Goal: Task Accomplishment & Management: Manage account settings

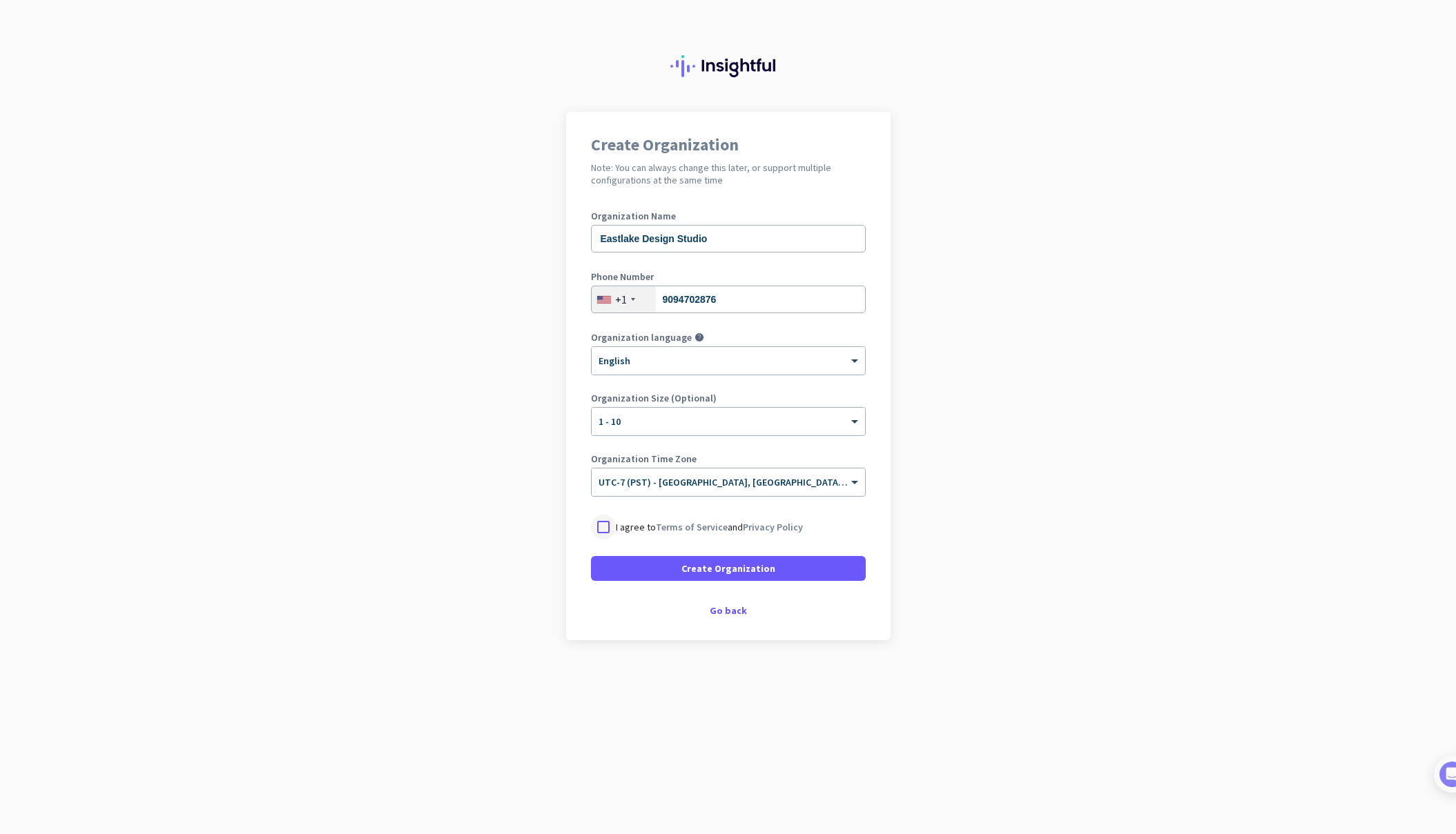
click at [602, 531] on div at bounding box center [604, 527] width 25 height 25
click at [644, 568] on span at bounding box center [728, 569] width 274 height 33
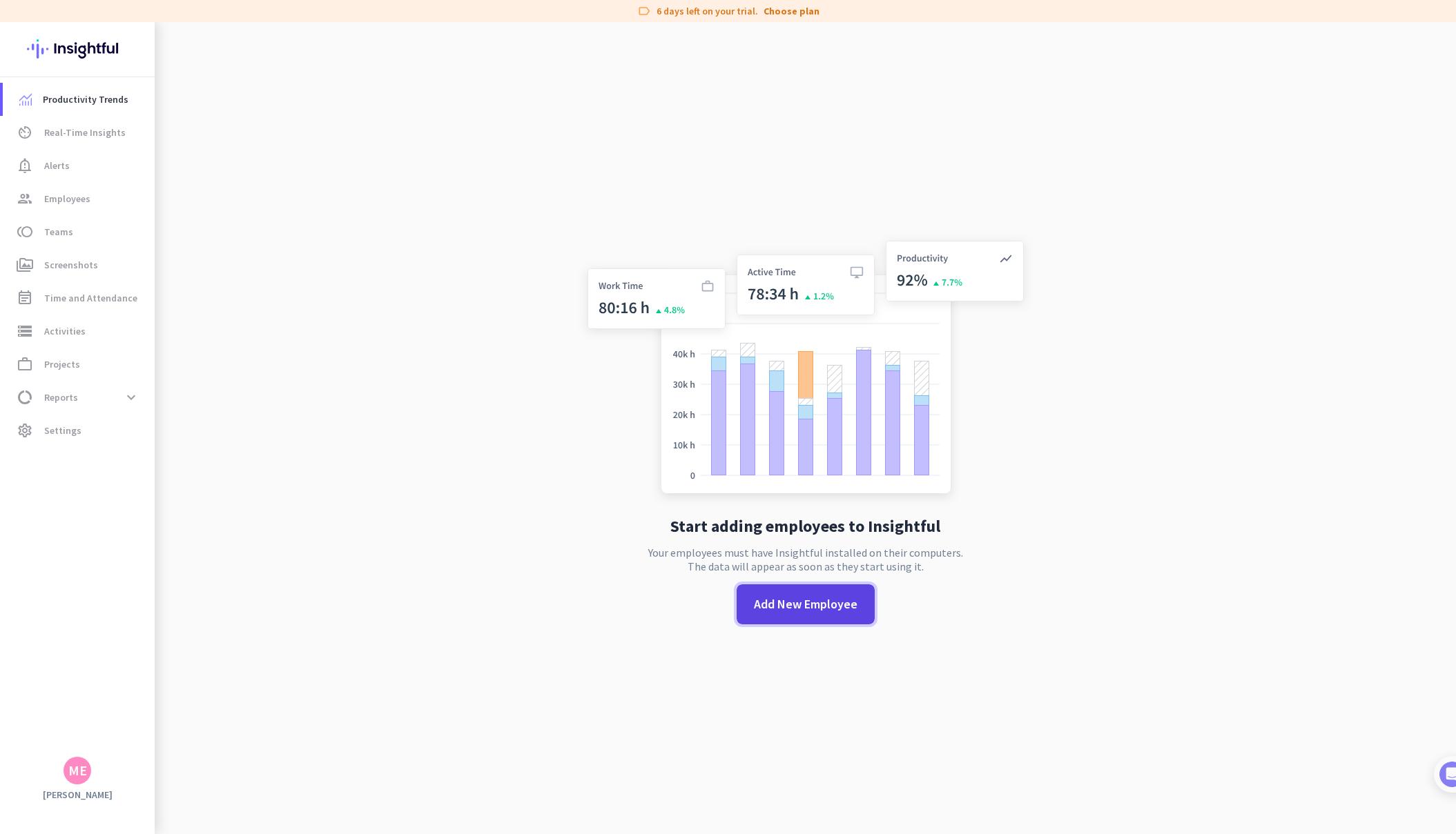
click at [785, 603] on span "Add New Employee" at bounding box center [805, 605] width 104 height 18
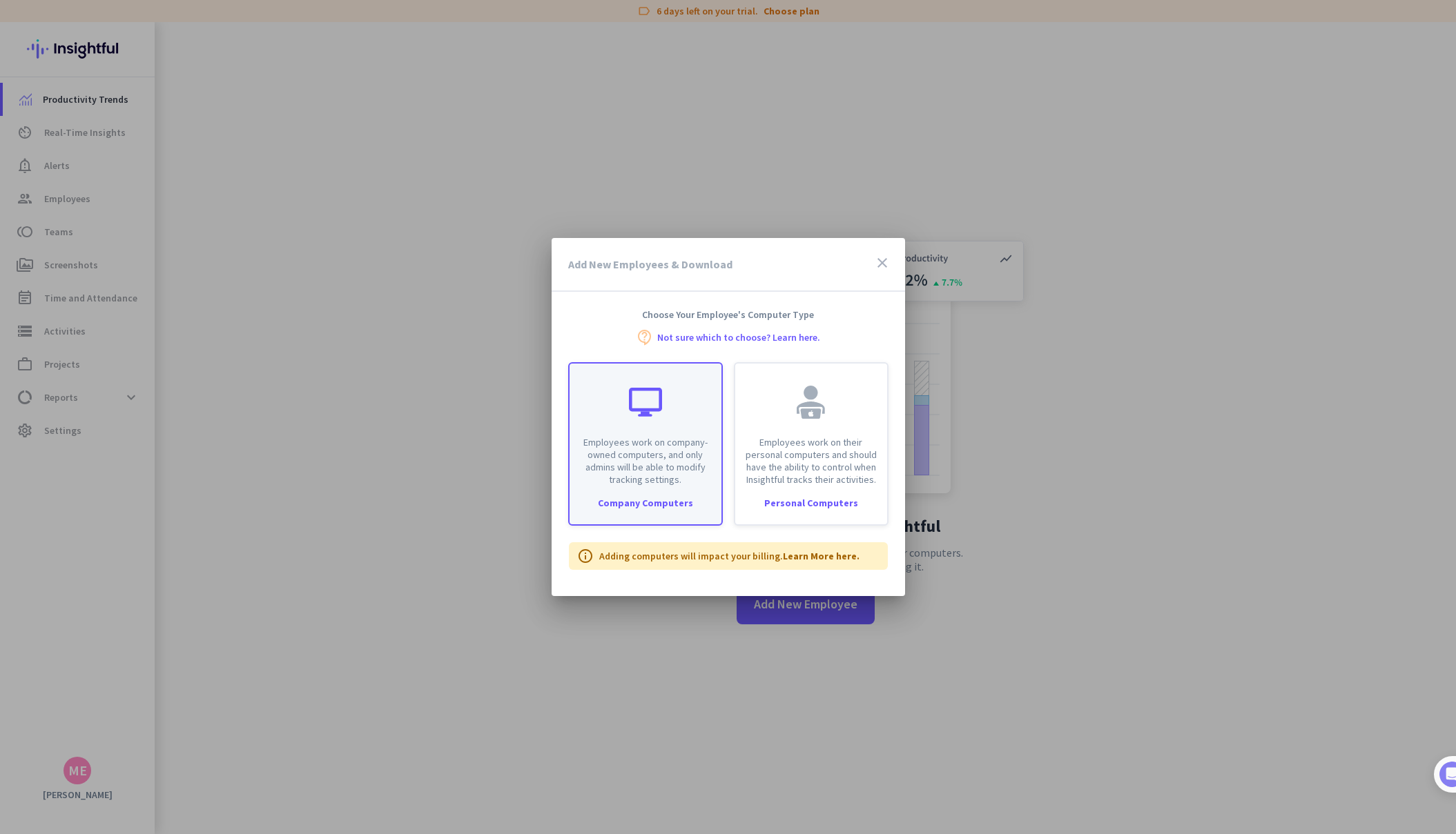
click at [653, 451] on p "Employees work on company-owned computers, and only admins will be able to modi…" at bounding box center [646, 461] width 136 height 50
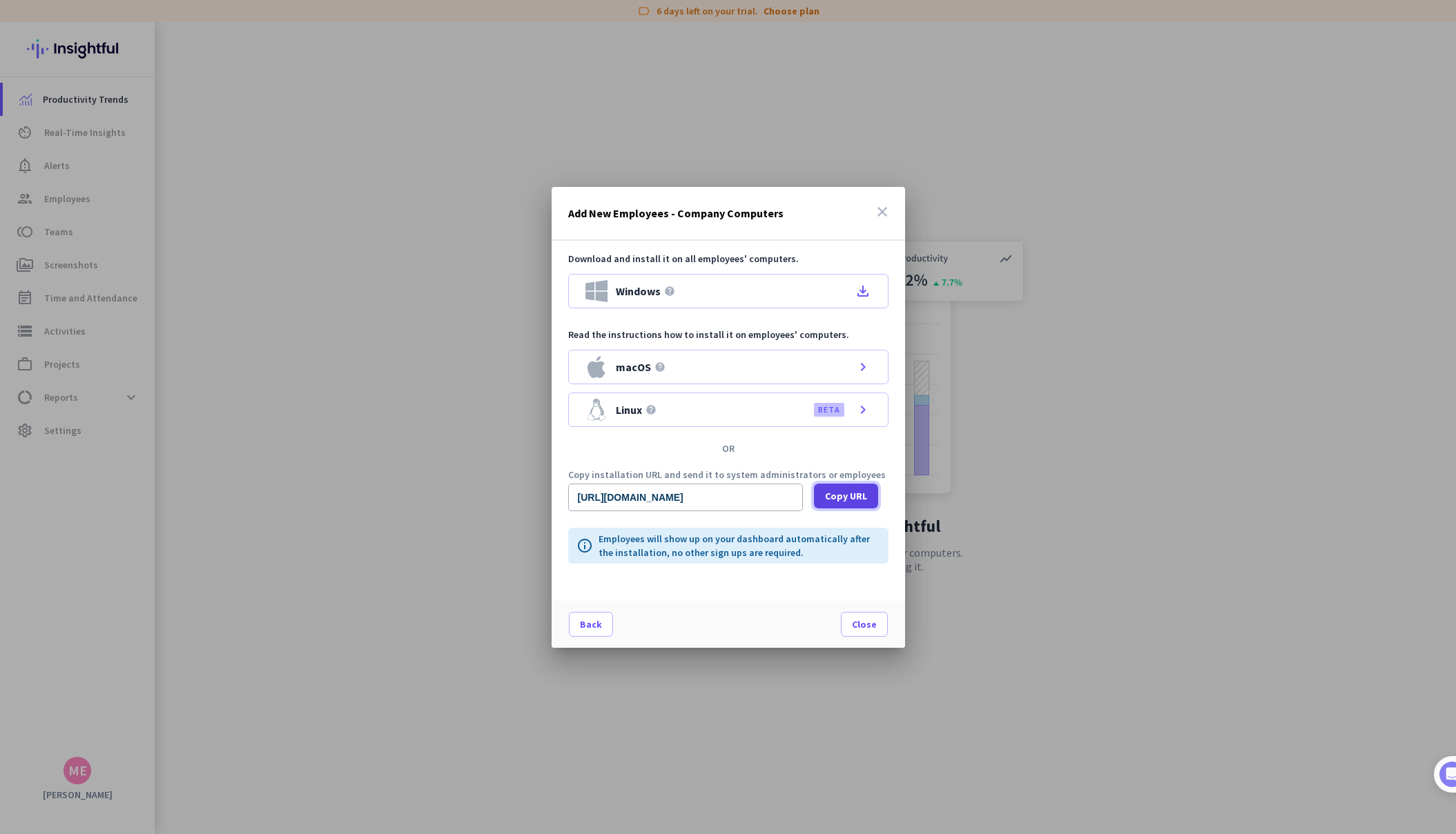
click at [837, 499] on span "Copy URL" at bounding box center [846, 496] width 42 height 14
click at [853, 500] on span "Copy URL" at bounding box center [846, 496] width 42 height 14
click at [884, 212] on icon "close" at bounding box center [882, 212] width 17 height 17
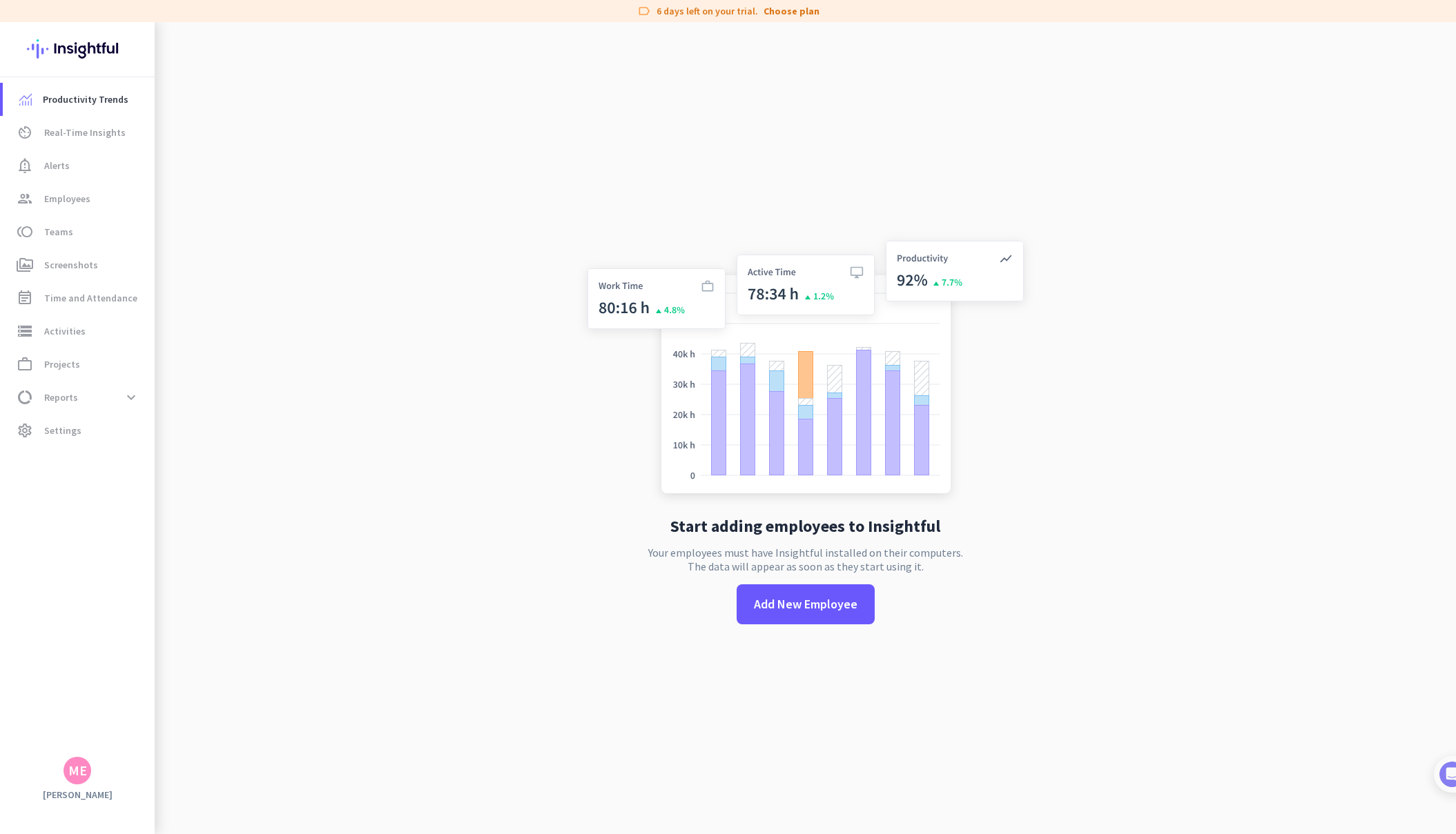
click at [667, 91] on div "Start adding employees to Insightful Your employees must have Insightful instal…" at bounding box center [805, 439] width 457 height 834
click at [771, 616] on span at bounding box center [805, 605] width 138 height 33
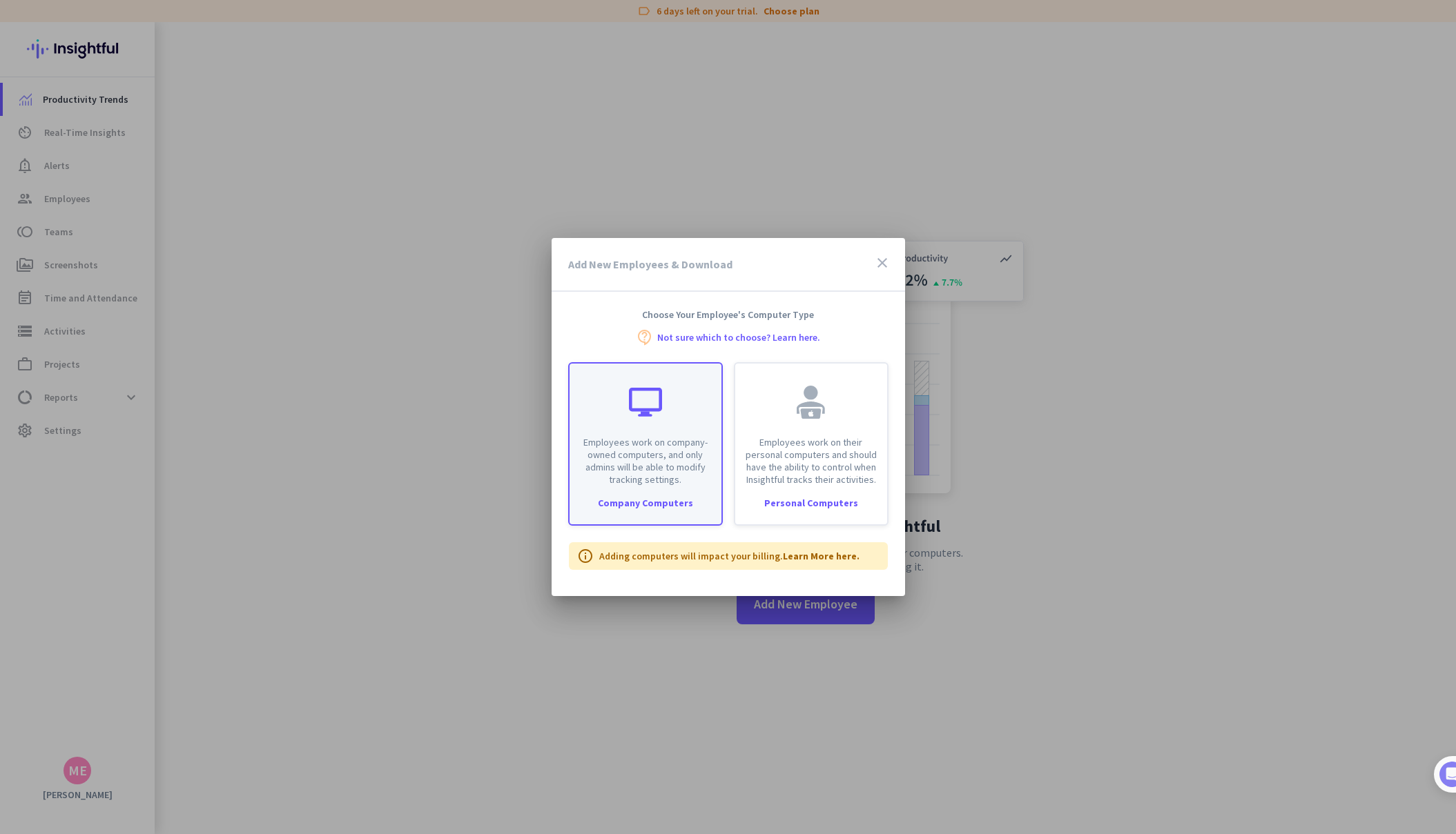
click at [664, 444] on p "Employees work on company-owned computers, and only admins will be able to modi…" at bounding box center [646, 461] width 136 height 50
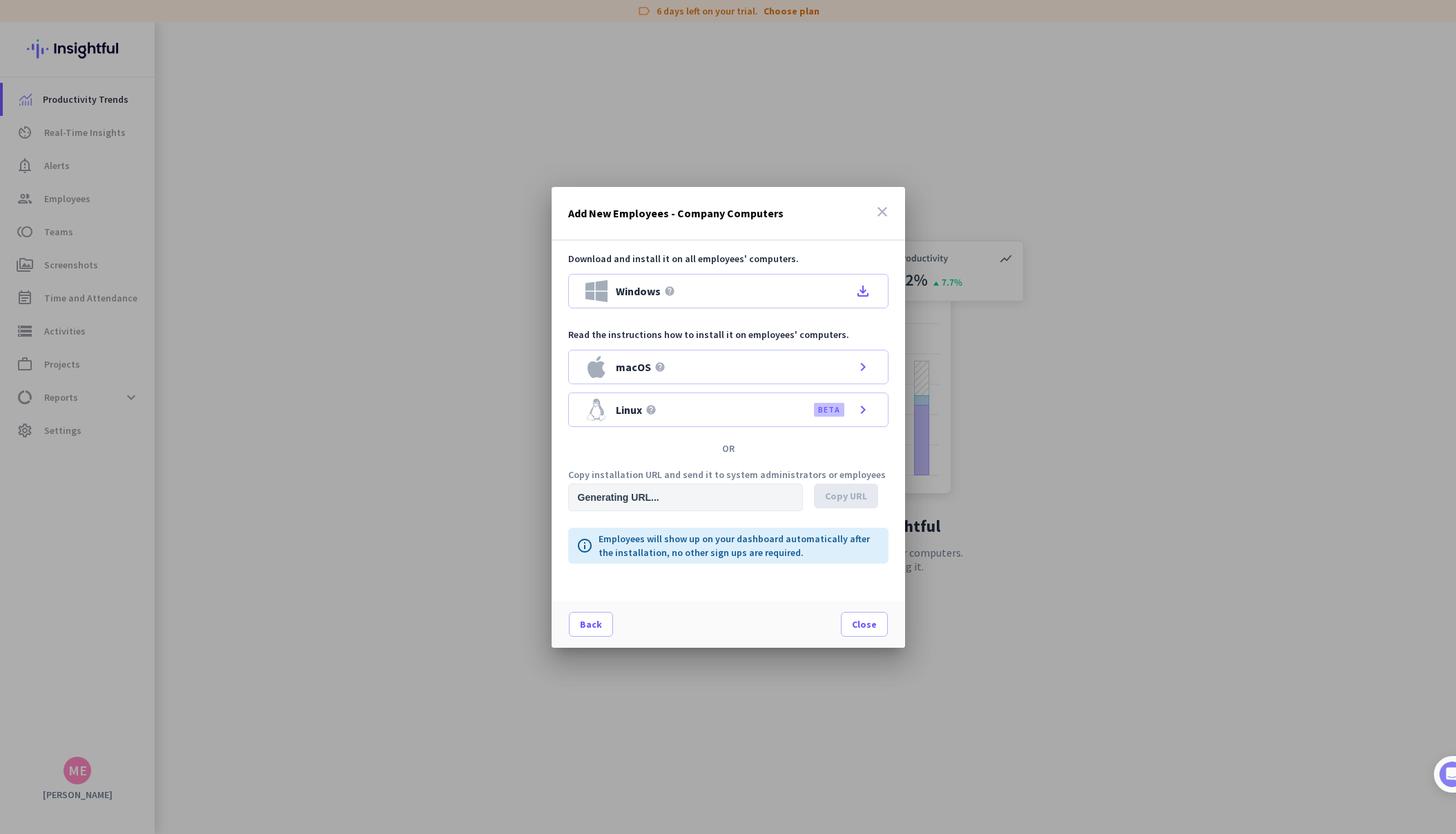
type input "[URL][DOMAIN_NAME]"
click at [882, 218] on icon "close" at bounding box center [882, 212] width 17 height 17
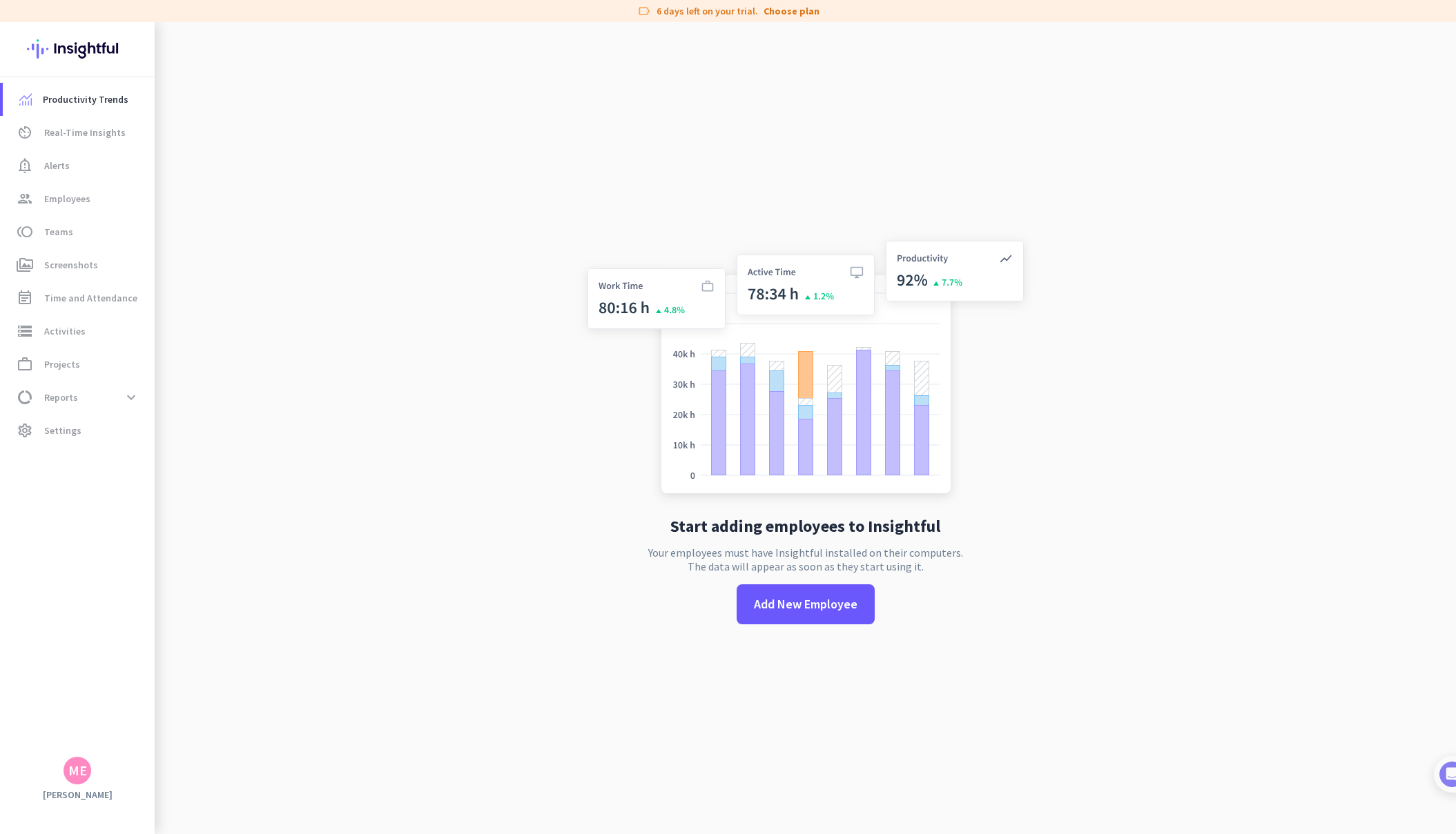
click at [234, 191] on app-no-employees "Start adding employees to Insightful Your employees must have Insightful instal…" at bounding box center [805, 439] width 1301 height 834
click at [90, 141] on link "av_timer Real-Time Insights" at bounding box center [79, 133] width 152 height 33
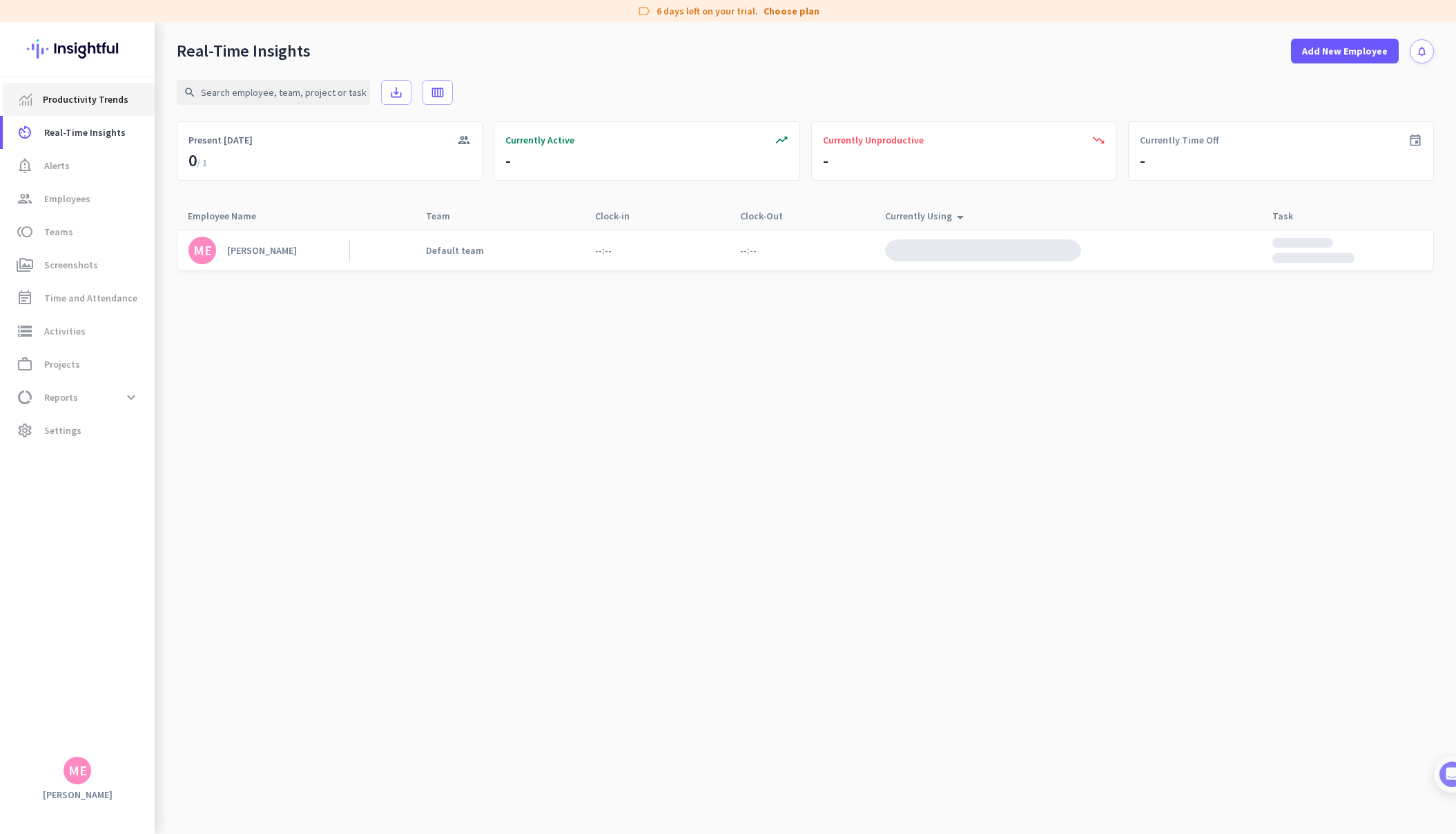
click at [92, 95] on span "Productivity Trends" at bounding box center [86, 99] width 86 height 17
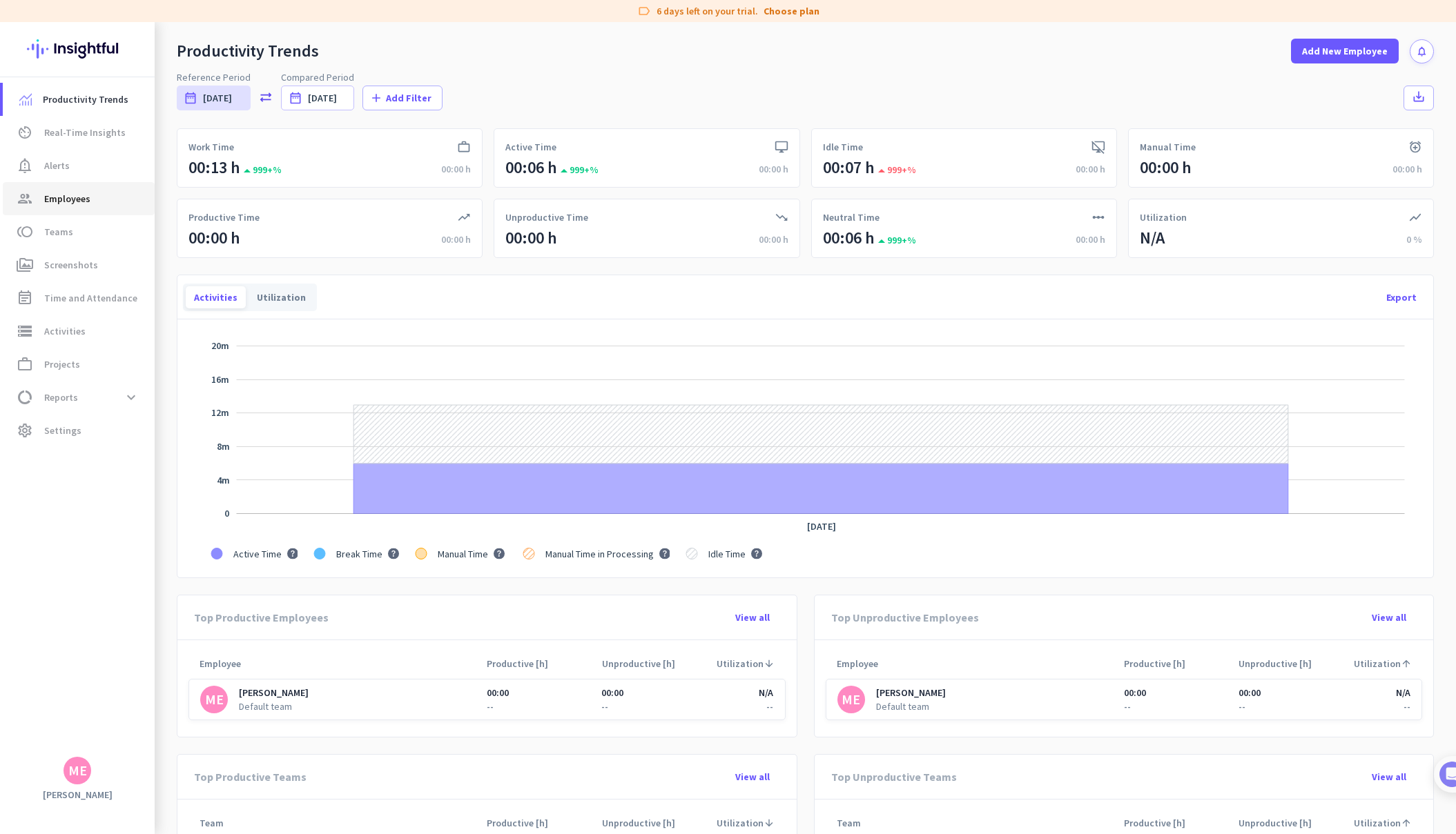
click at [77, 207] on link "group Employees" at bounding box center [79, 199] width 152 height 33
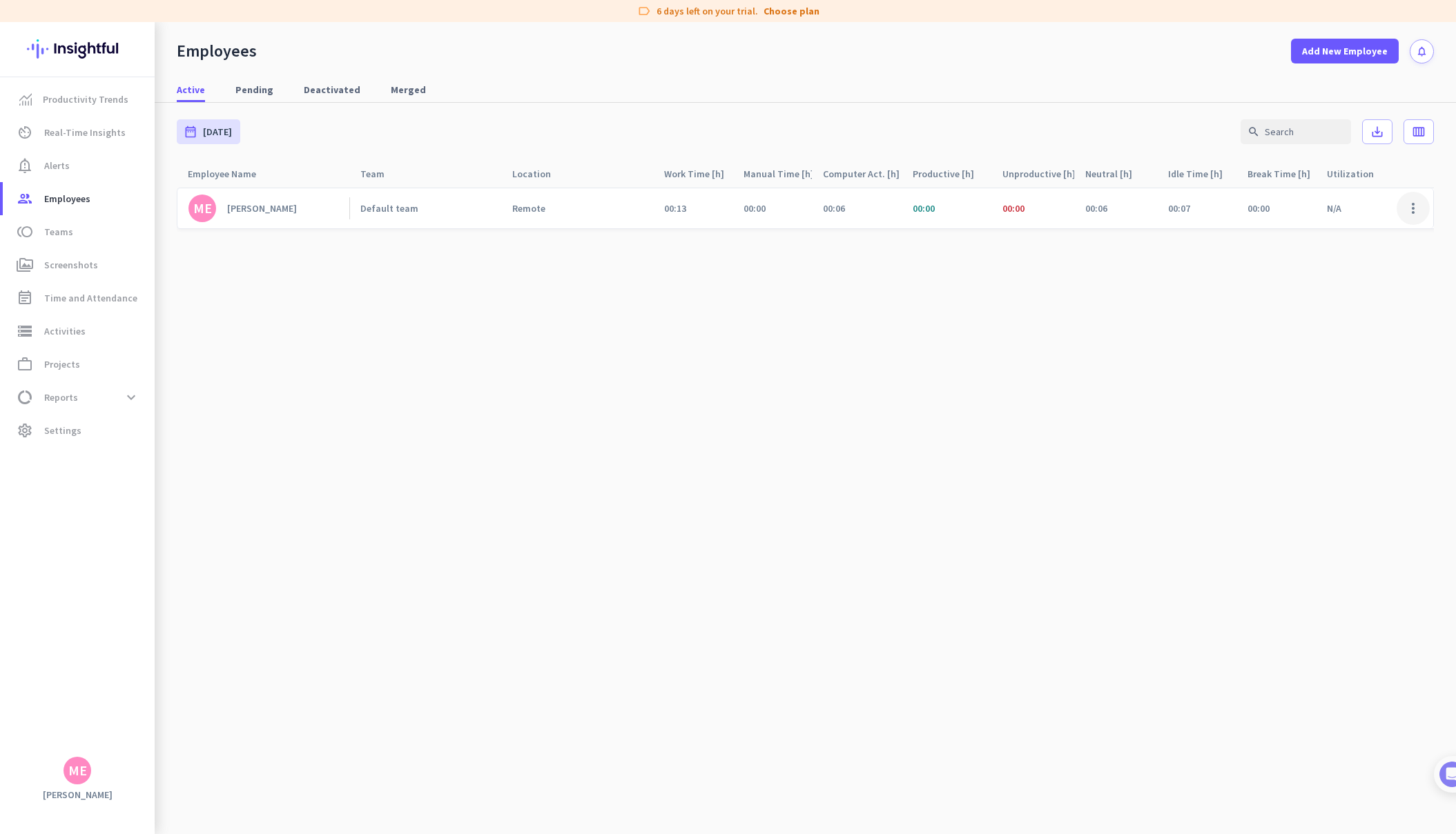
click at [1419, 211] on span at bounding box center [1413, 209] width 33 height 33
click at [1341, 236] on span "Edit" at bounding box center [1336, 238] width 17 height 12
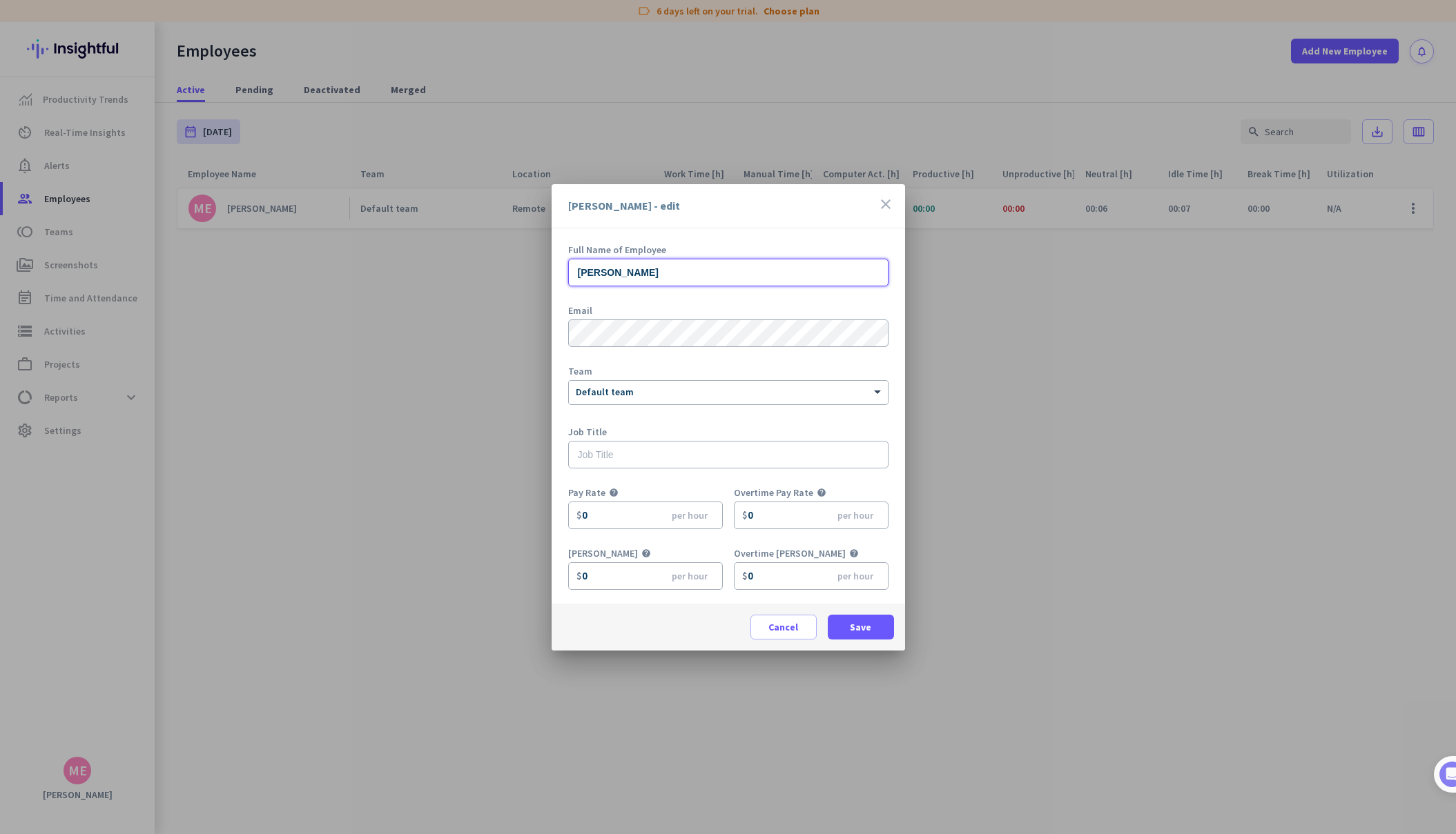
click at [664, 264] on input "[PERSON_NAME]" at bounding box center [728, 272] width 320 height 28
drag, startPoint x: 671, startPoint y: 265, endPoint x: 456, endPoint y: 263, distance: 215.0
click at [455, 263] on div "[PERSON_NAME] - edit close Full Name of Employee [PERSON_NAME] Email Team × Def…" at bounding box center [728, 417] width 1456 height 834
drag, startPoint x: 656, startPoint y: 268, endPoint x: 492, endPoint y: 261, distance: 164.1
click at [492, 261] on div "[PERSON_NAME] - edit close Full Name of Employee [PERSON_NAME] Email Team × Def…" at bounding box center [728, 417] width 1456 height 834
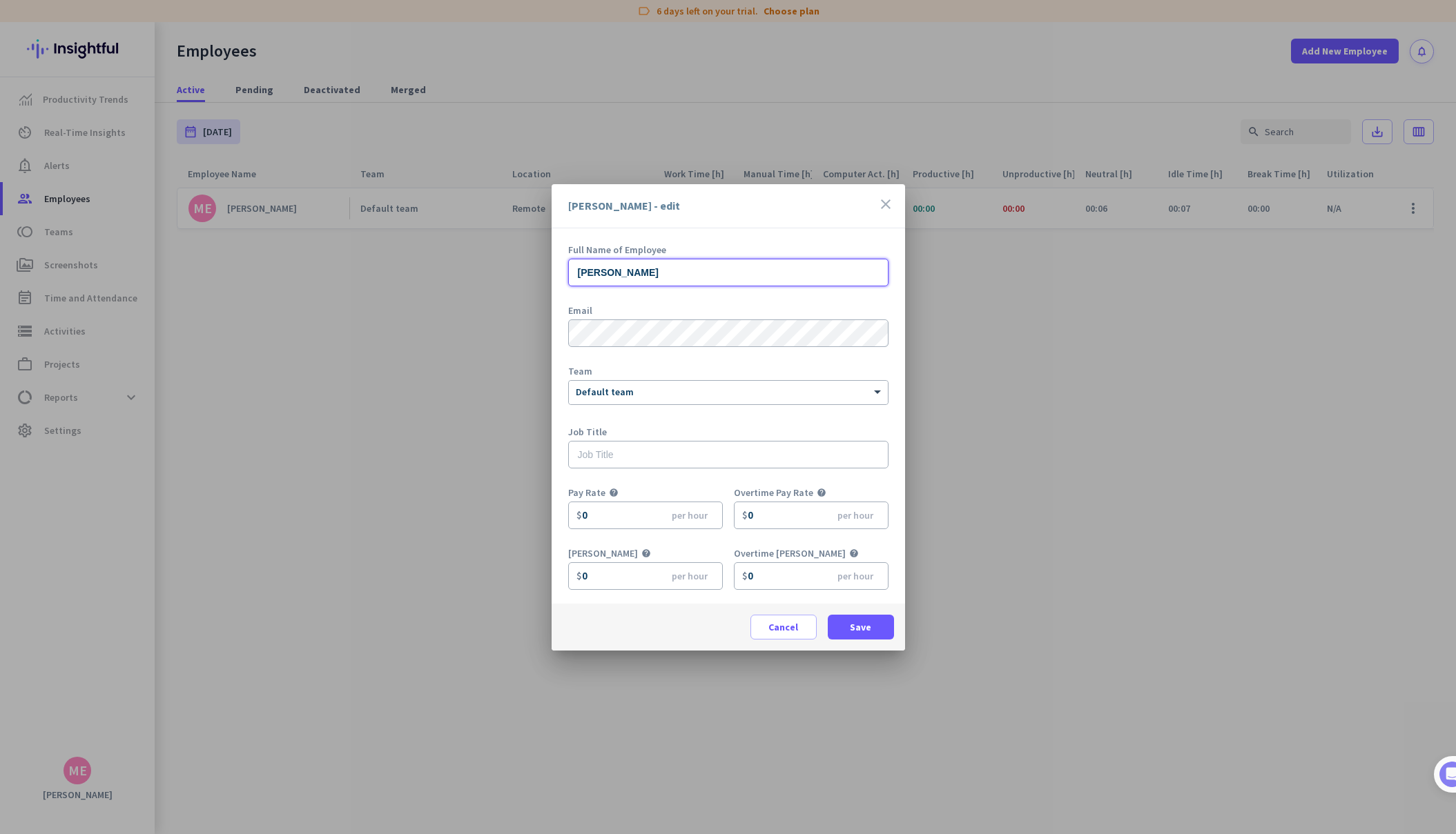
type input "[PERSON_NAME]"
click at [579, 361] on form "Full Name of Employee [PERSON_NAME] Email Team × Default team Job Title Pay Rat…" at bounding box center [728, 424] width 320 height 359
click at [643, 396] on div "× Default team" at bounding box center [720, 392] width 301 height 12
click at [651, 390] on div at bounding box center [728, 390] width 319 height 12
drag, startPoint x: 618, startPoint y: 517, endPoint x: 566, endPoint y: 509, distance: 52.6
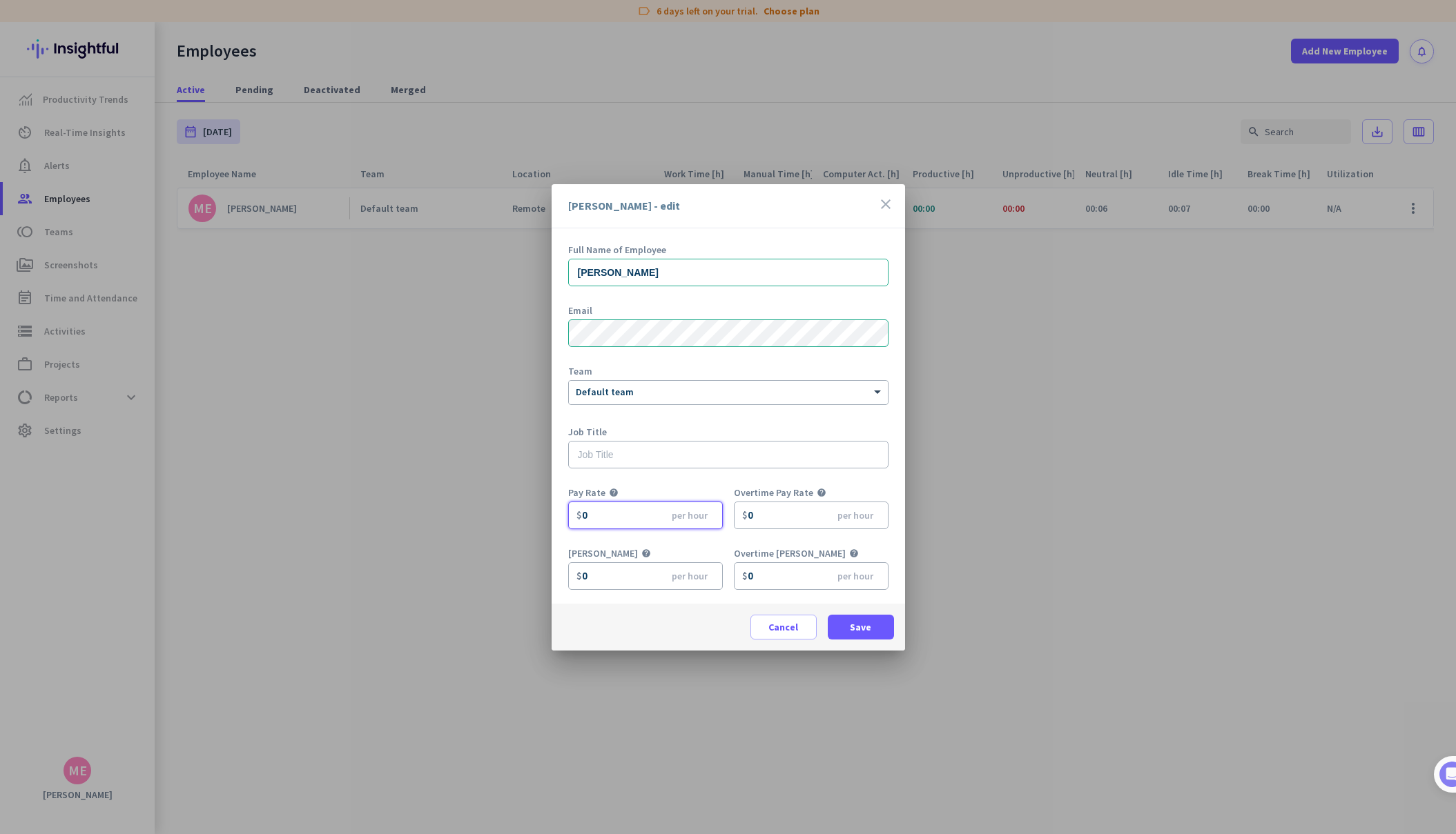
click at [566, 509] on div "Full Name of Employee [PERSON_NAME] Email Team × Default team Job Title Pay Rat…" at bounding box center [728, 416] width 353 height 375
type input "15"
click at [723, 541] on div "Pay Rate help 15 $ per hour" at bounding box center [651, 515] width 166 height 55
click at [866, 631] on span "Save" at bounding box center [860, 627] width 21 height 14
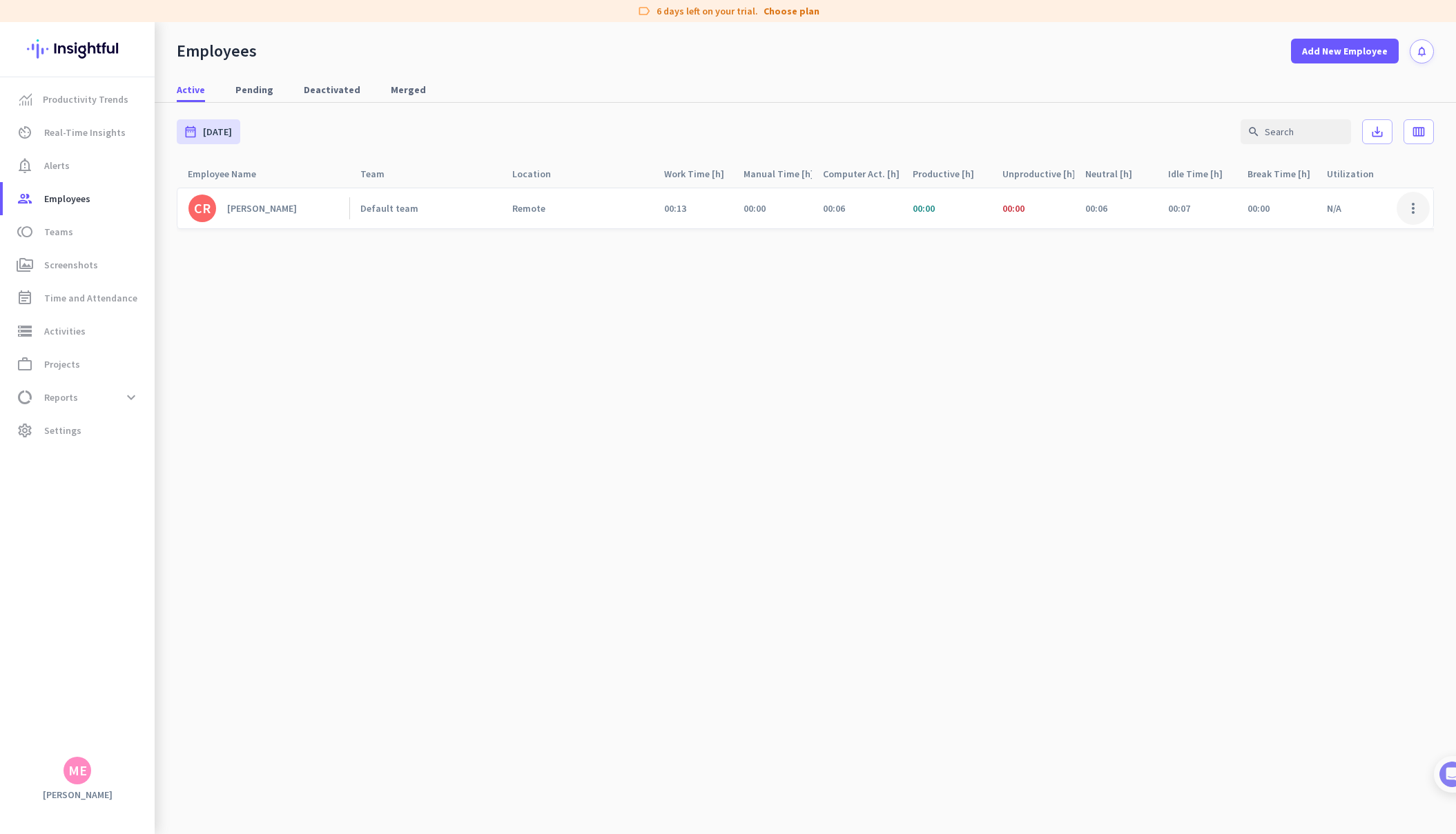
click at [1410, 214] on span at bounding box center [1413, 209] width 33 height 33
click at [1345, 234] on span "Edit" at bounding box center [1336, 238] width 17 height 12
click at [72, 162] on span "notification_important Alerts" at bounding box center [79, 166] width 130 height 17
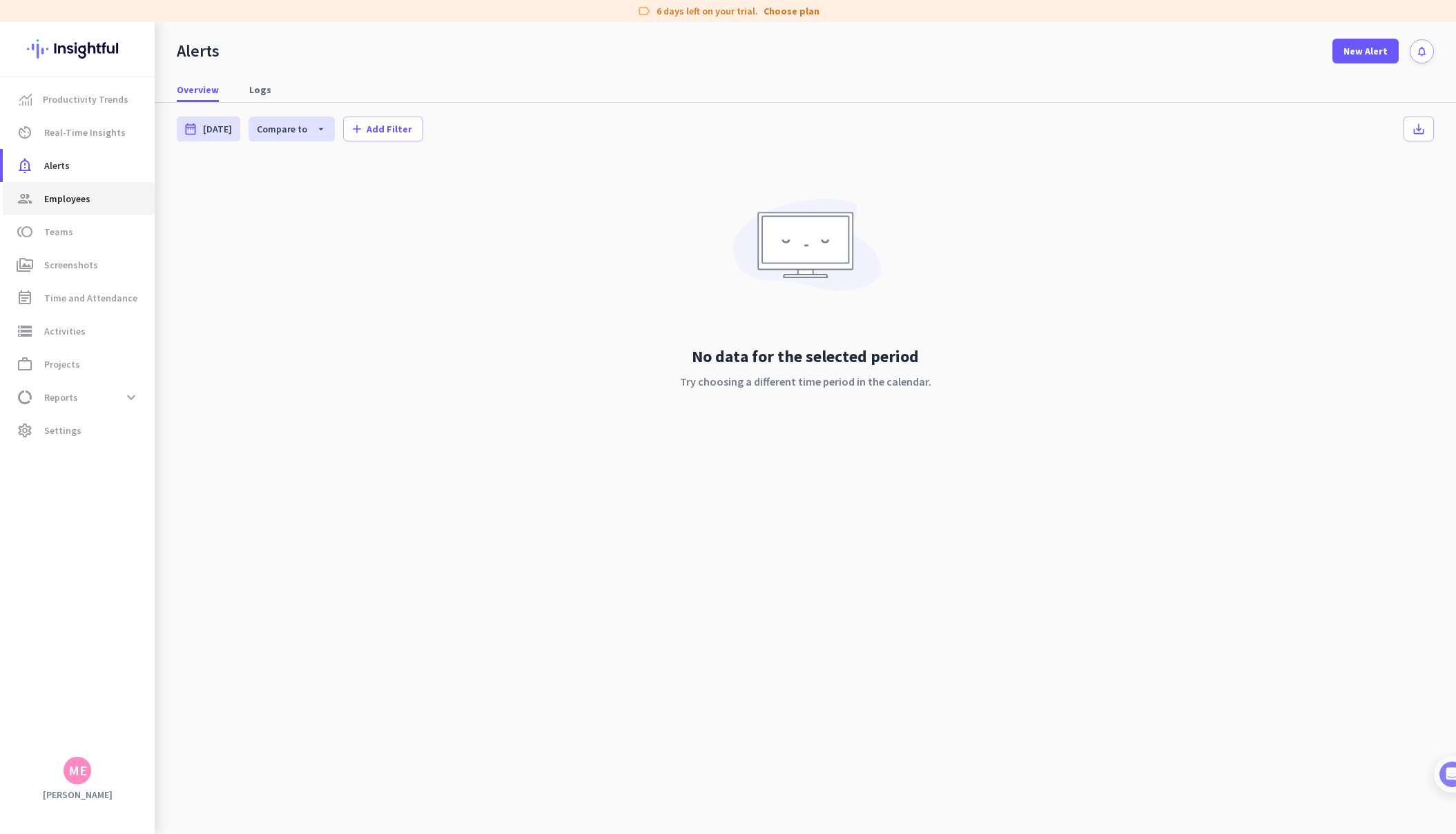
click at [67, 196] on span "Employees" at bounding box center [67, 199] width 46 height 17
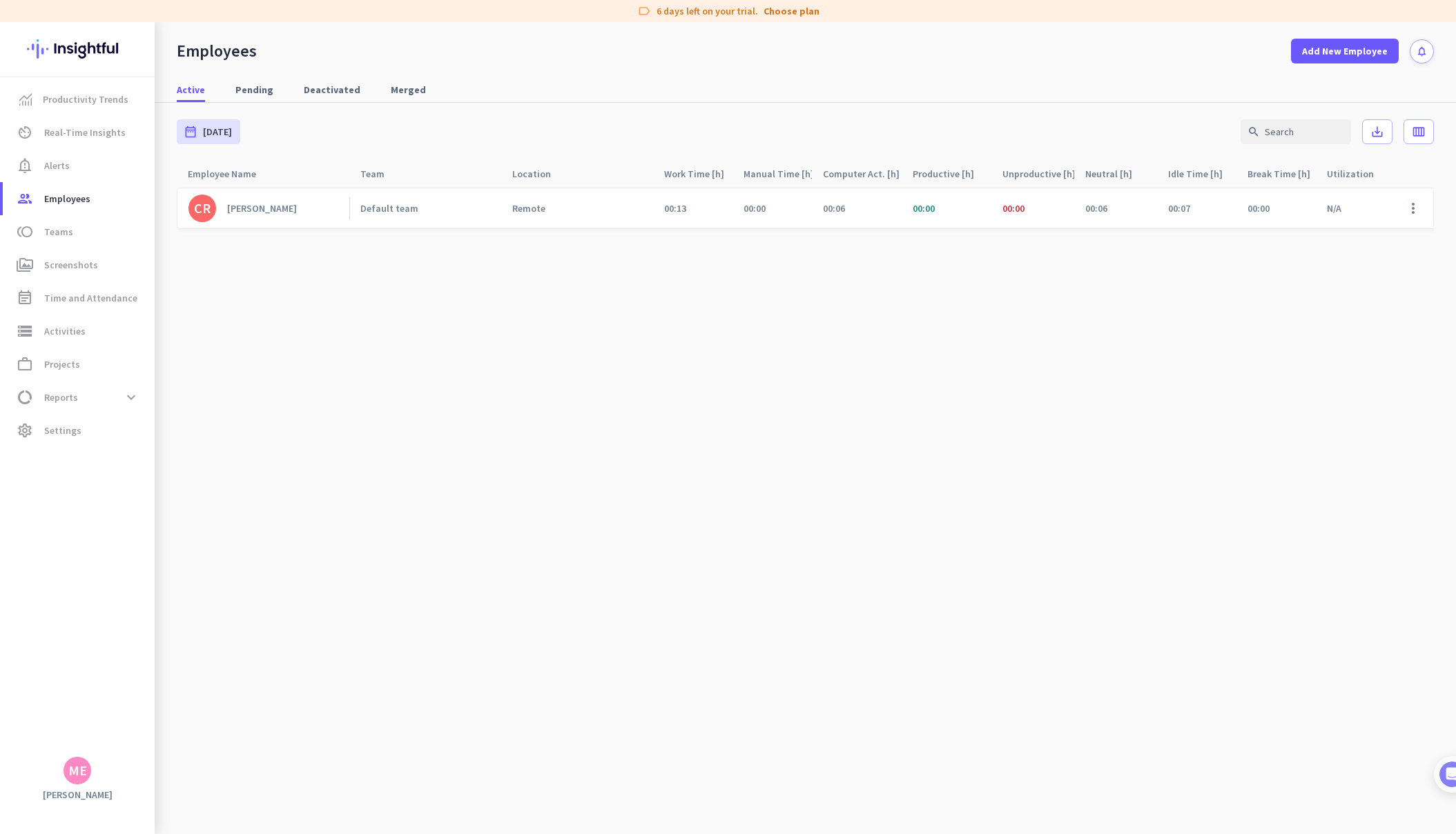
click at [681, 211] on span "00:13" at bounding box center [675, 209] width 22 height 12
click at [682, 209] on span "00:13" at bounding box center [675, 209] width 22 height 12
click at [1036, 216] on div "00:00" at bounding box center [1033, 209] width 83 height 40
click at [256, 209] on div "[PERSON_NAME]" at bounding box center [262, 209] width 70 height 12
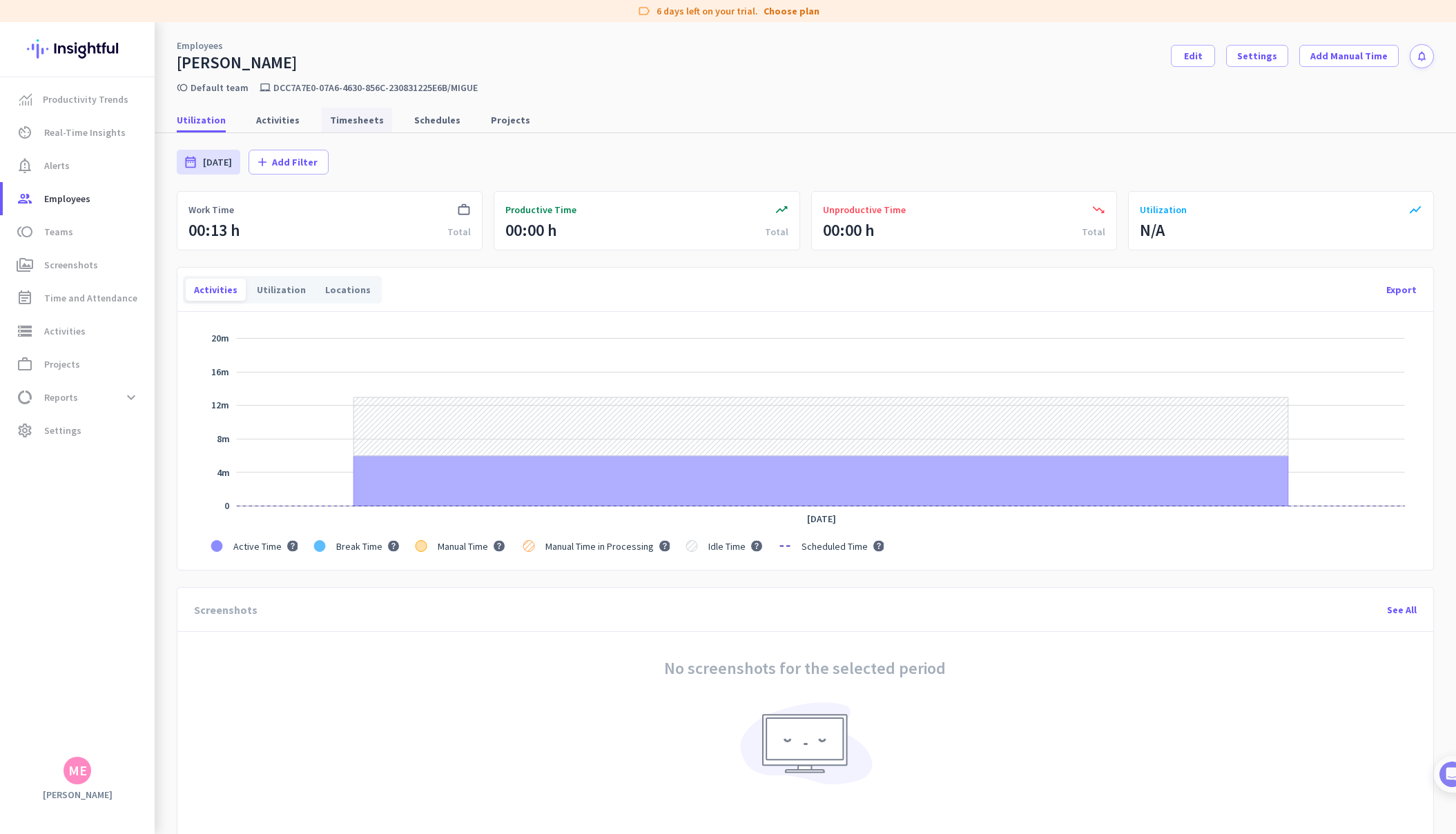
click at [338, 119] on span "Timesheets" at bounding box center [357, 120] width 54 height 14
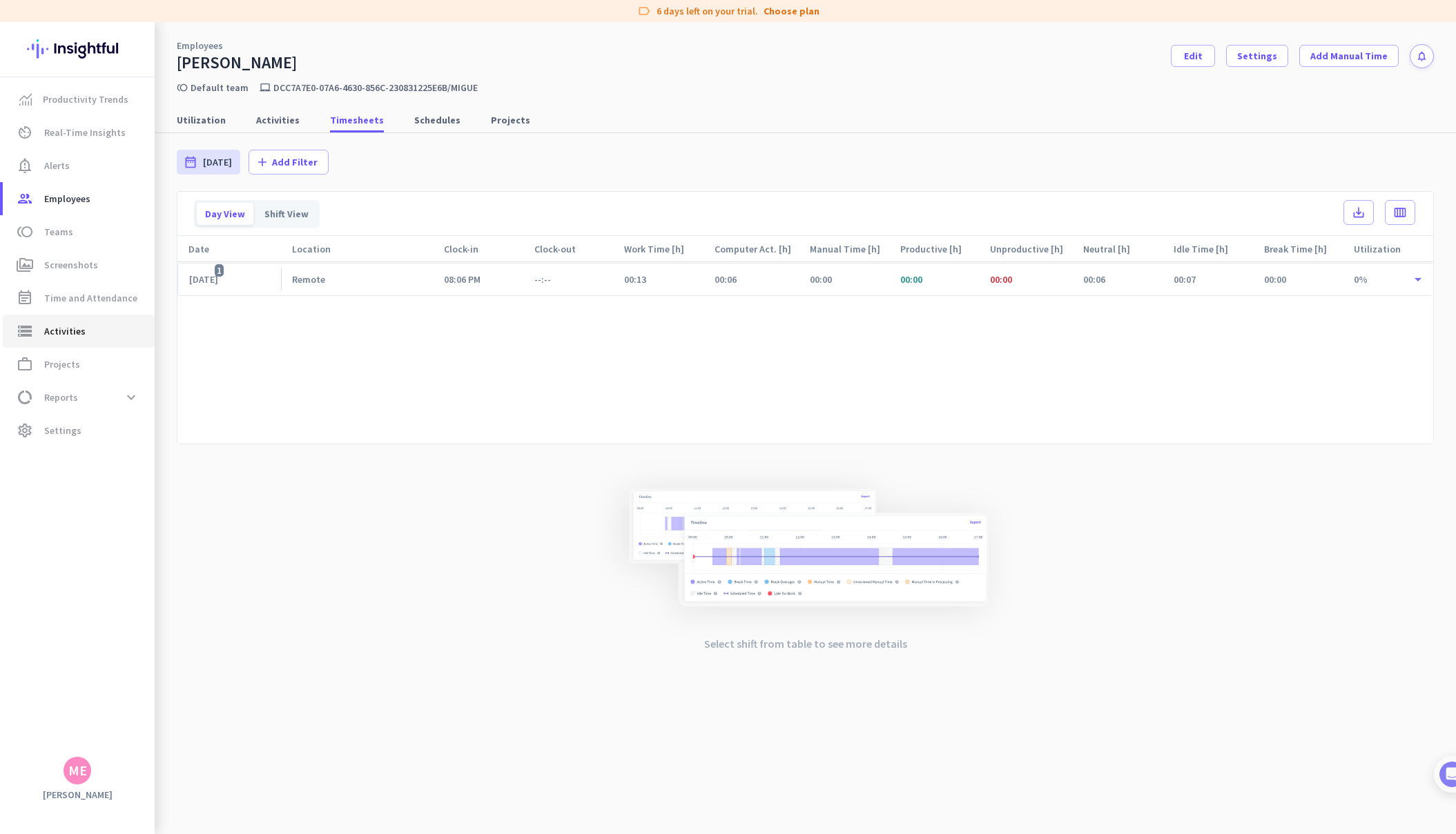
click at [92, 334] on span "storage Activities" at bounding box center [79, 331] width 130 height 17
type input "[DATE]"
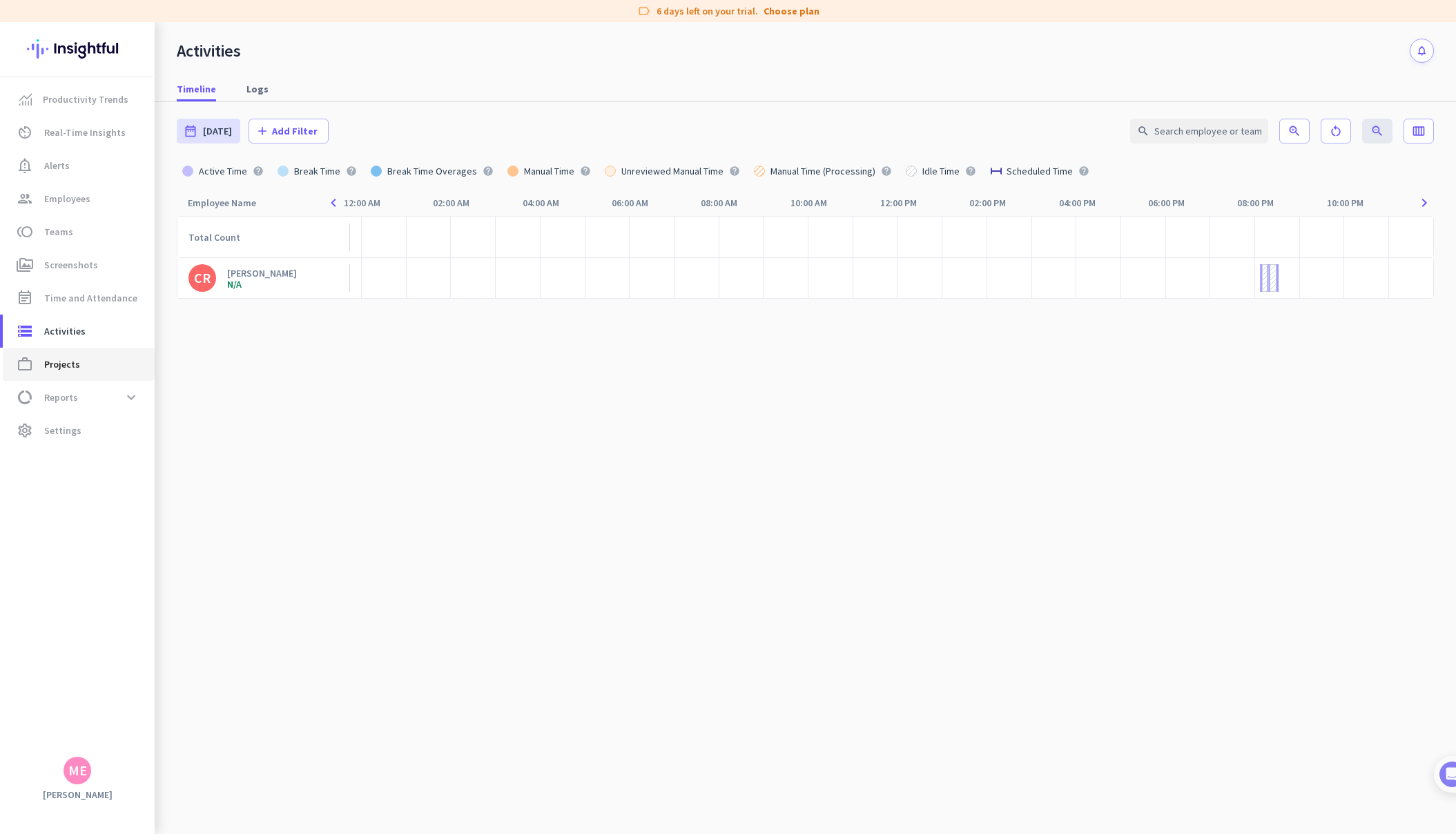
click at [74, 365] on span "Projects" at bounding box center [62, 364] width 36 height 17
type input "[DATE] - [DATE]"
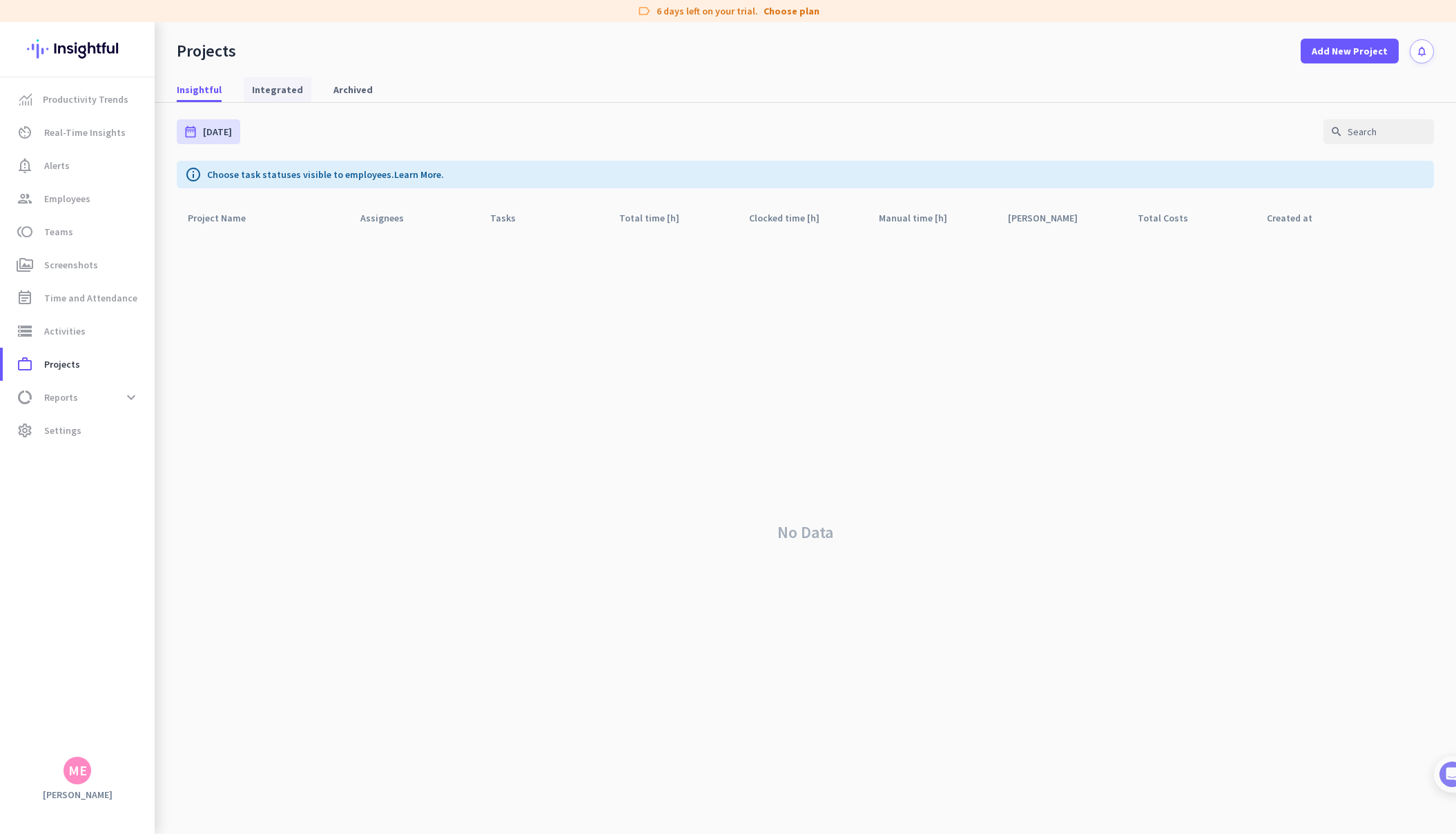
click at [256, 91] on span "Integrated" at bounding box center [277, 90] width 51 height 14
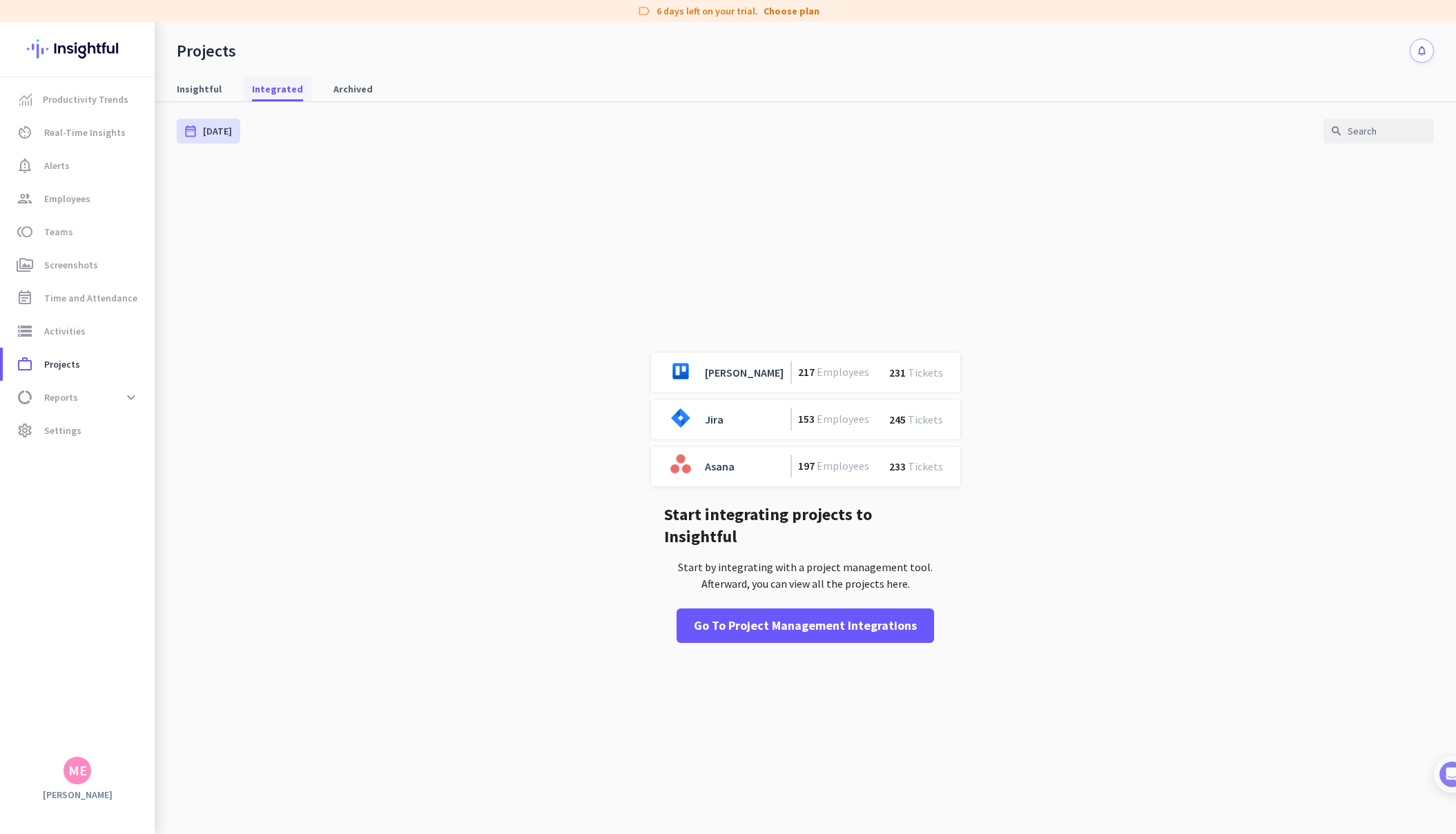
drag, startPoint x: 338, startPoint y: 91, endPoint x: 262, endPoint y: 84, distance: 76.3
click at [338, 91] on span "Archived" at bounding box center [353, 89] width 39 height 14
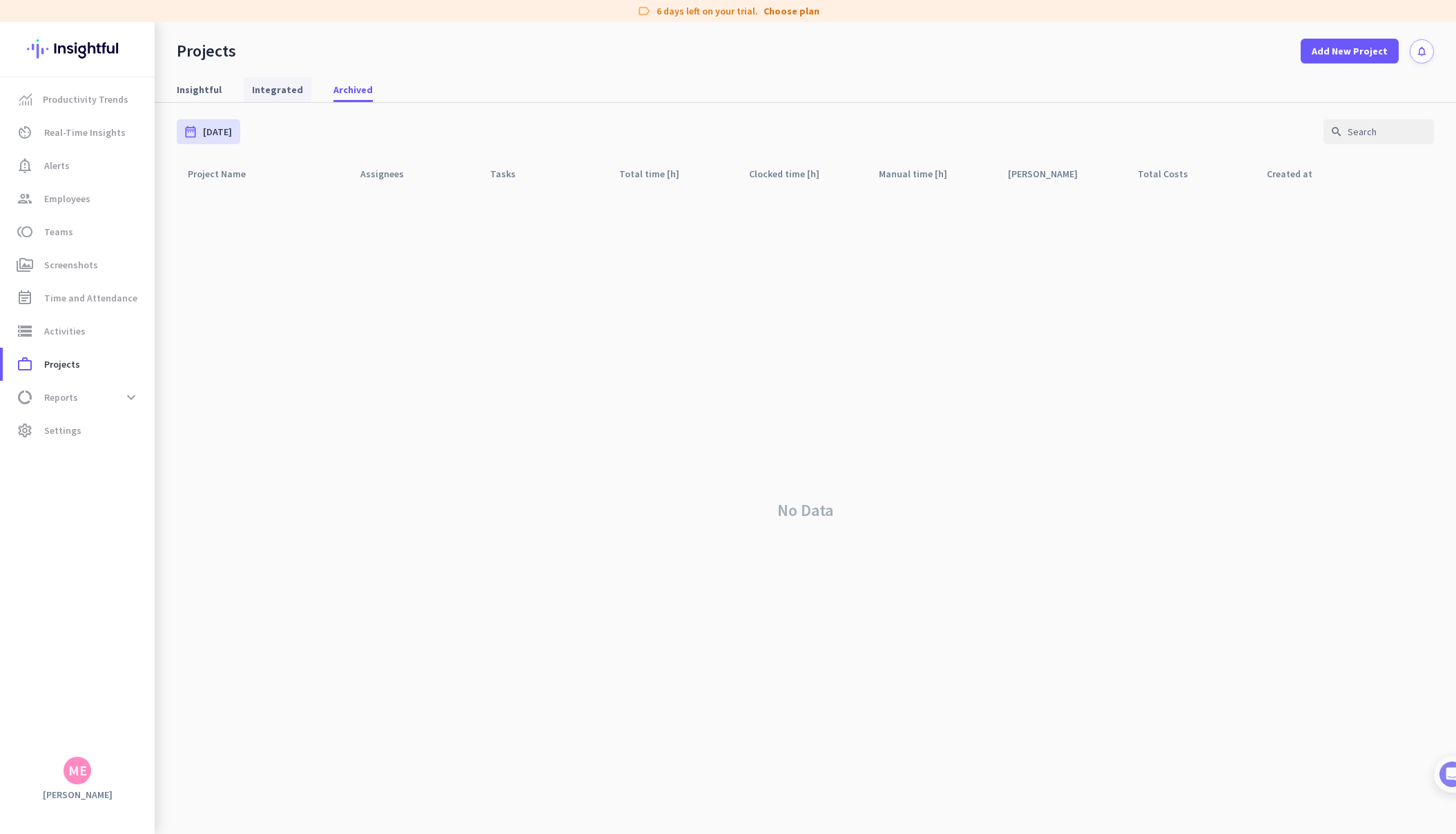
click at [269, 90] on span "Integrated" at bounding box center [277, 90] width 51 height 14
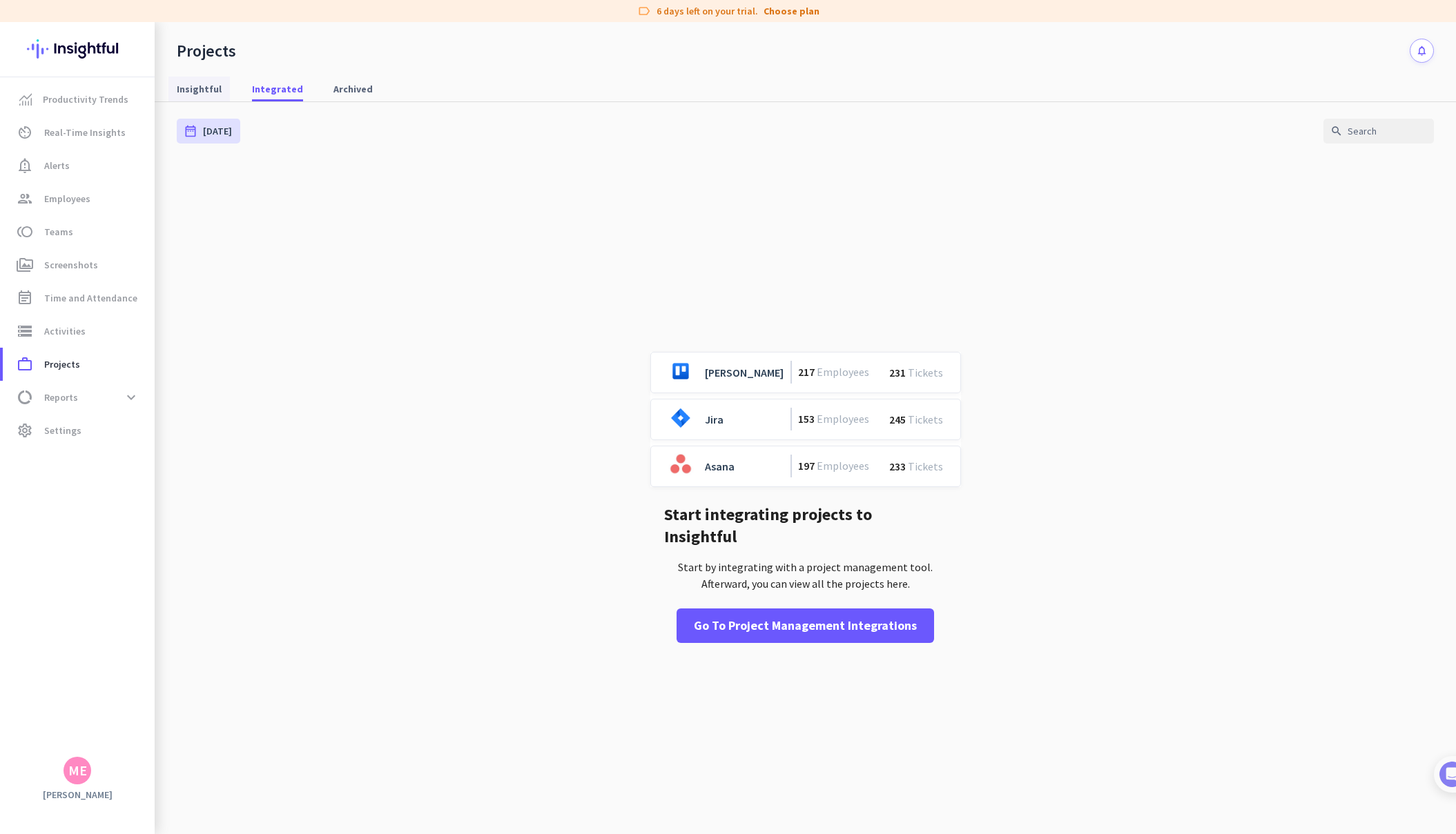
click at [187, 87] on span "Insightful" at bounding box center [199, 89] width 45 height 14
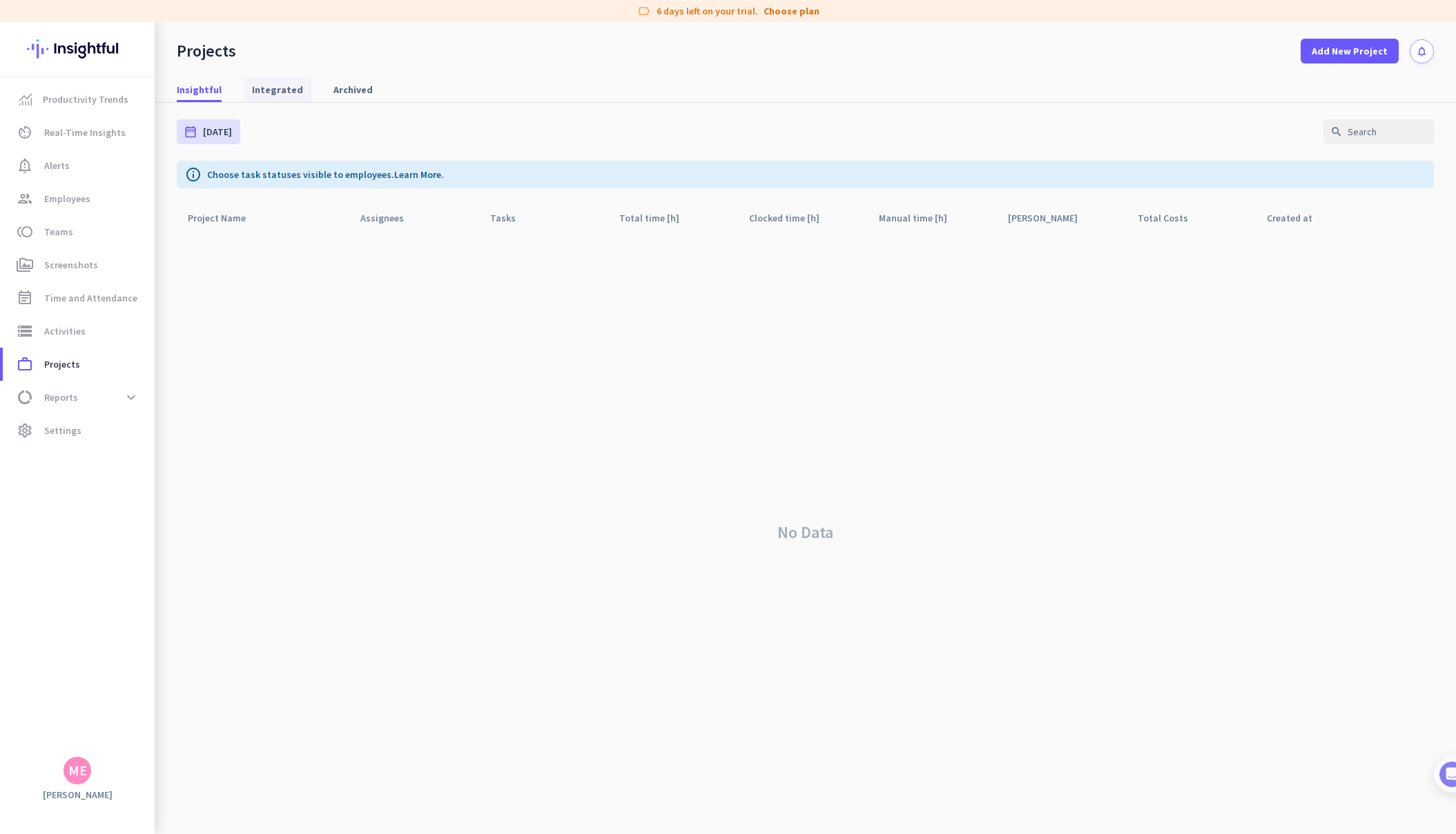
click at [281, 95] on span "Integrated" at bounding box center [277, 90] width 51 height 14
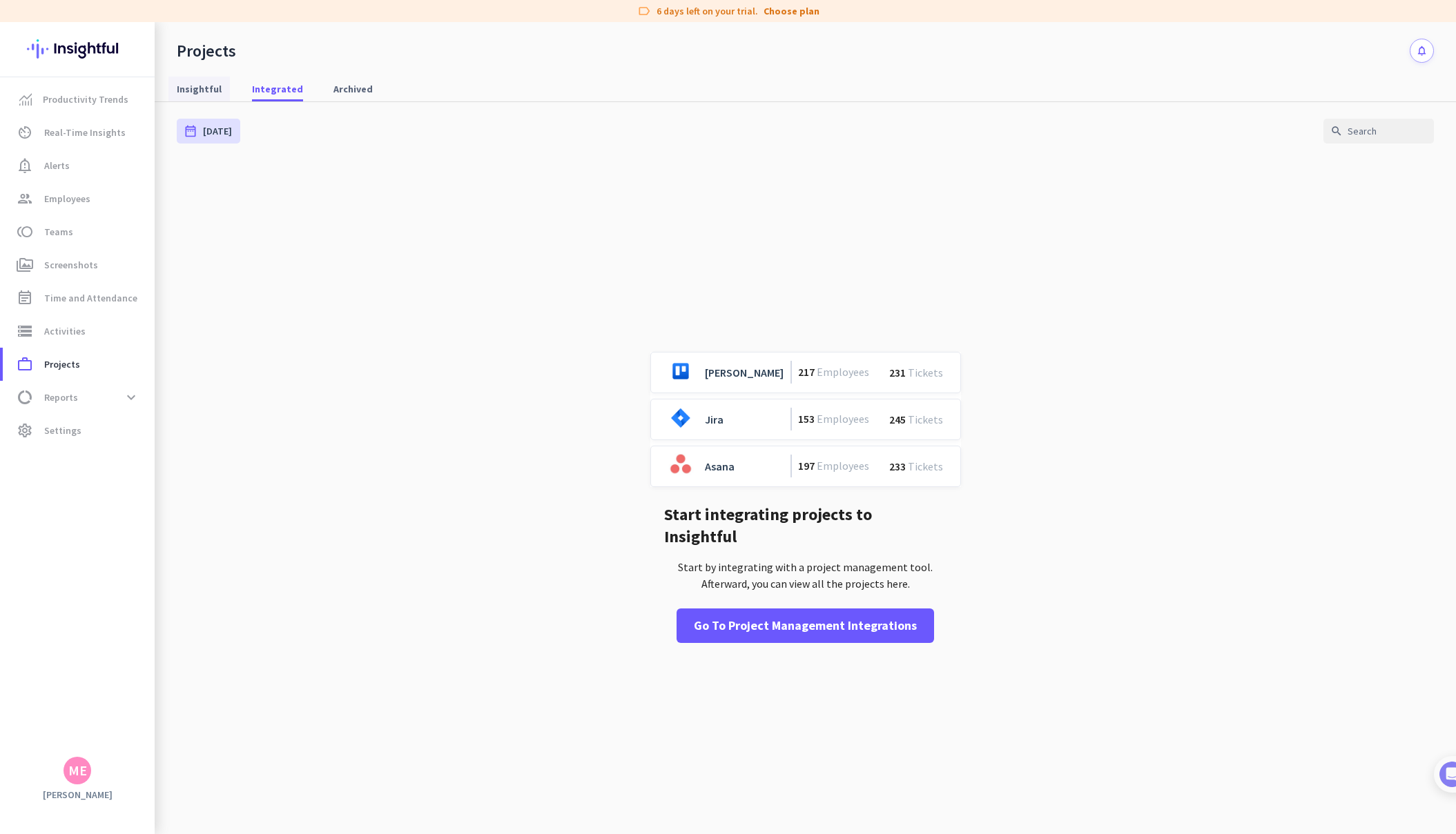
click at [198, 95] on span "Insightful" at bounding box center [199, 89] width 45 height 14
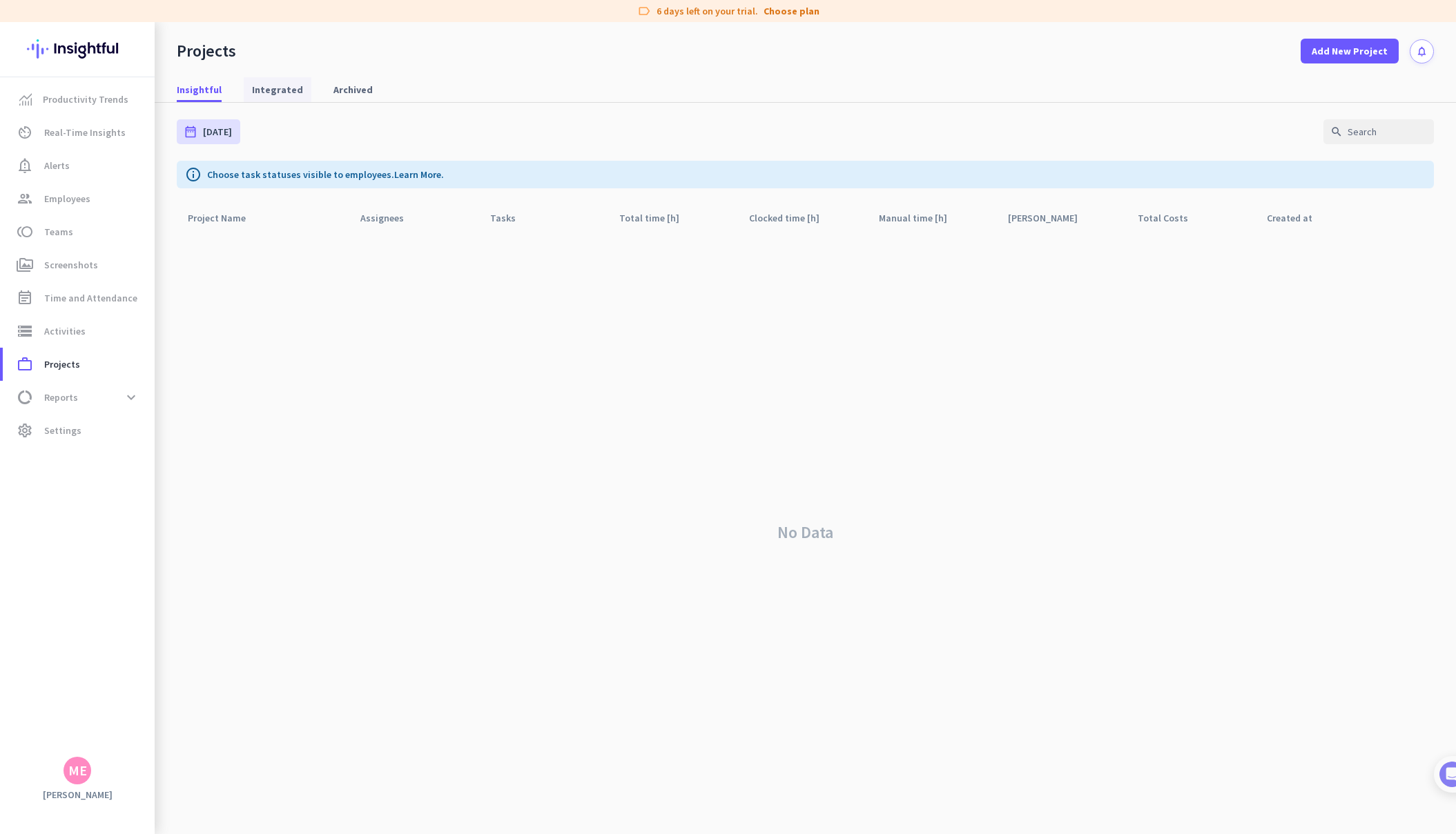
click at [265, 93] on span "Integrated" at bounding box center [277, 90] width 51 height 14
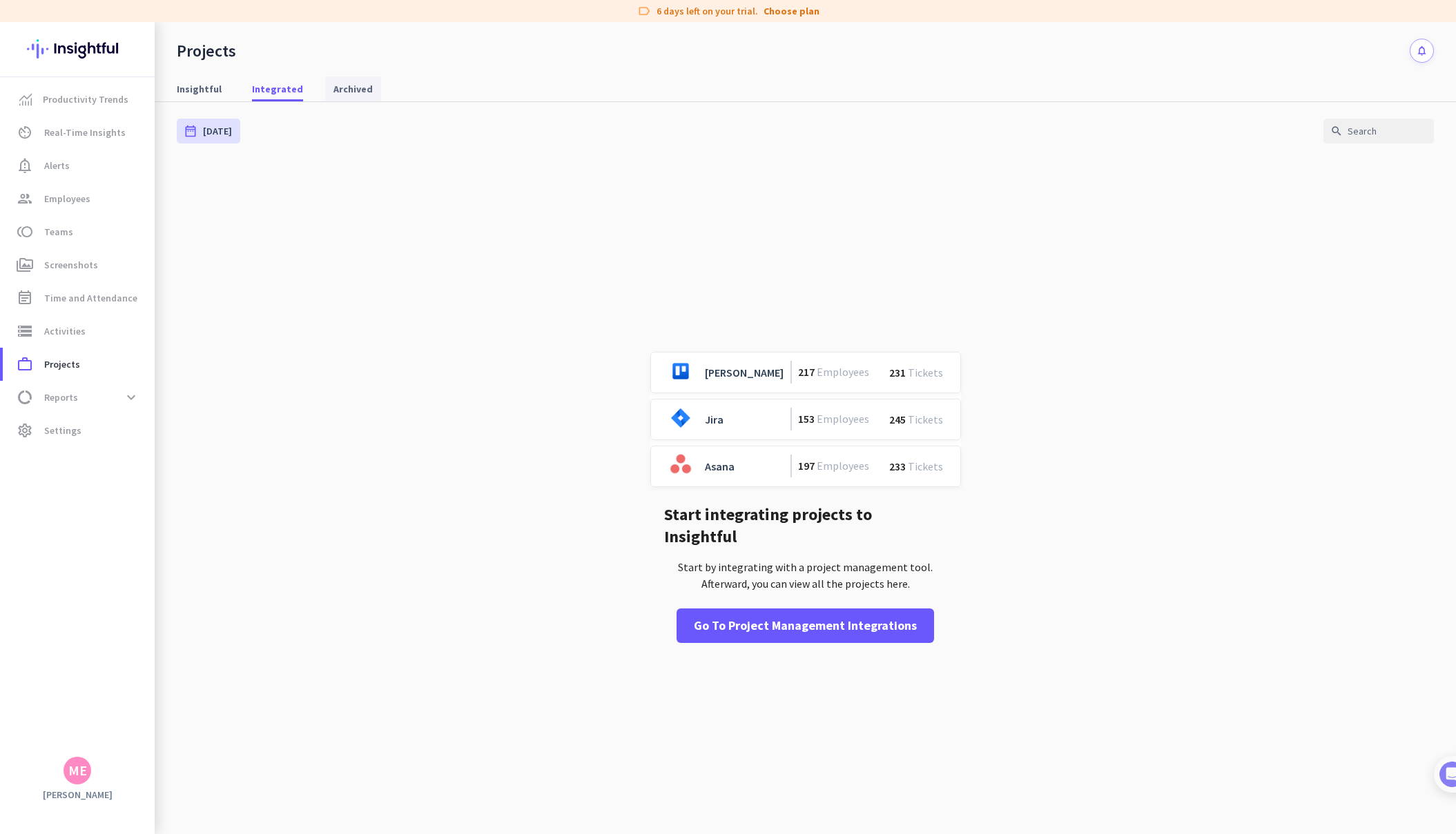
click at [337, 88] on span "Archived" at bounding box center [353, 89] width 39 height 14
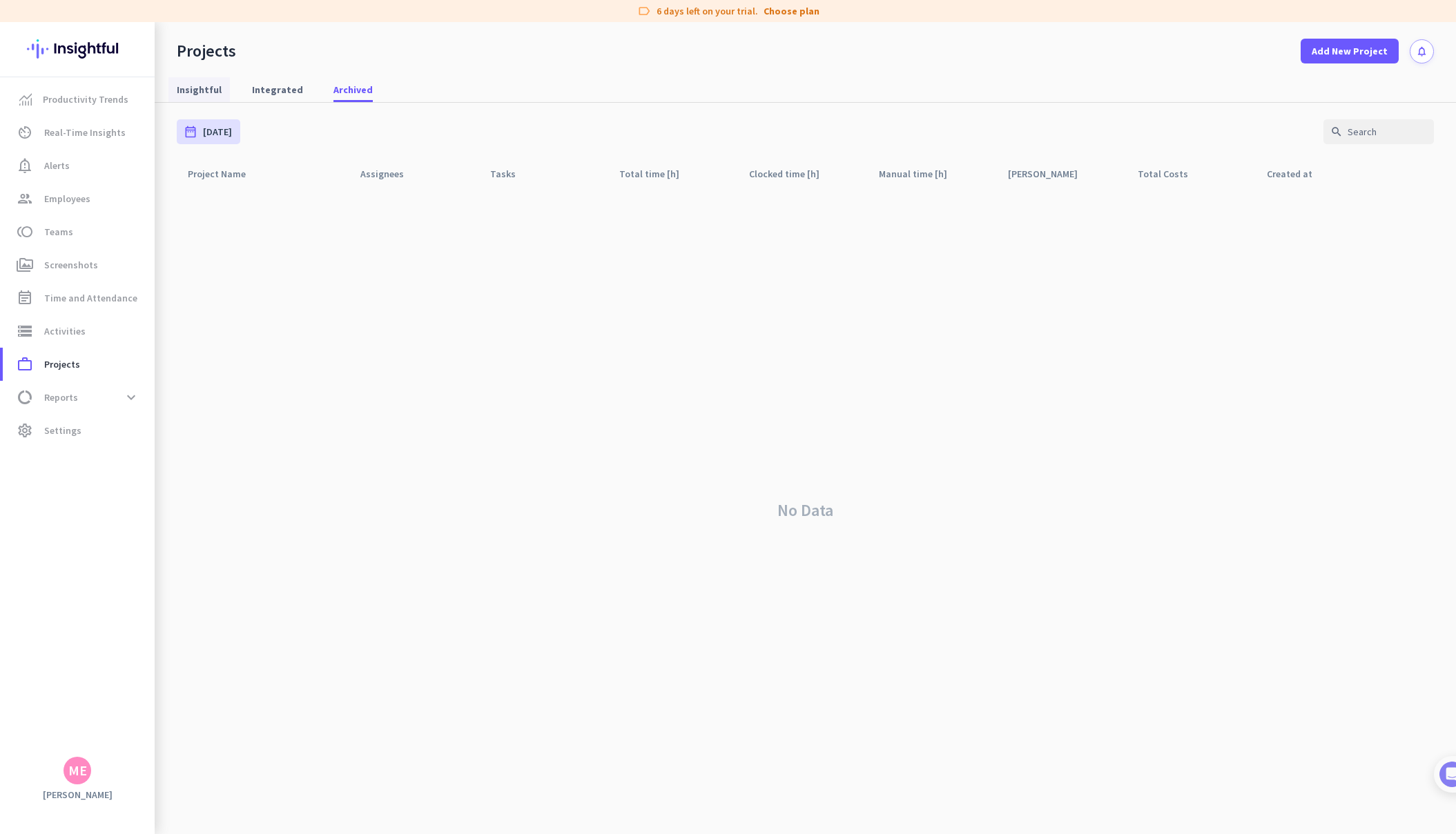
click at [209, 88] on span "Insightful" at bounding box center [199, 90] width 45 height 14
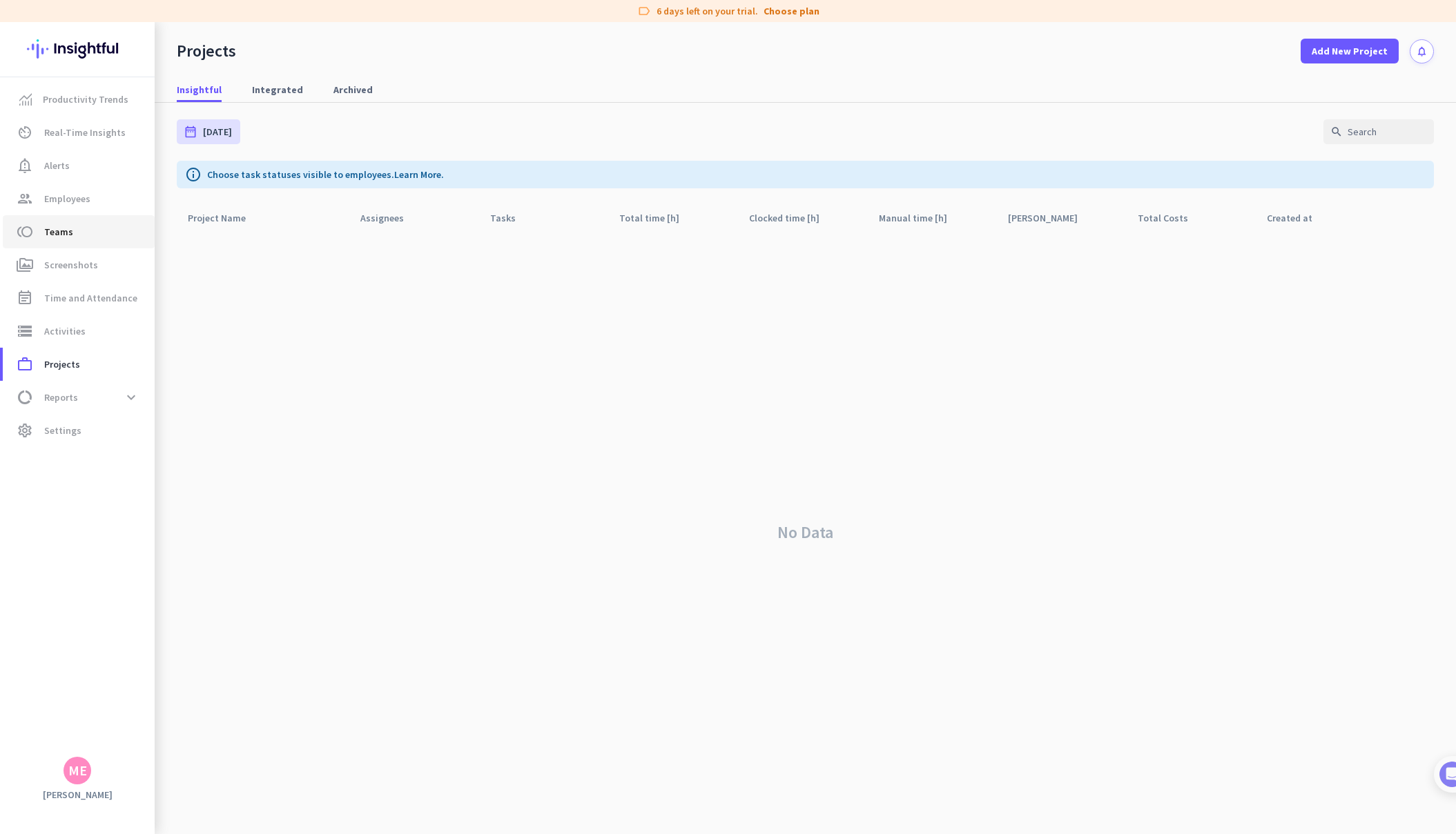
click at [82, 227] on span "toll Teams" at bounding box center [79, 232] width 130 height 17
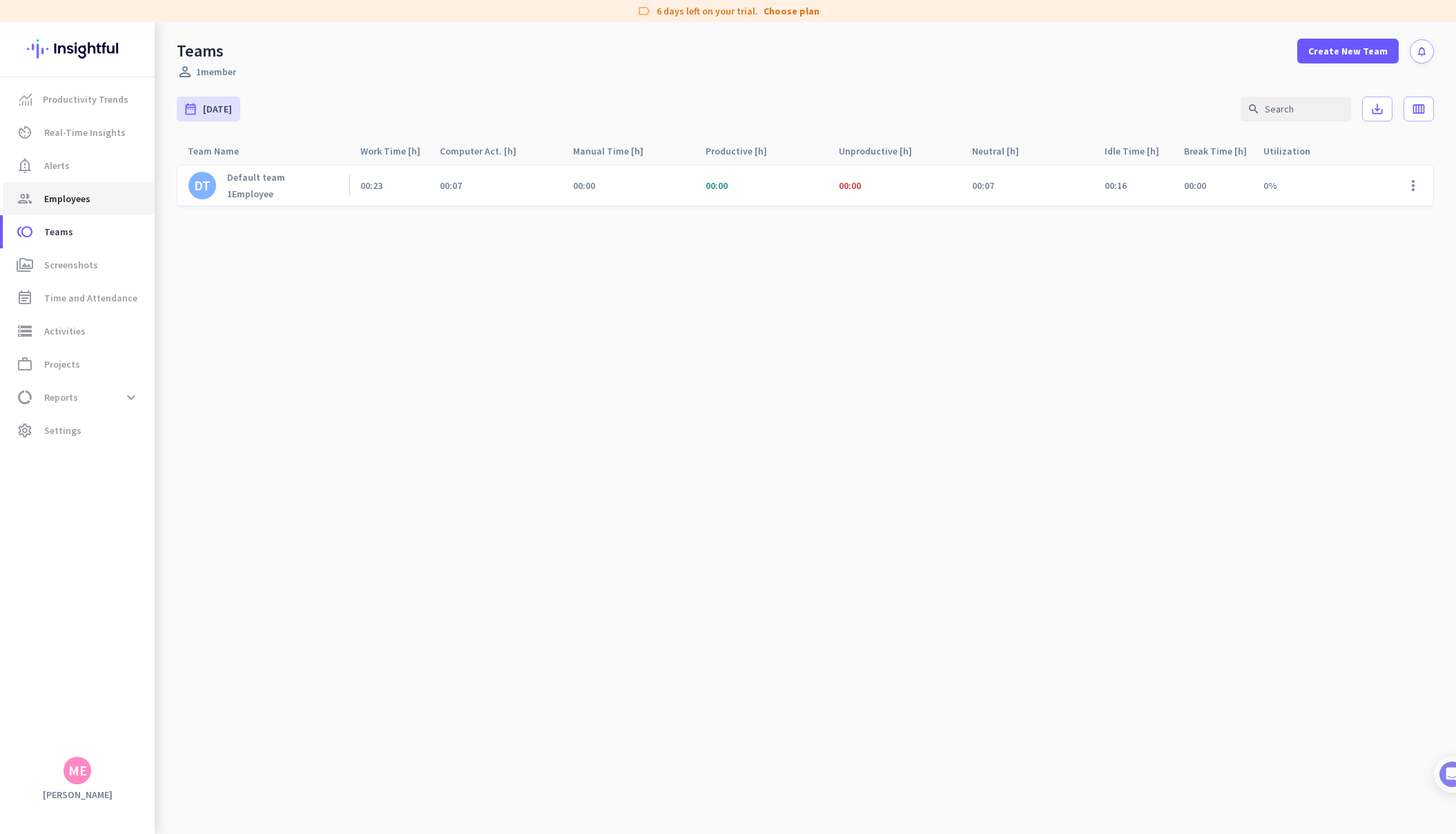
click at [80, 203] on span "Employees" at bounding box center [67, 199] width 46 height 17
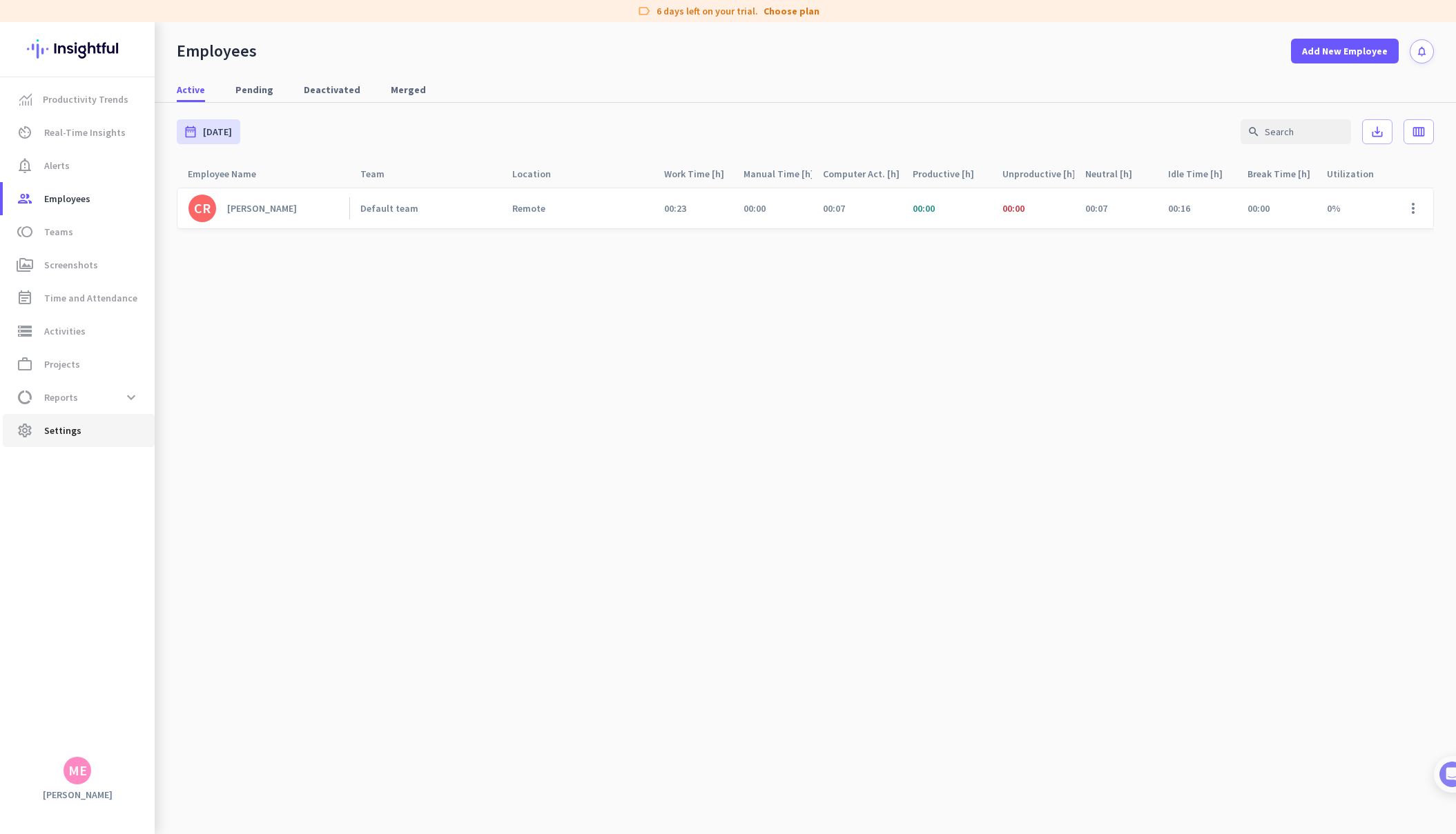
click at [81, 434] on span "settings Settings" at bounding box center [79, 430] width 130 height 17
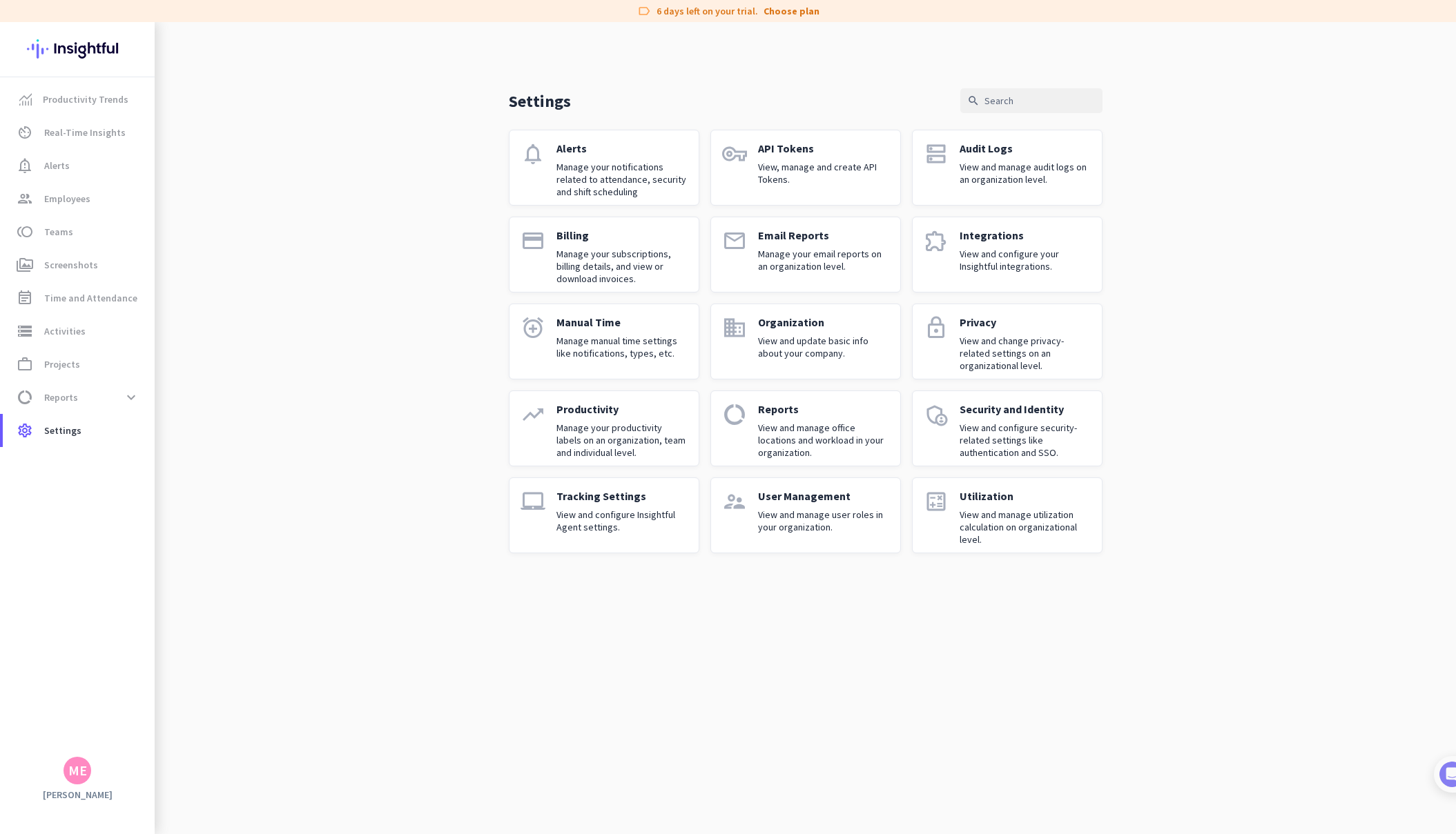
click at [643, 354] on p "Manage manual time settings like notifications, types, etc." at bounding box center [622, 347] width 131 height 25
click at [628, 441] on p "Manage your productivity labels on an organization, team and individual level." at bounding box center [622, 440] width 131 height 37
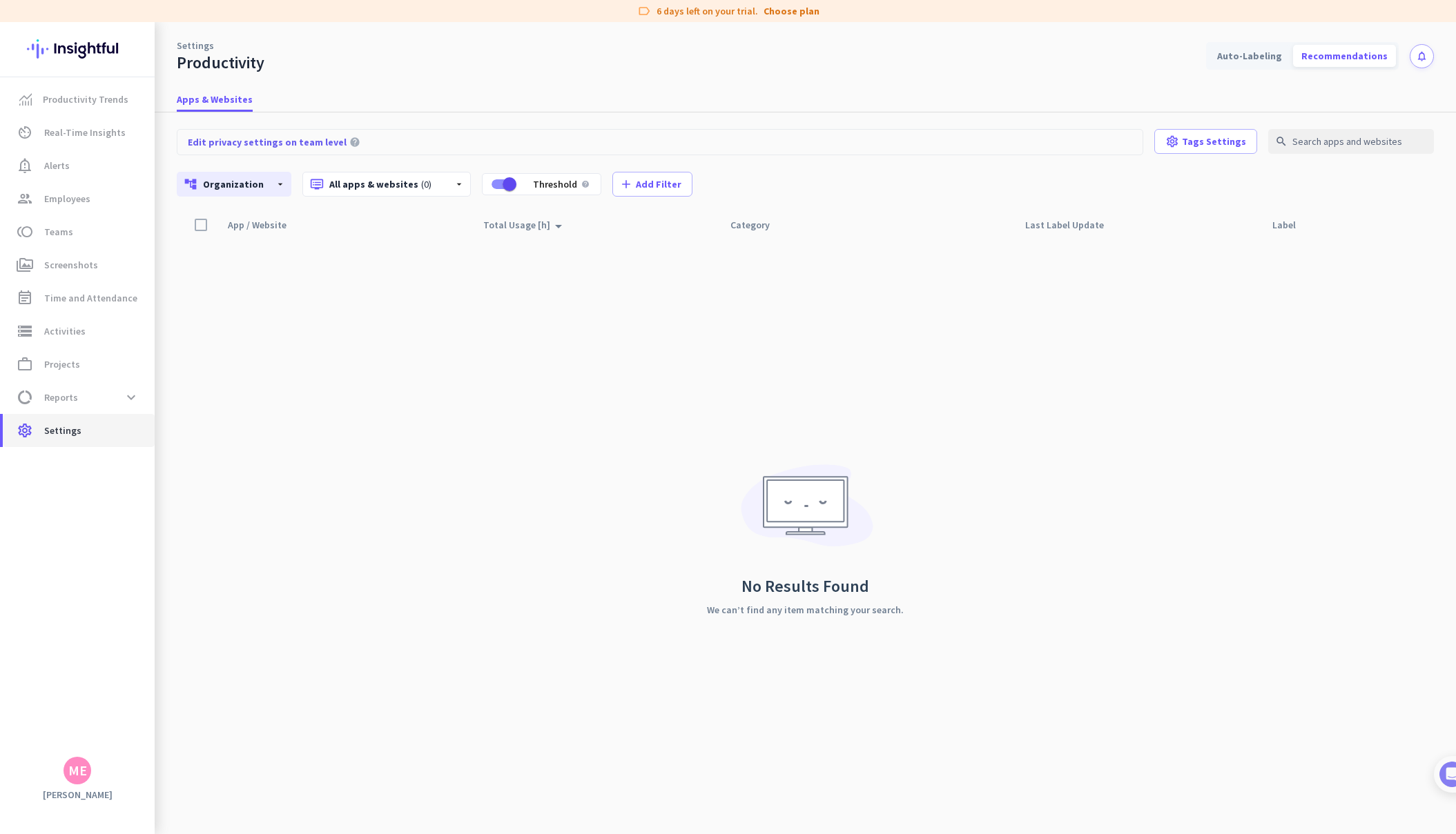
click at [56, 427] on span "Settings" at bounding box center [63, 430] width 37 height 17
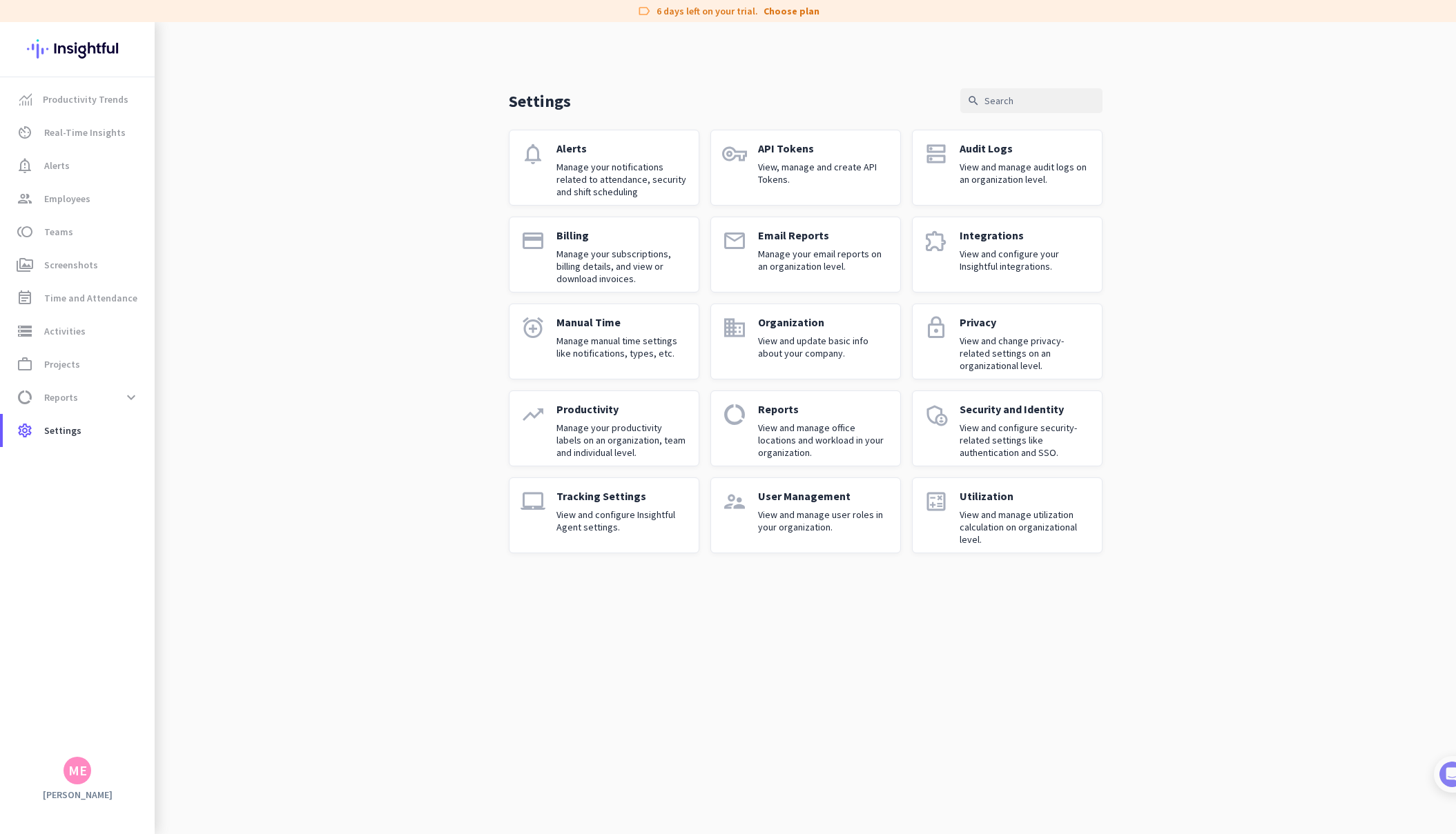
click at [651, 513] on p "View and configure Insightful Agent settings." at bounding box center [622, 521] width 131 height 25
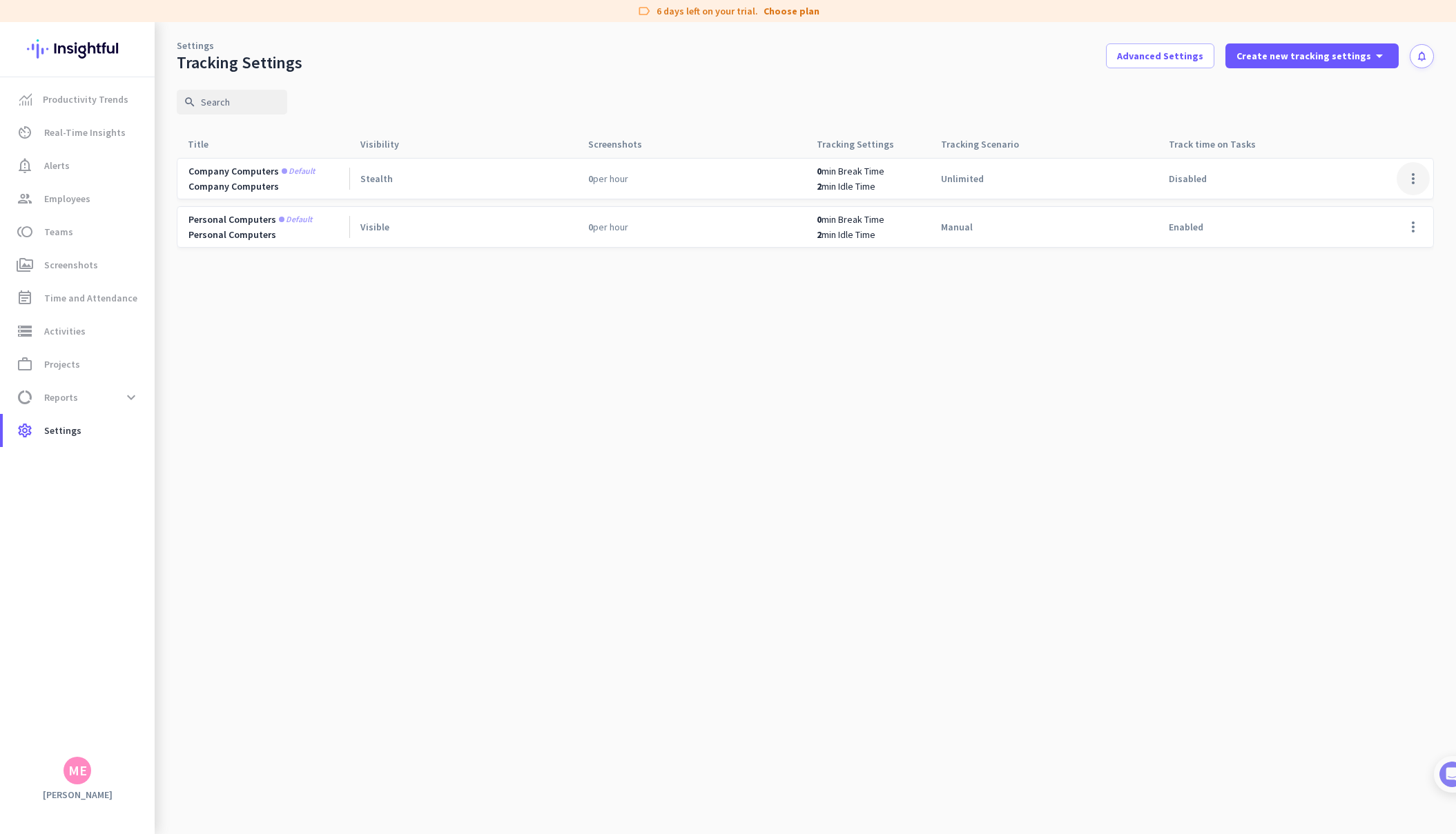
click at [1408, 184] on span at bounding box center [1413, 179] width 33 height 33
click at [1377, 207] on span "Edit" at bounding box center [1385, 208] width 66 height 14
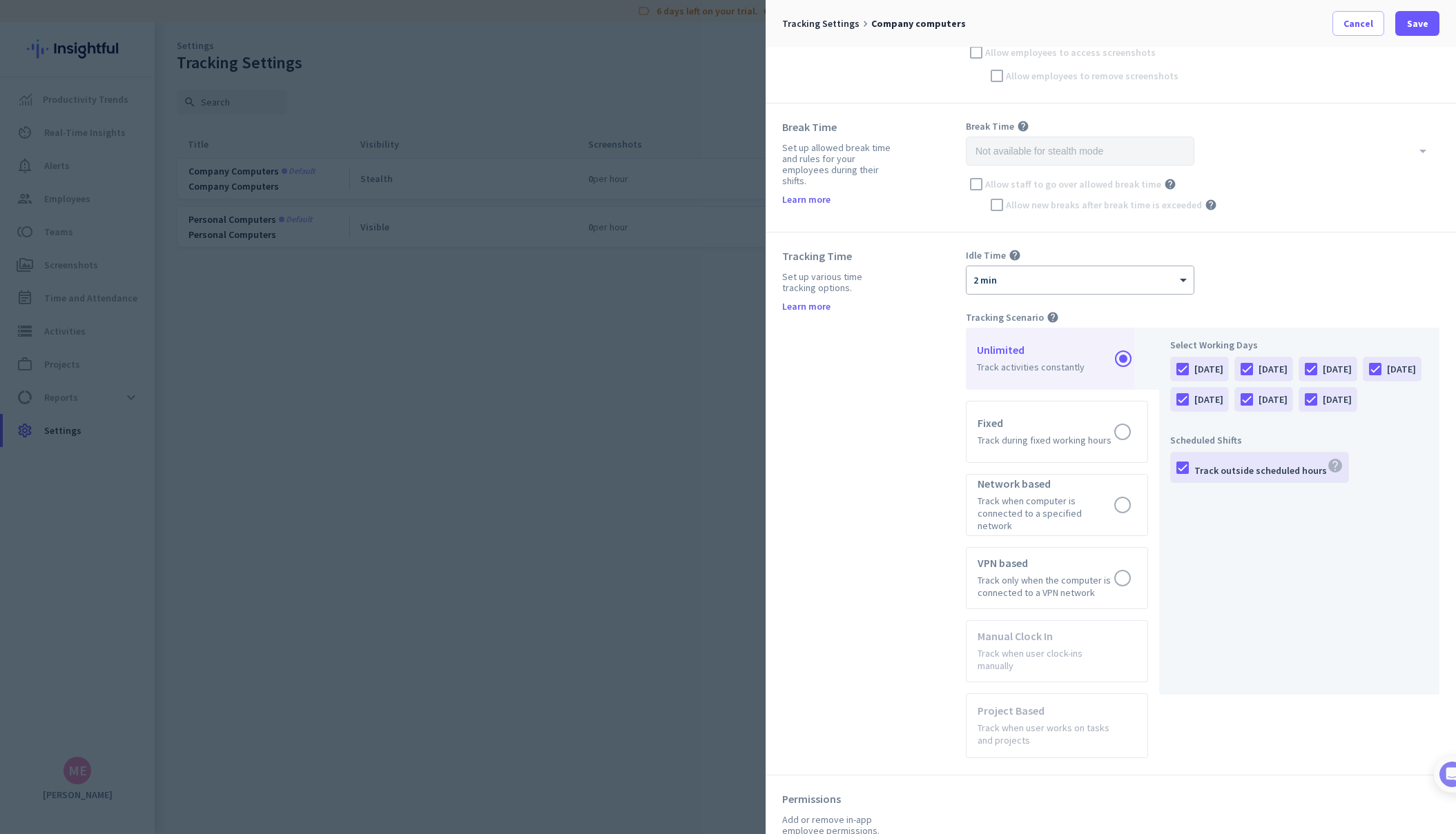
scroll to position [311, 0]
click at [1062, 439] on label at bounding box center [1057, 431] width 181 height 61
click at [0, 0] on input "radio" at bounding box center [0, 0] width 0 height 0
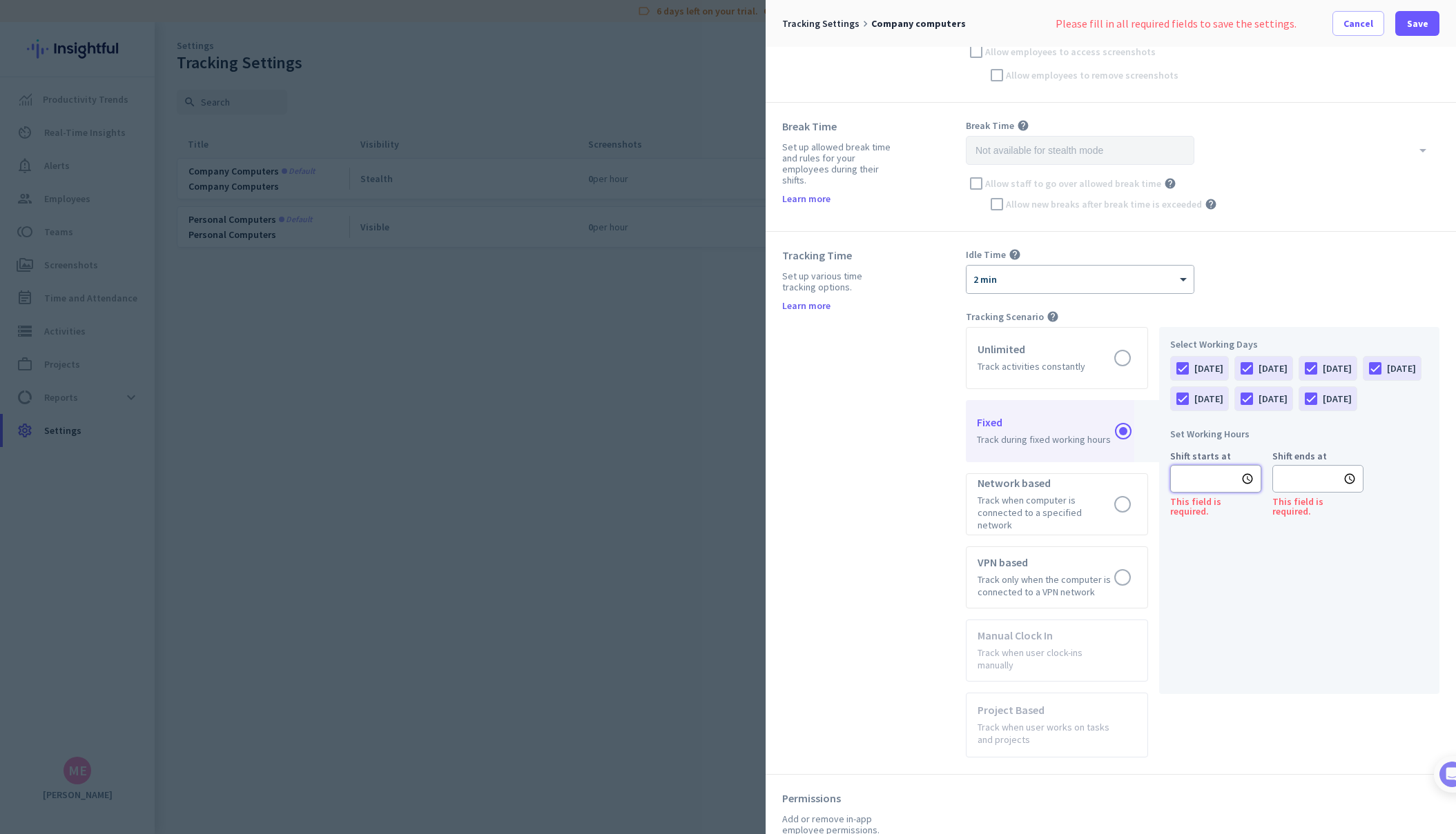
click at [1215, 493] on input "text" at bounding box center [1216, 479] width 91 height 28
click at [1193, 668] on ul "01 02 03 04 05 06 07 08 09 10 11 12" at bounding box center [1192, 612] width 41 height 131
click at [1276, 560] on li "AM" at bounding box center [1274, 557] width 41 height 22
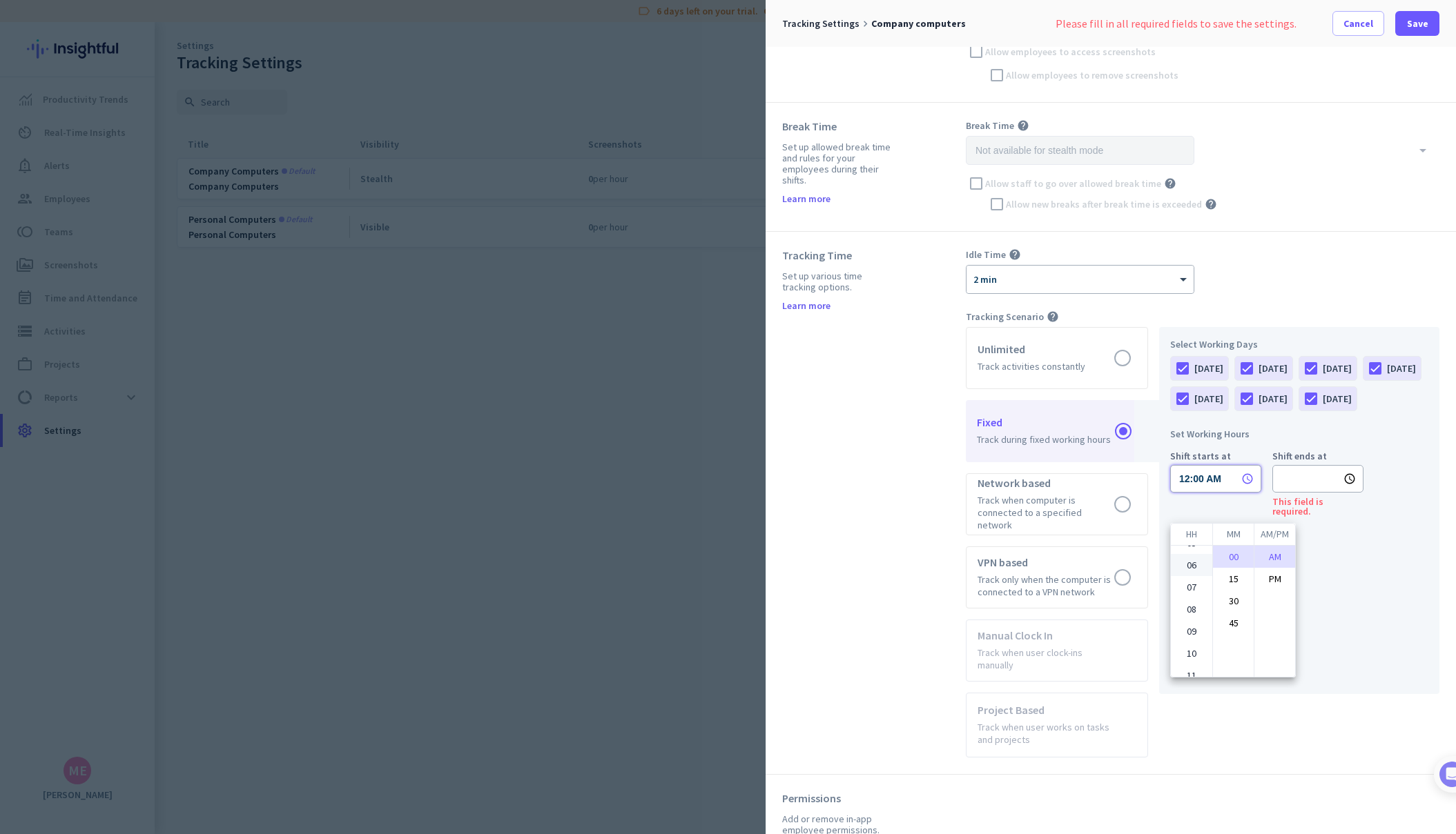
click at [1196, 567] on li "06" at bounding box center [1192, 565] width 41 height 22
type input "06:00 AM"
click at [1319, 510] on div at bounding box center [728, 417] width 1456 height 834
click at [1305, 493] on input "text" at bounding box center [1318, 479] width 91 height 28
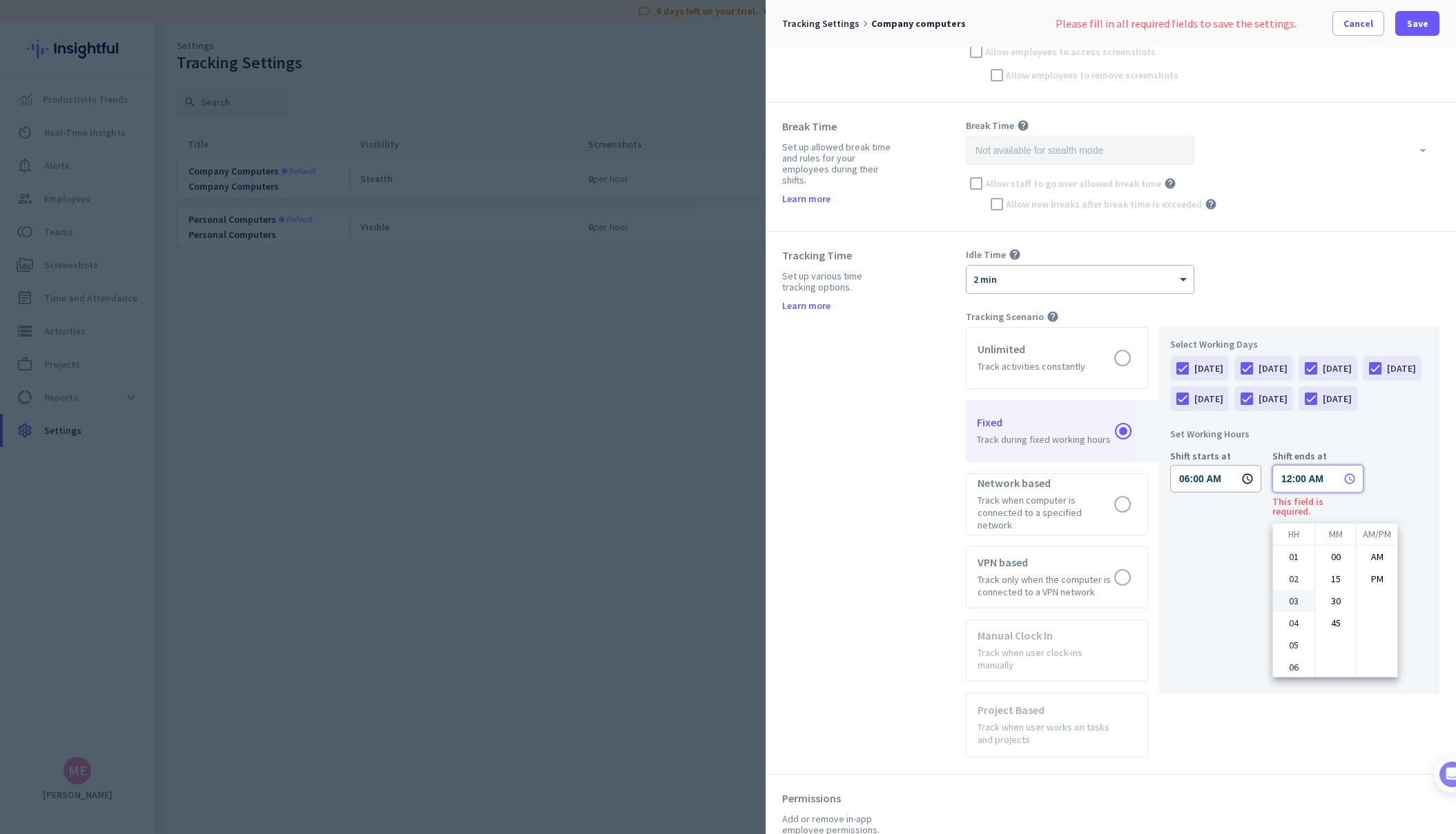
scroll to position [134, 0]
click at [1300, 606] on ul "01 02 03 04 05 06 07 08 09 10 11 12" at bounding box center [1294, 612] width 41 height 131
click at [1299, 592] on li "03" at bounding box center [1294, 587] width 41 height 22
click at [1371, 580] on li "PM" at bounding box center [1376, 579] width 41 height 22
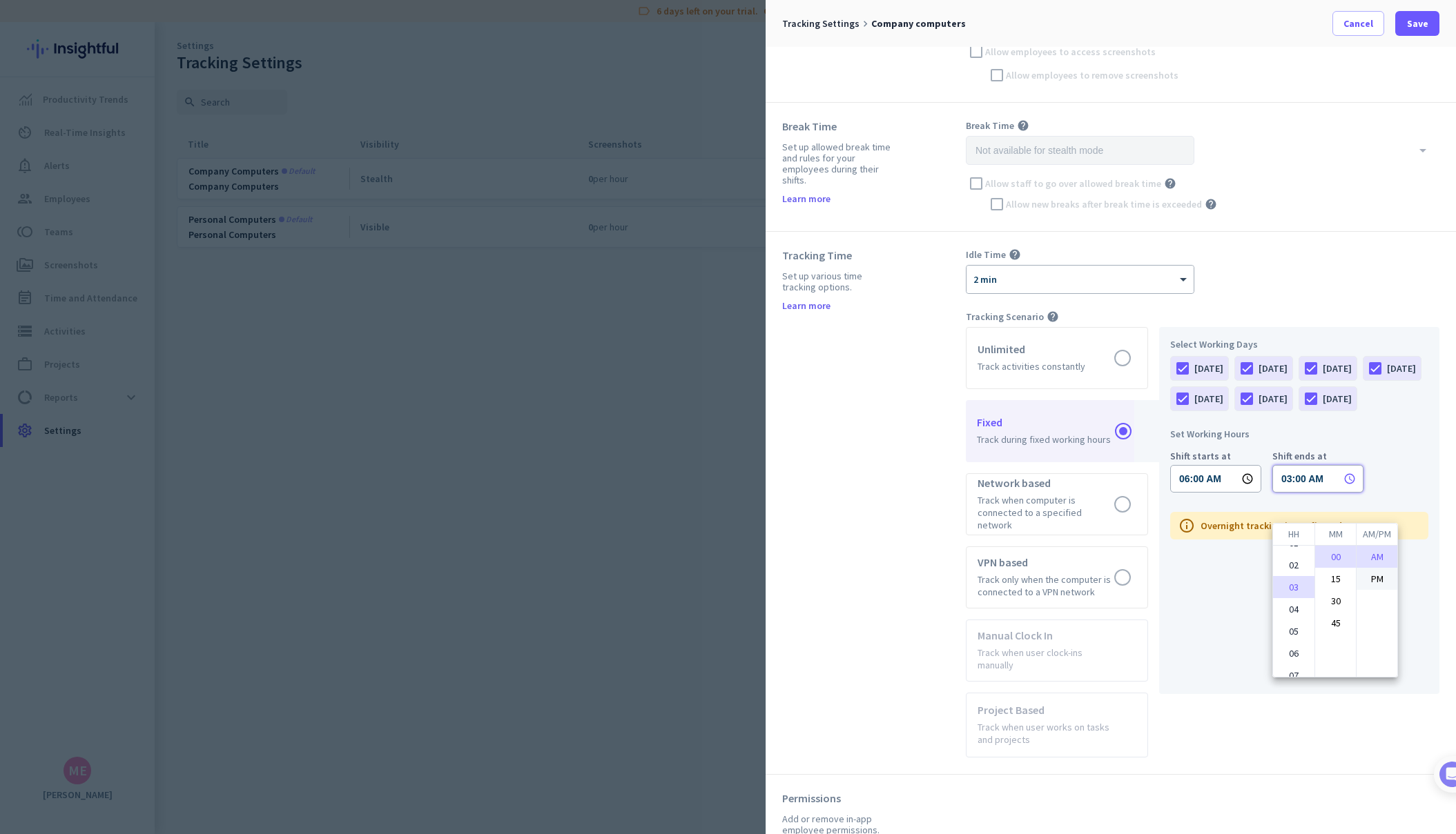
type input "03:00 PM"
click at [1387, 480] on div at bounding box center [728, 417] width 1456 height 834
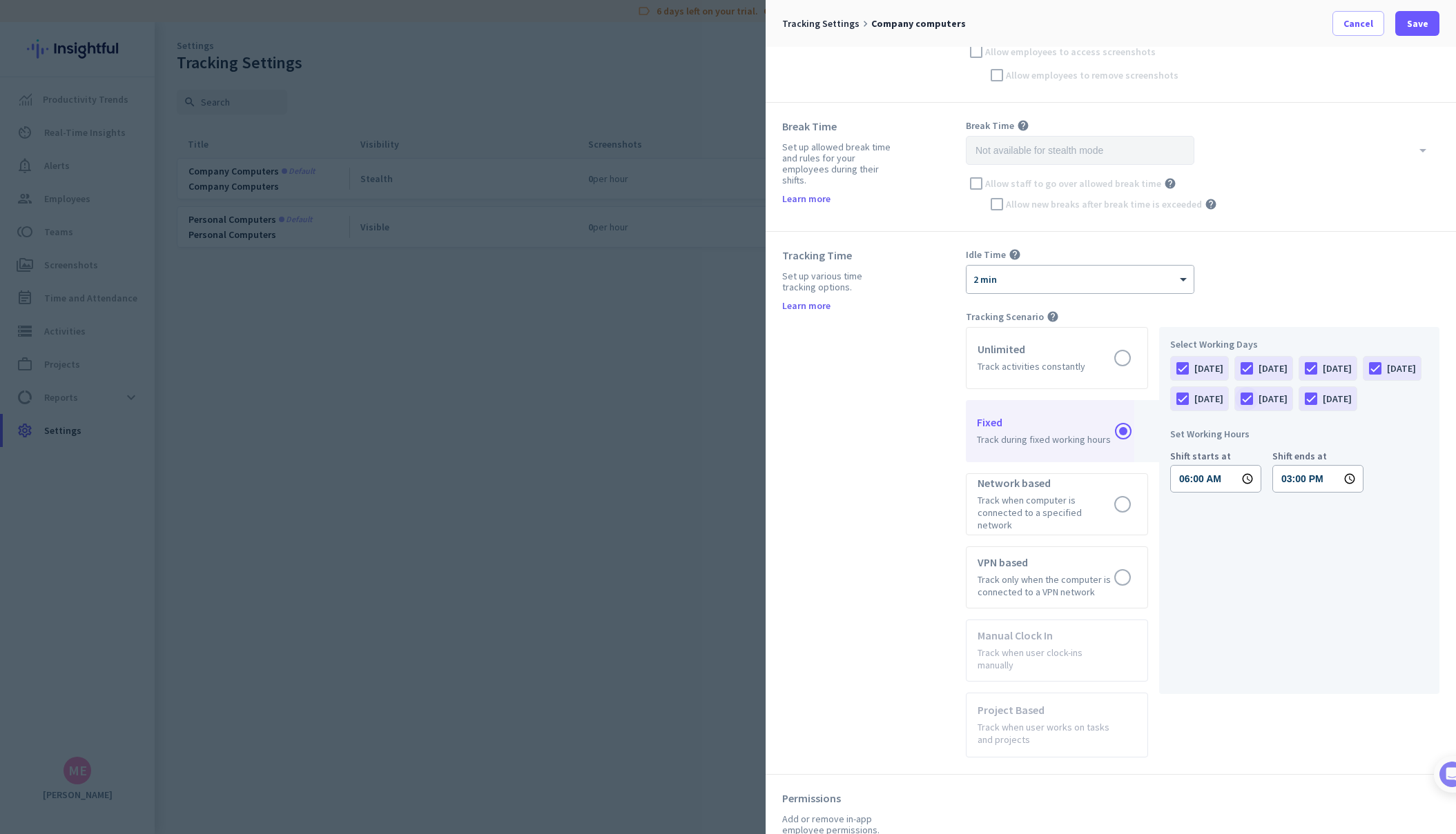
click at [1258, 403] on div at bounding box center [1247, 399] width 24 height 23
click at [1299, 410] on div at bounding box center [1311, 399] width 24 height 23
drag, startPoint x: 1425, startPoint y: 28, endPoint x: 911, endPoint y: 291, distance: 577.4
click at [911, 291] on div "Tracking Settings keyboard_arrow_right Company computers Cancel Save General Se…" at bounding box center [1110, 417] width 691 height 834
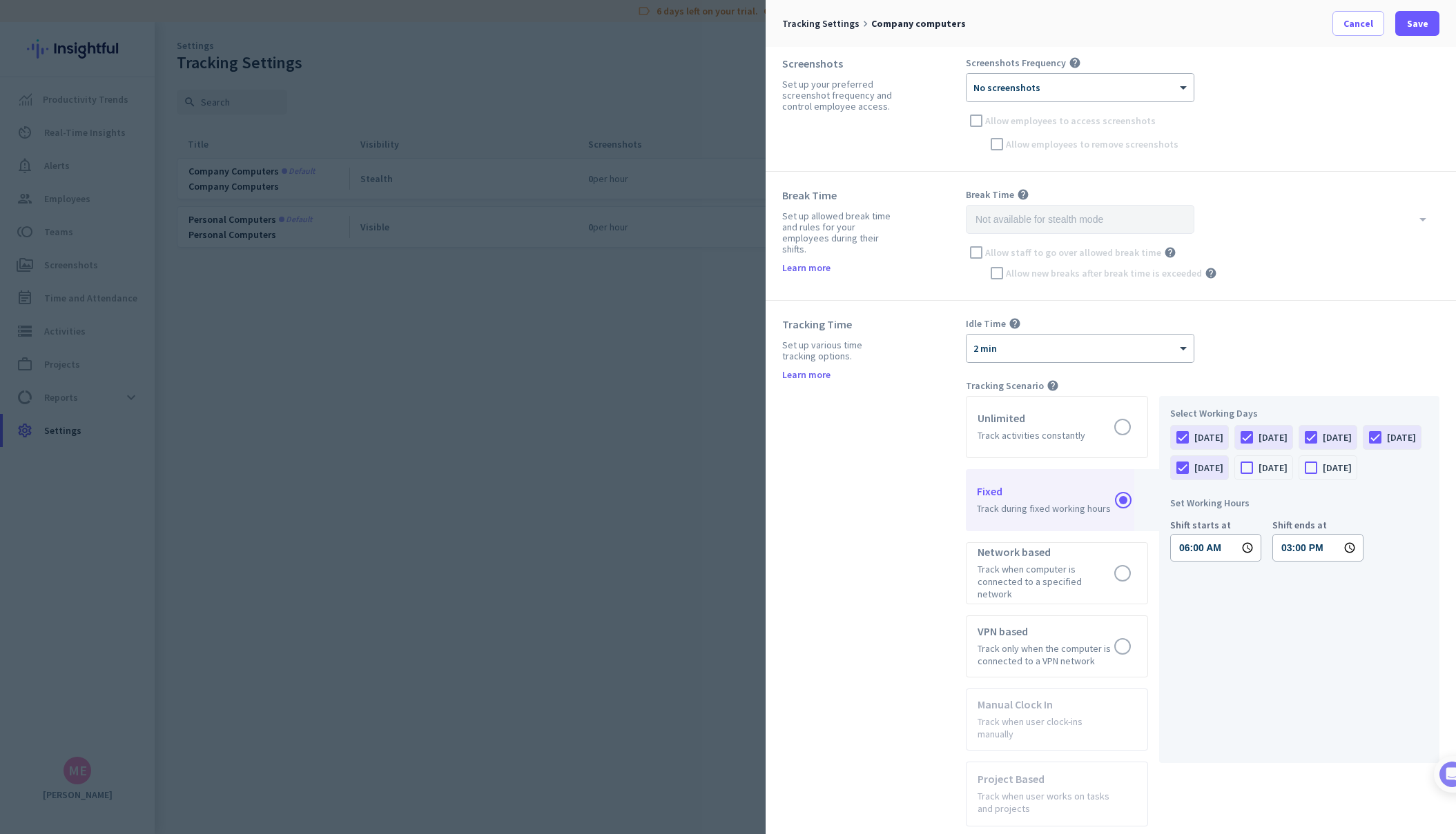
scroll to position [207, 0]
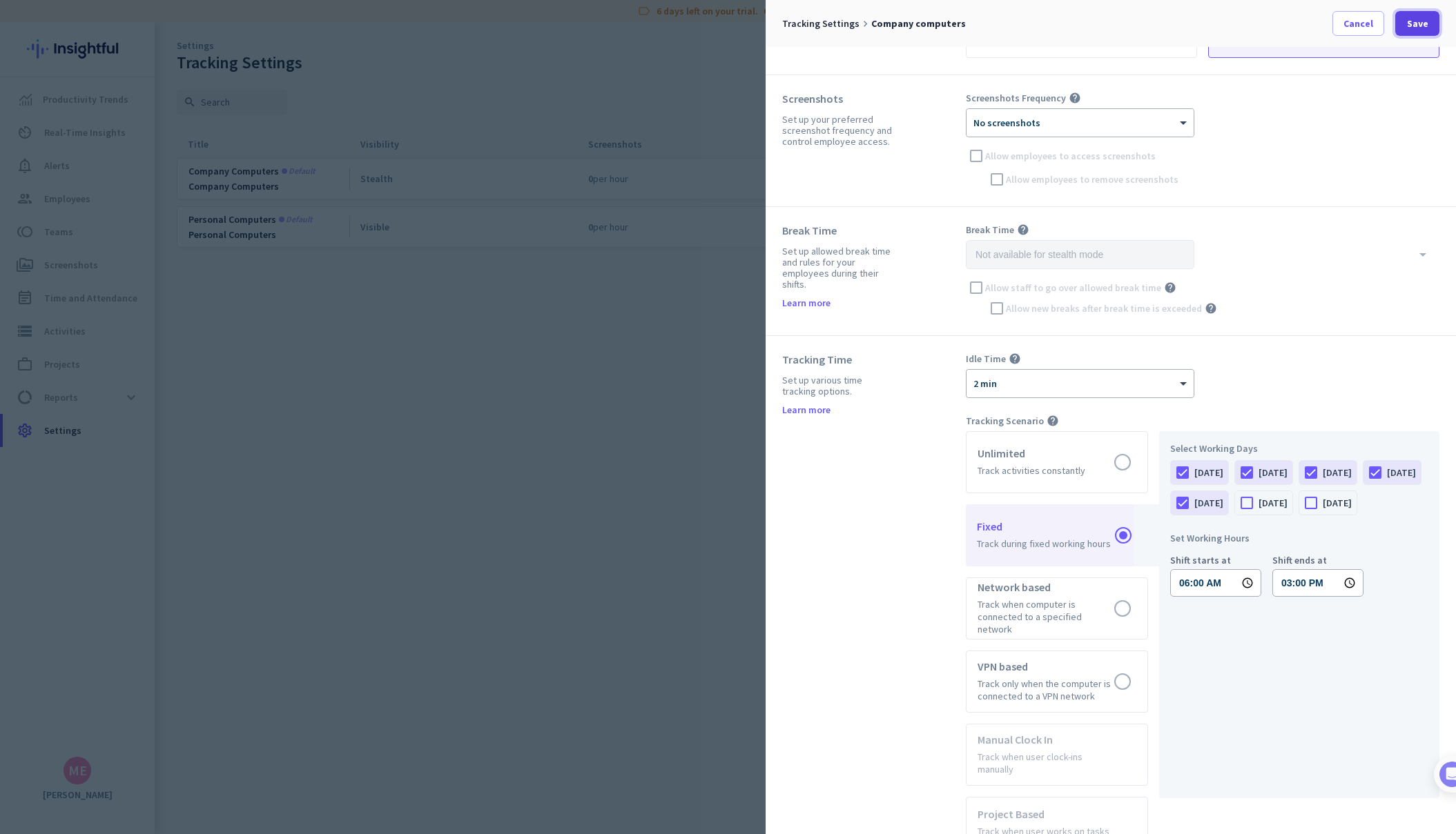
click at [1429, 23] on span at bounding box center [1417, 23] width 44 height 33
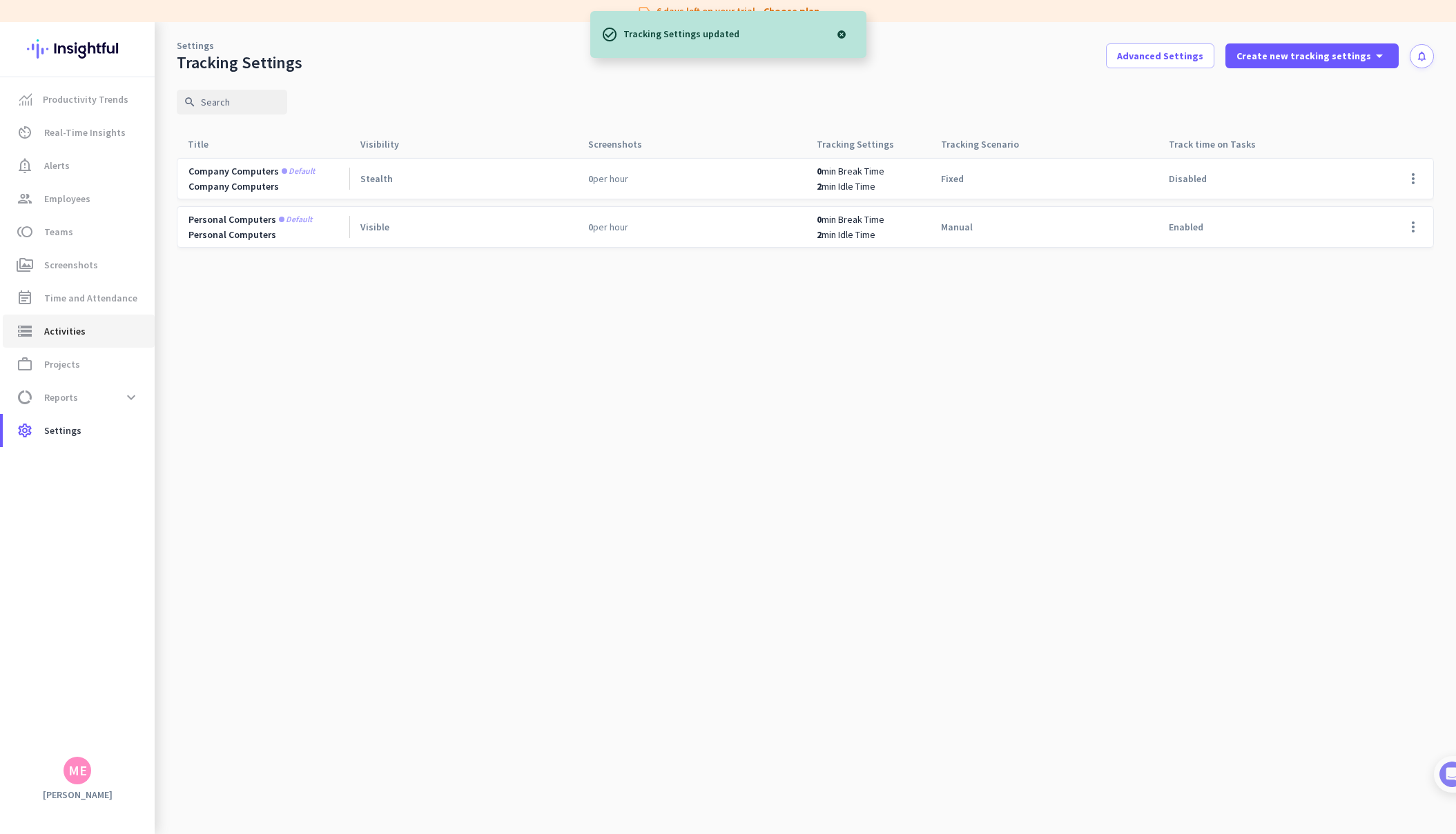
click at [71, 344] on link "storage Activities" at bounding box center [79, 331] width 152 height 33
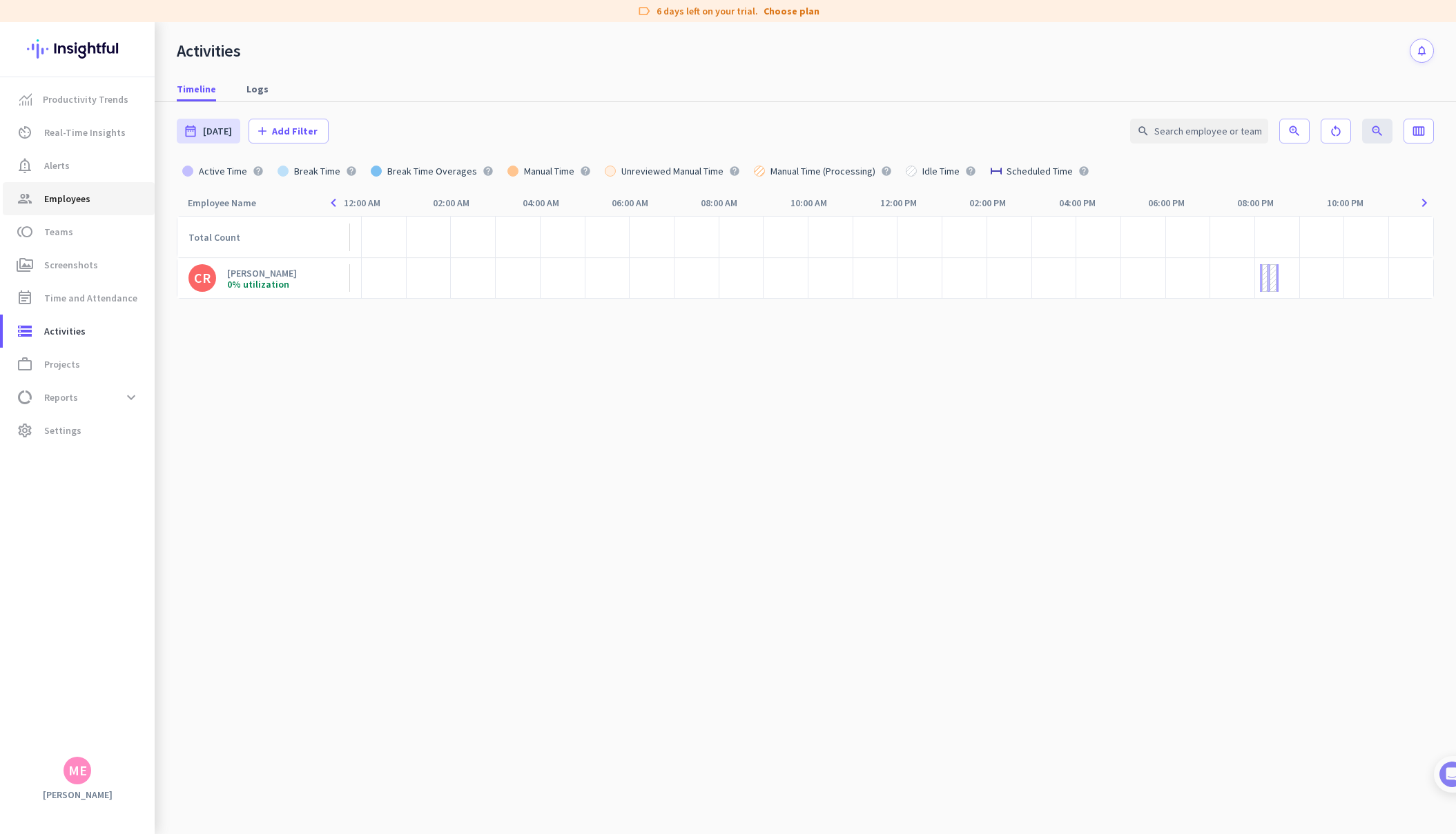
click at [55, 193] on span "Employees" at bounding box center [67, 199] width 46 height 17
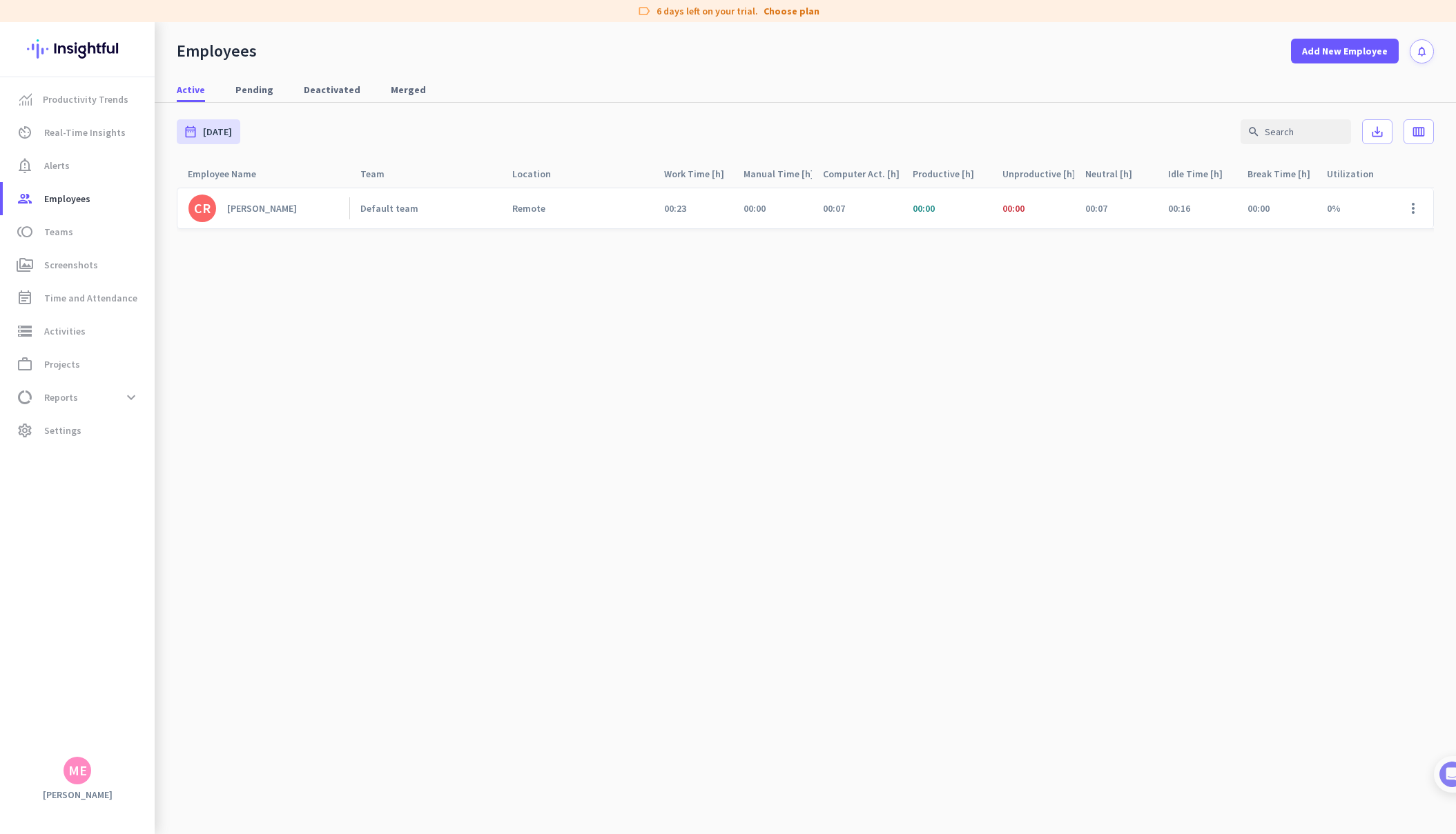
click at [676, 208] on span "00:23" at bounding box center [675, 209] width 22 height 12
click at [1335, 55] on span "Add New Employee" at bounding box center [1345, 51] width 86 height 14
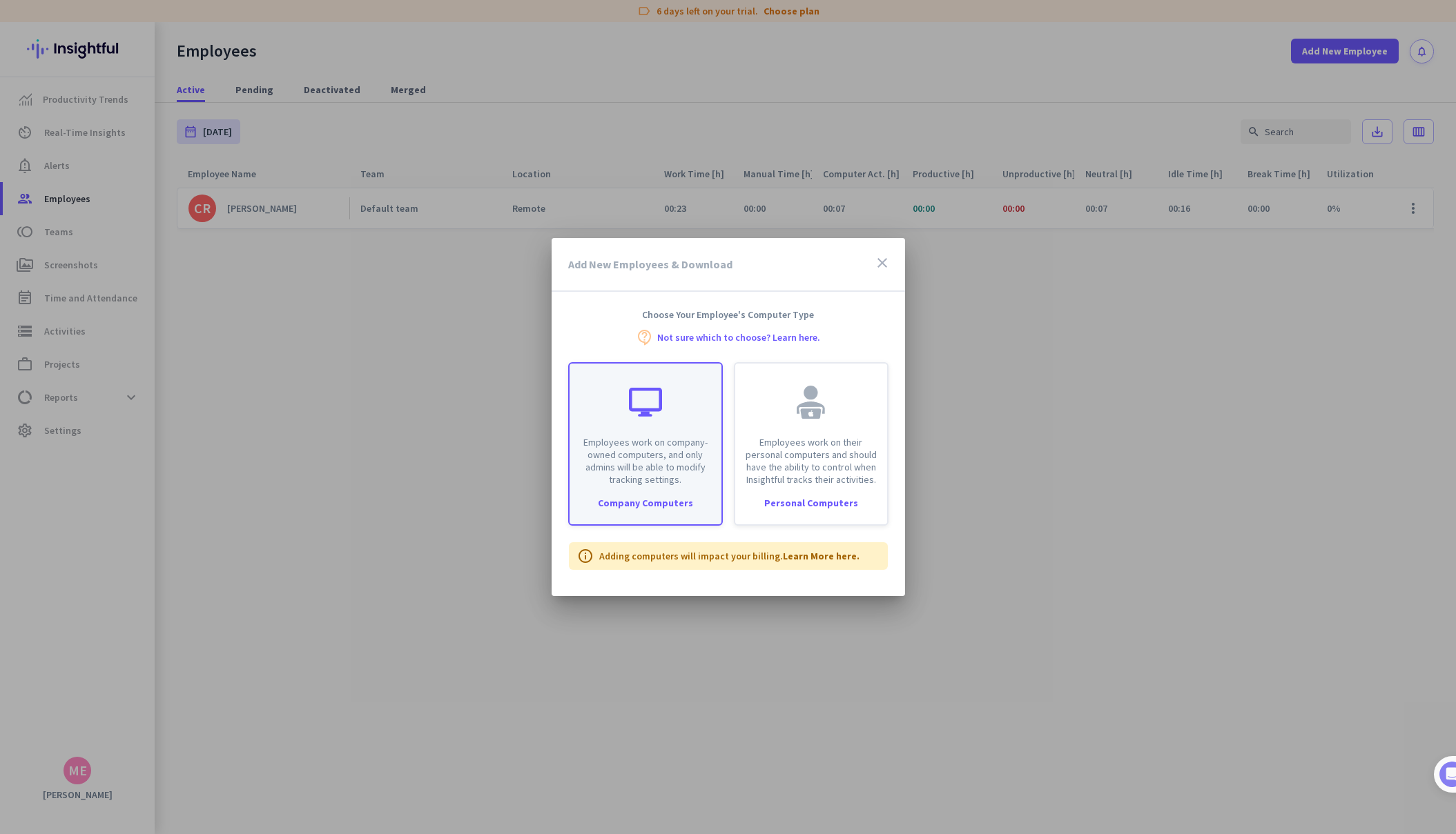
click at [647, 416] on div at bounding box center [646, 402] width 33 height 33
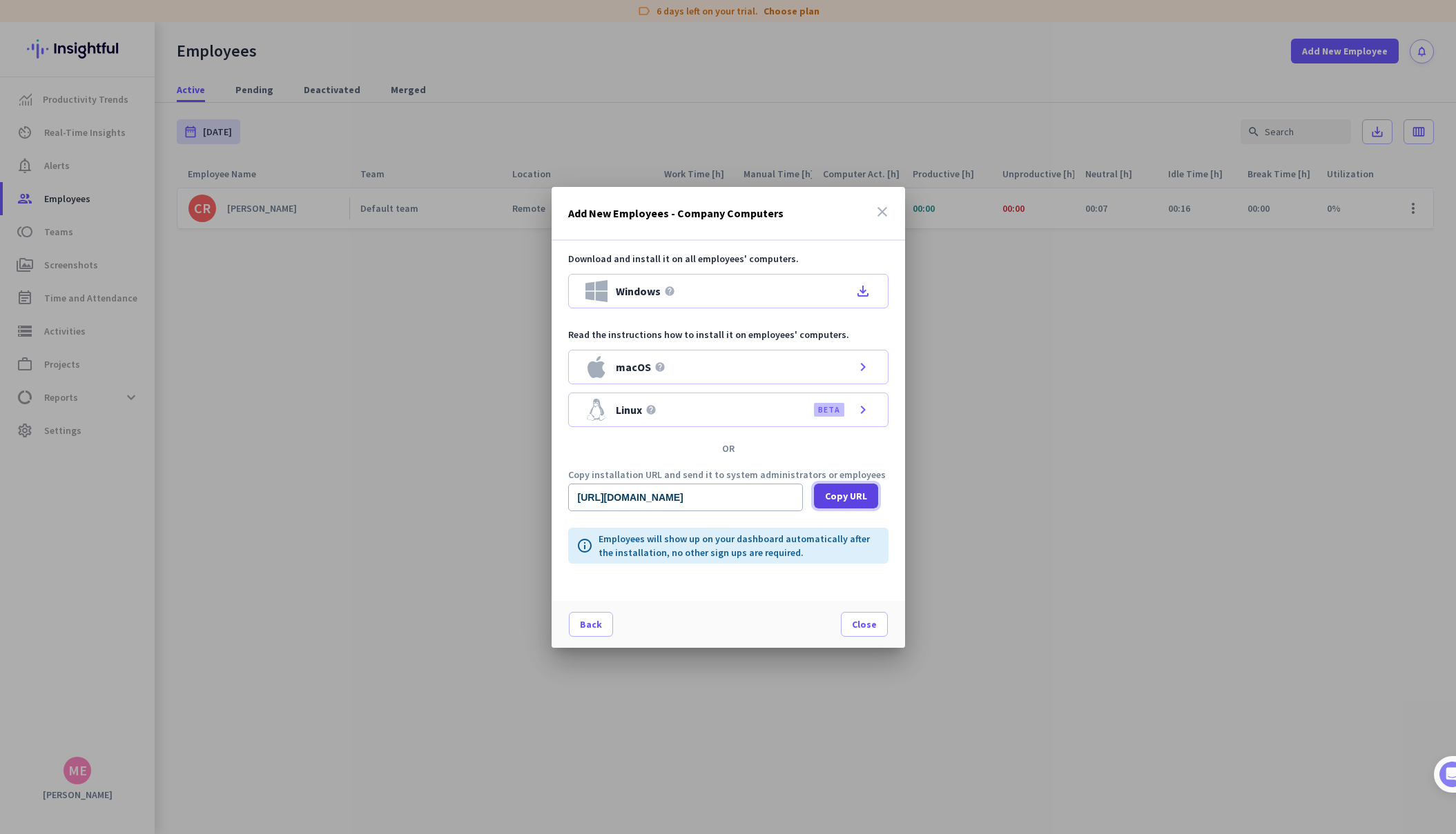
click at [844, 497] on span "Copy URL" at bounding box center [846, 496] width 42 height 14
click at [843, 498] on span "Copy URL" at bounding box center [846, 496] width 42 height 14
click at [815, 453] on div "Download and install it on all employees' computers. Windows help file_download…" at bounding box center [728, 421] width 353 height 360
click at [839, 497] on span "Copy URL" at bounding box center [846, 496] width 42 height 14
drag, startPoint x: 699, startPoint y: 492, endPoint x: 660, endPoint y: 493, distance: 39.0
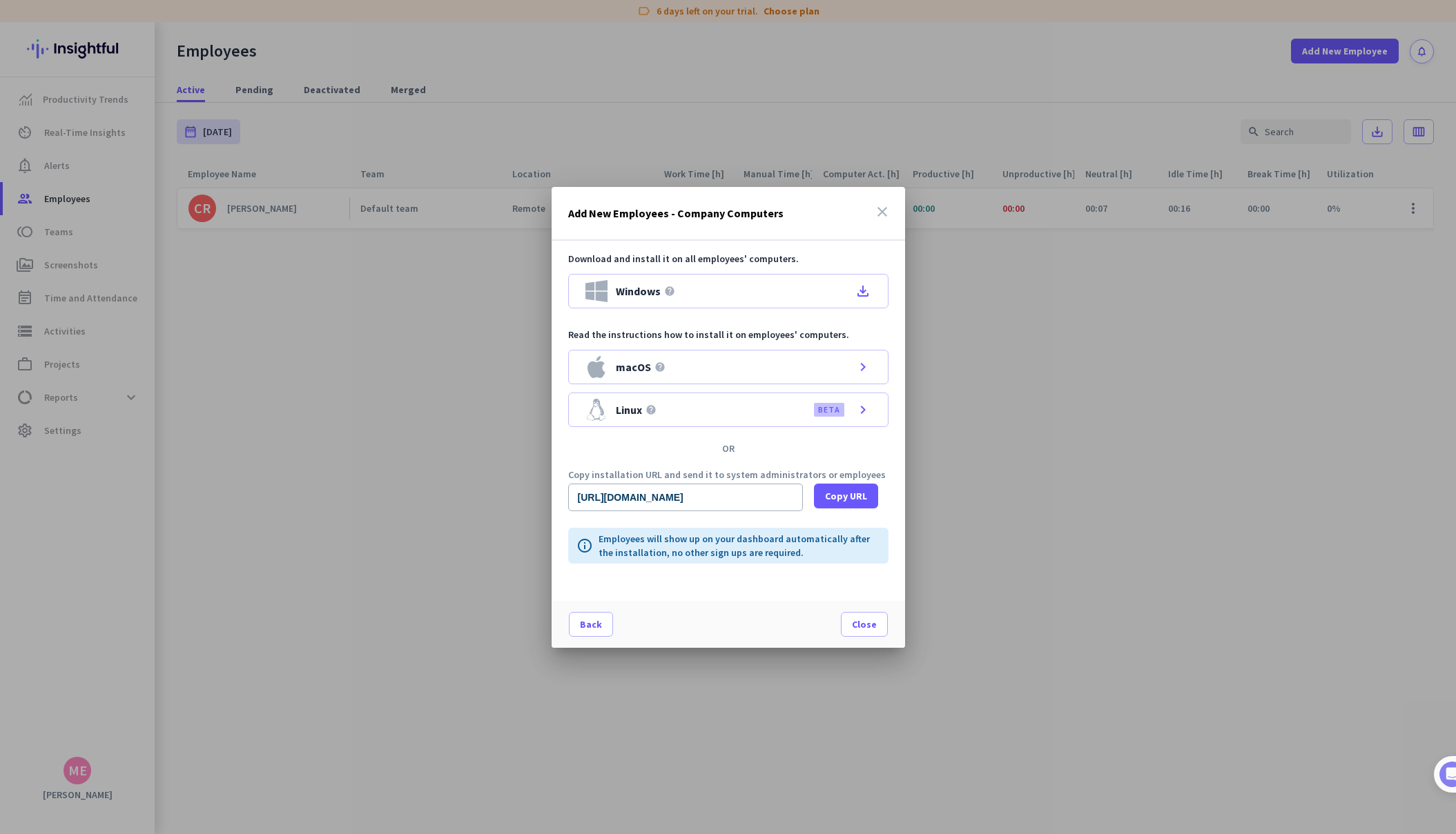
click at [660, 493] on input "[URL][DOMAIN_NAME]" at bounding box center [686, 497] width 235 height 28
click at [692, 500] on input "[URL][DOMAIN_NAME]" at bounding box center [686, 497] width 235 height 28
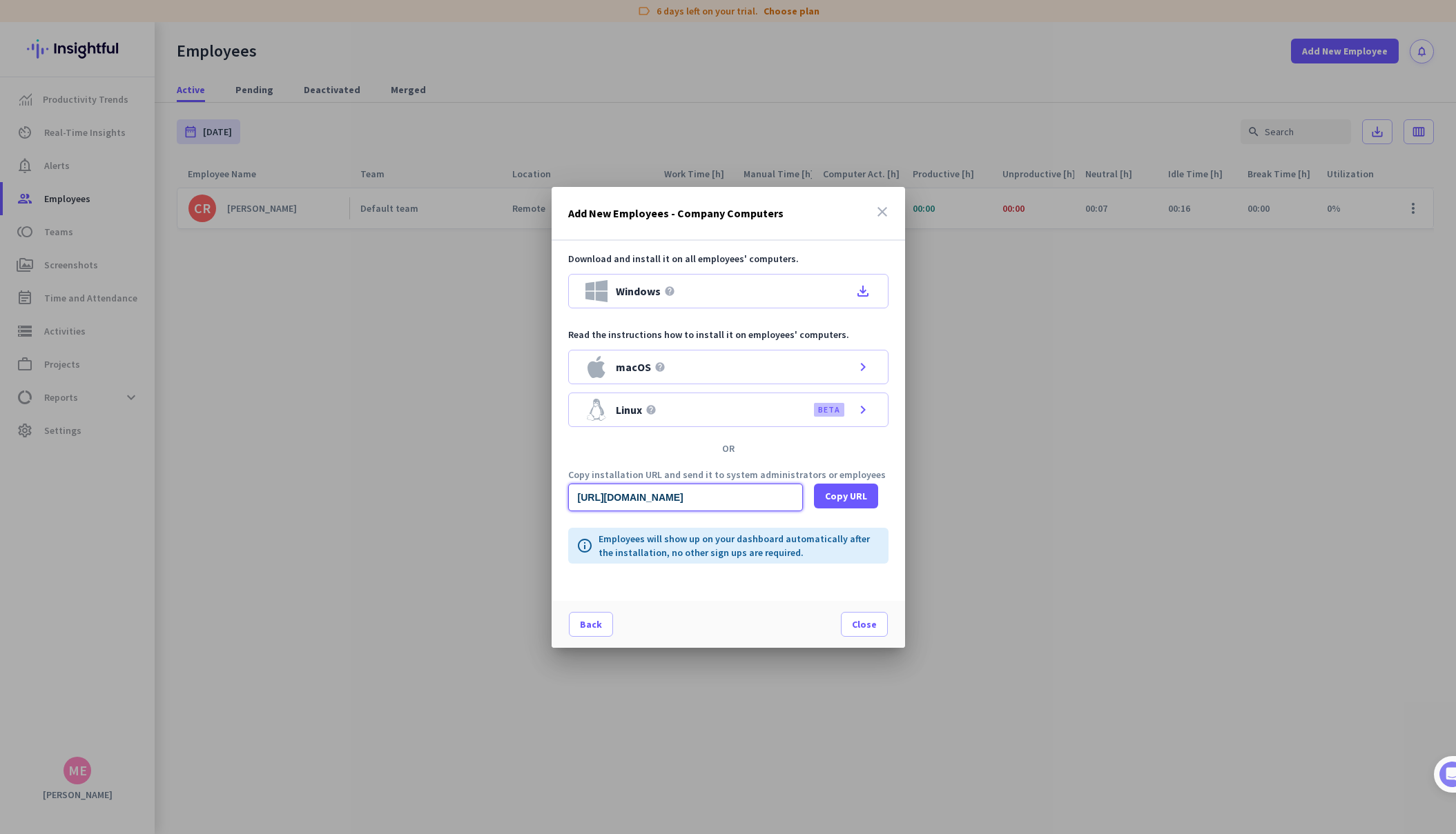
click at [692, 500] on input "[URL][DOMAIN_NAME]" at bounding box center [686, 497] width 235 height 28
click at [878, 214] on icon "close" at bounding box center [882, 212] width 17 height 17
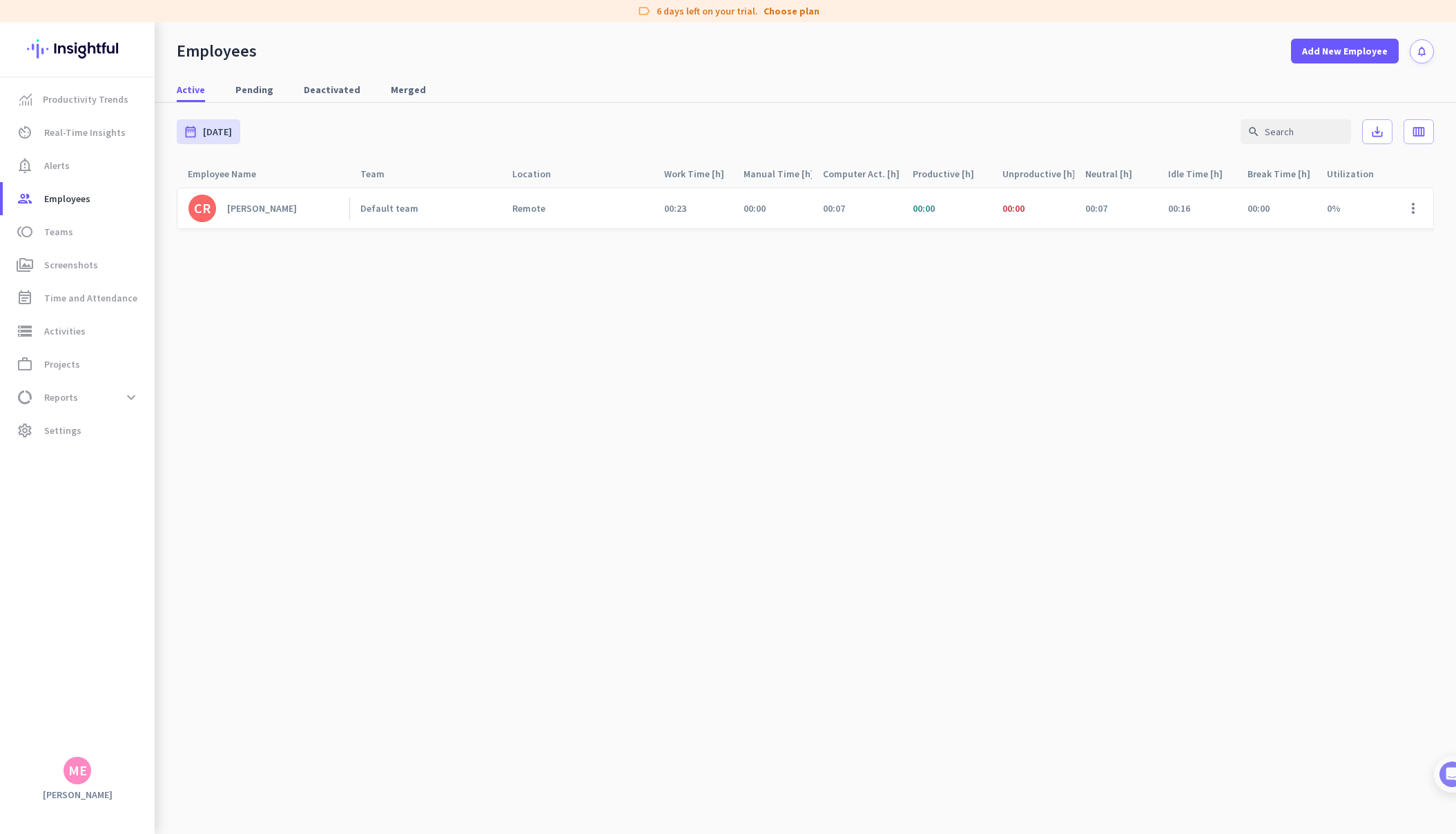
drag, startPoint x: 436, startPoint y: 556, endPoint x: 352, endPoint y: 398, distance: 178.9
click at [436, 550] on cdk-virtual-scroll-viewport "CR [PERSON_NAME] Default team Remote 00:23 00:00 00:07 00:00 00:00 00:07 00:16 …" at bounding box center [805, 511] width 1257 height 647
click at [73, 167] on span "notification_important Alerts" at bounding box center [79, 166] width 130 height 17
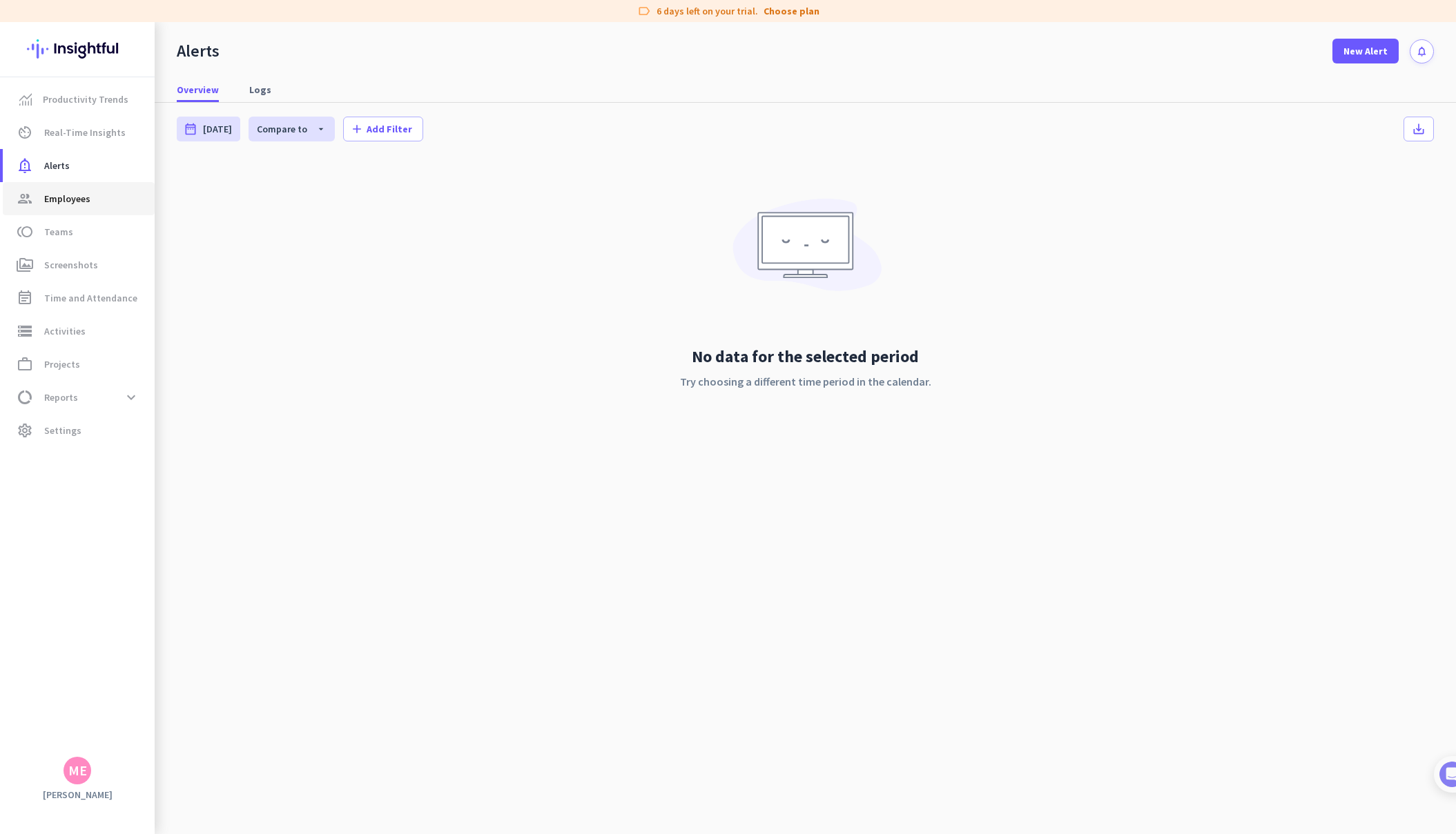
click at [78, 192] on span "Employees" at bounding box center [67, 199] width 46 height 17
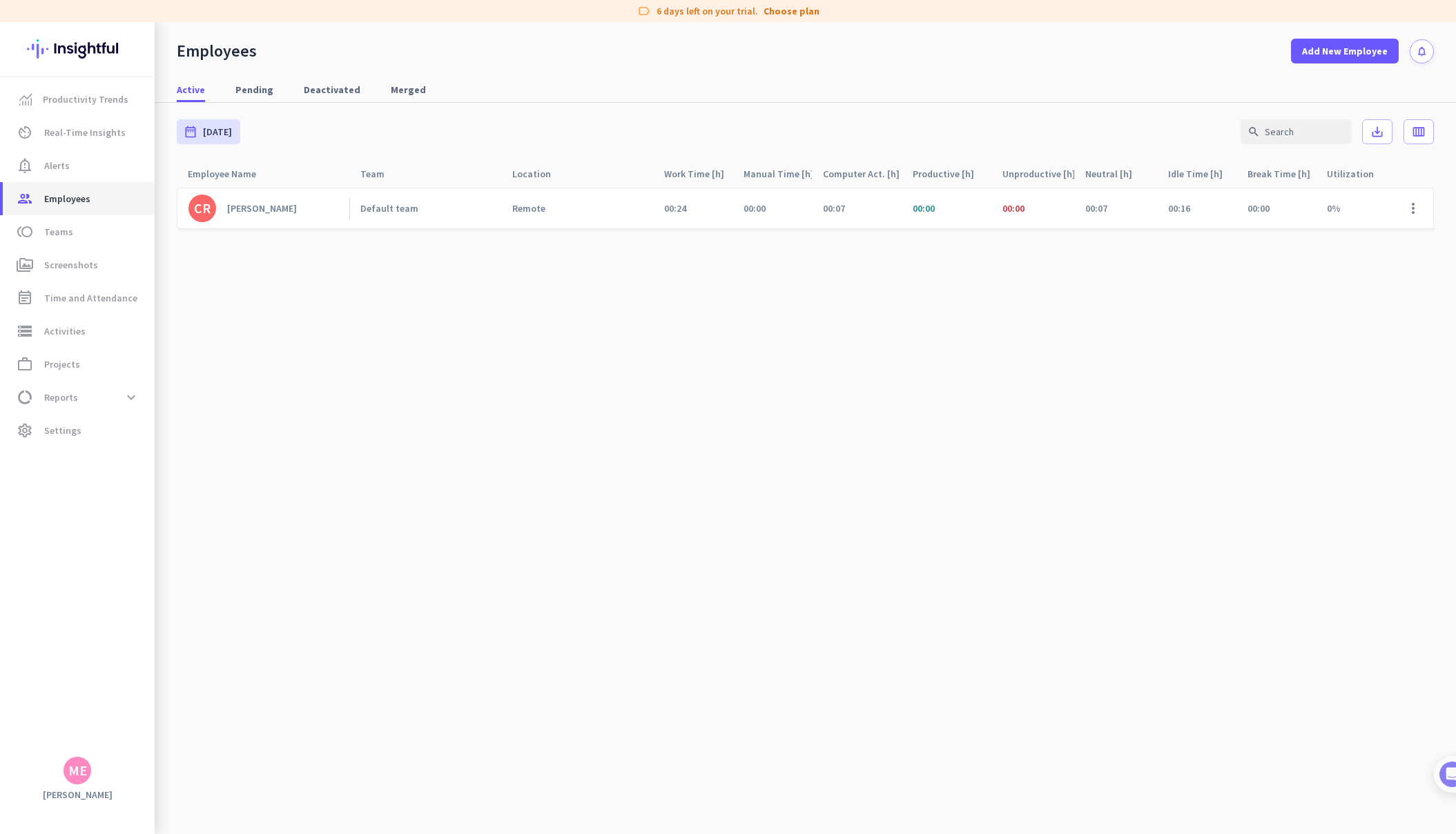
click at [78, 192] on span "Employees" at bounding box center [67, 199] width 46 height 17
click at [73, 195] on span "Employees" at bounding box center [67, 199] width 46 height 17
click at [74, 165] on span "notification_important Alerts" at bounding box center [79, 166] width 130 height 17
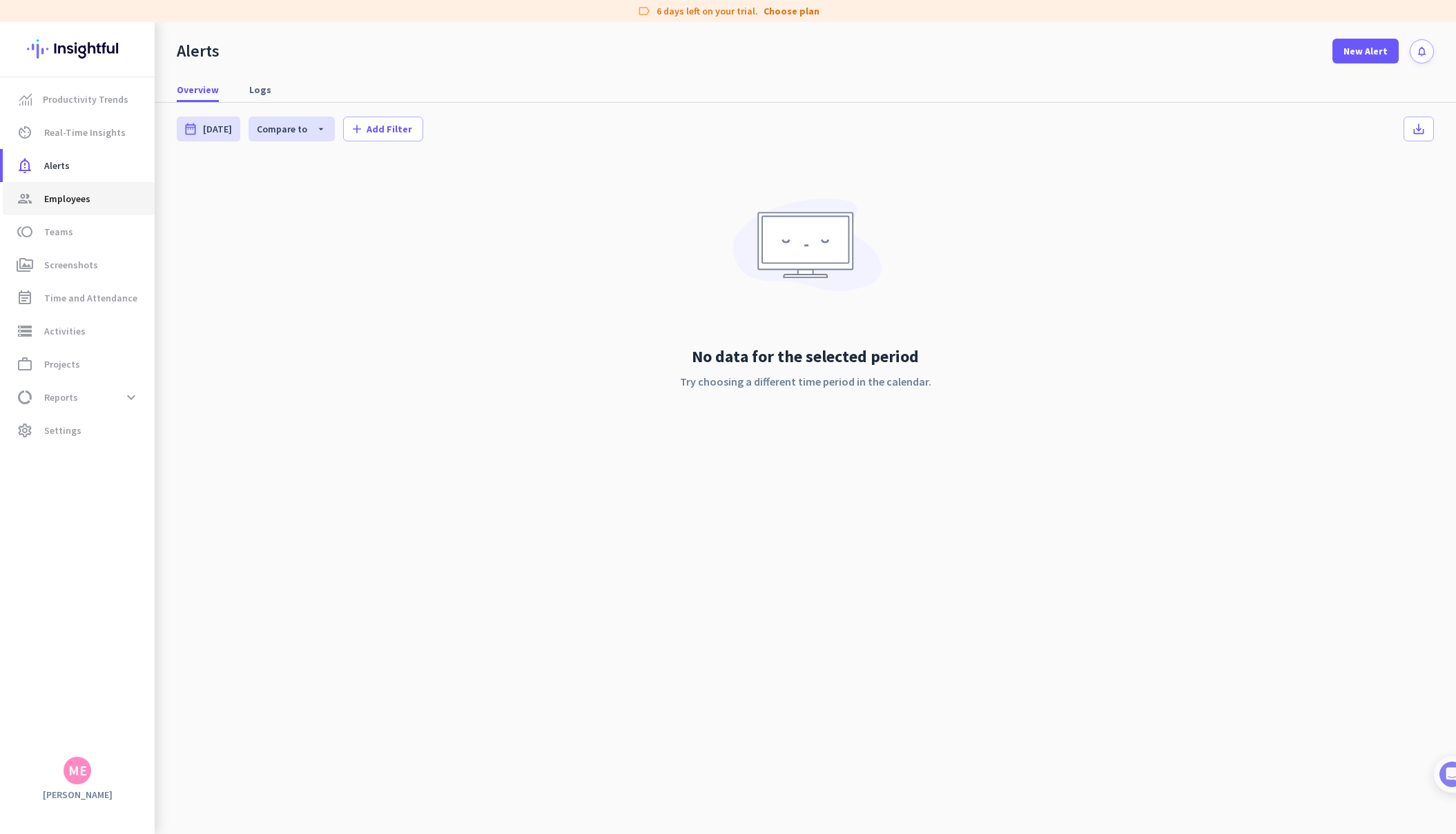
click at [90, 200] on span "group Employees" at bounding box center [79, 199] width 130 height 17
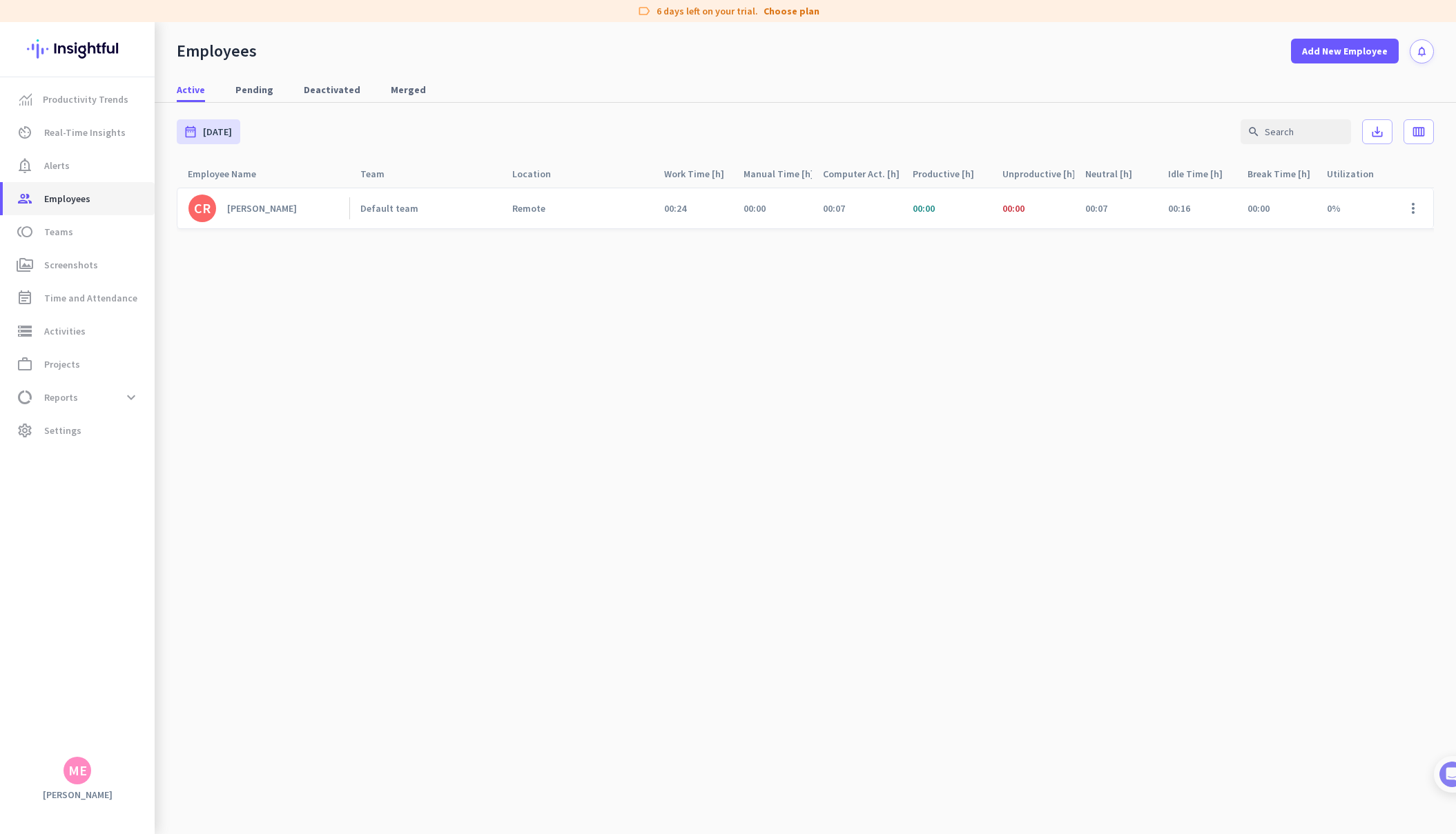
click at [90, 200] on span "group Employees" at bounding box center [79, 199] width 130 height 17
click at [448, 331] on cdk-virtual-scroll-viewport "CR [PERSON_NAME] Default team Remote 00:24 00:00 00:07 00:00 00:00 00:07 00:16 …" at bounding box center [805, 511] width 1257 height 647
click at [62, 149] on link "notification_important Alerts" at bounding box center [79, 166] width 152 height 33
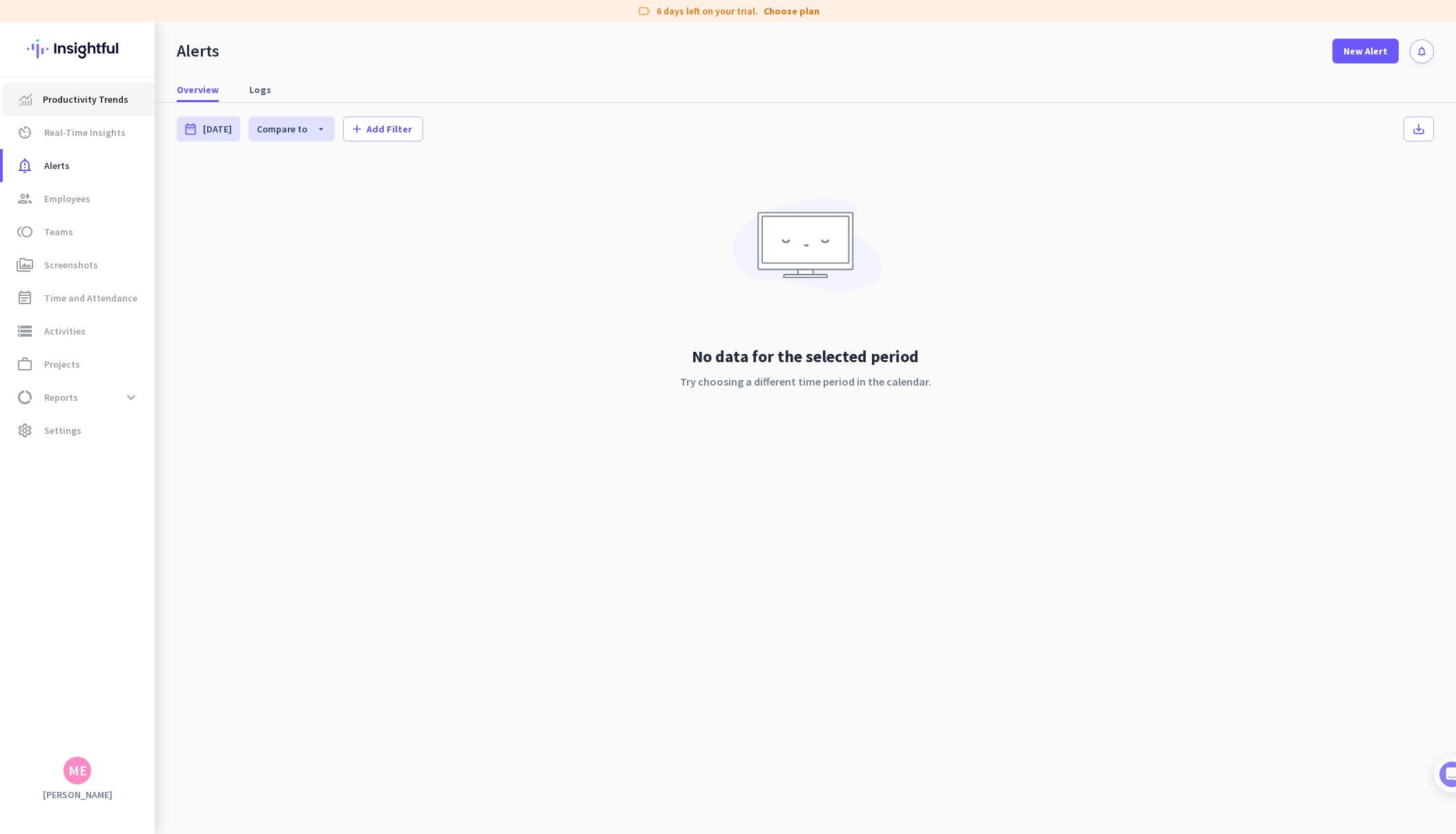
click at [72, 97] on span "Productivity Trends" at bounding box center [86, 99] width 86 height 17
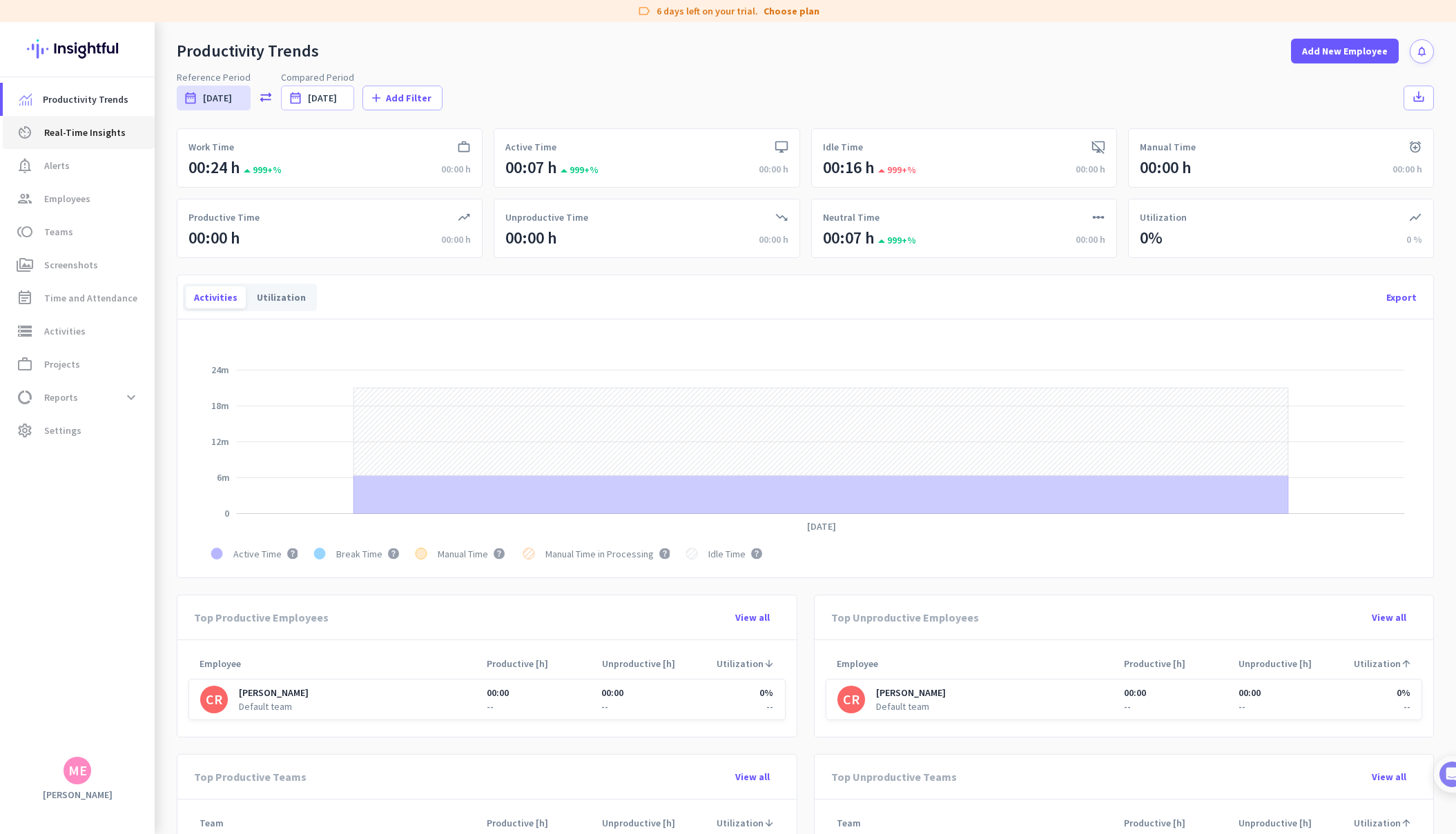
click at [77, 131] on span "Real-Time Insights" at bounding box center [85, 133] width 82 height 17
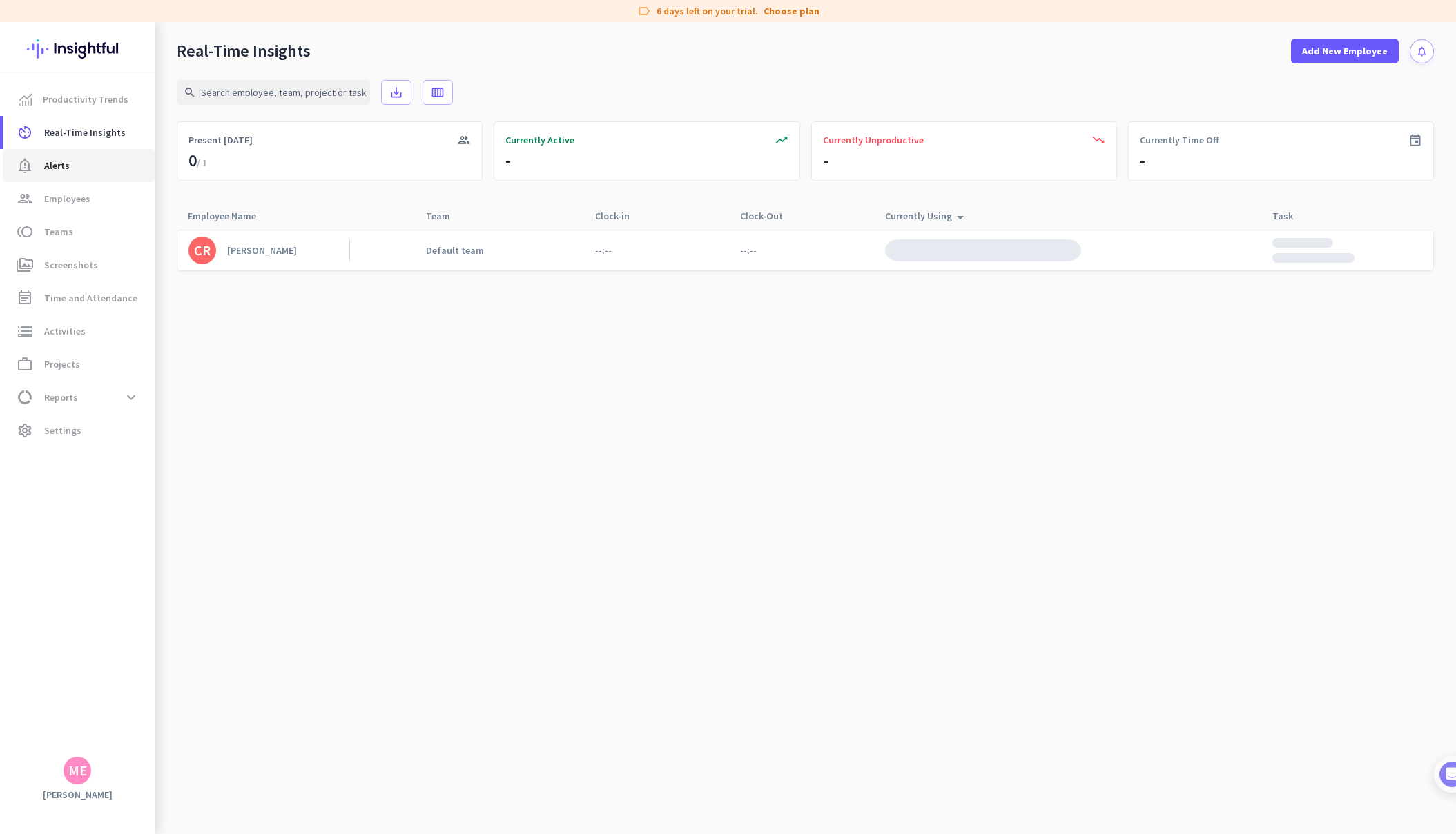
click at [76, 160] on span "notification_important Alerts" at bounding box center [79, 166] width 130 height 17
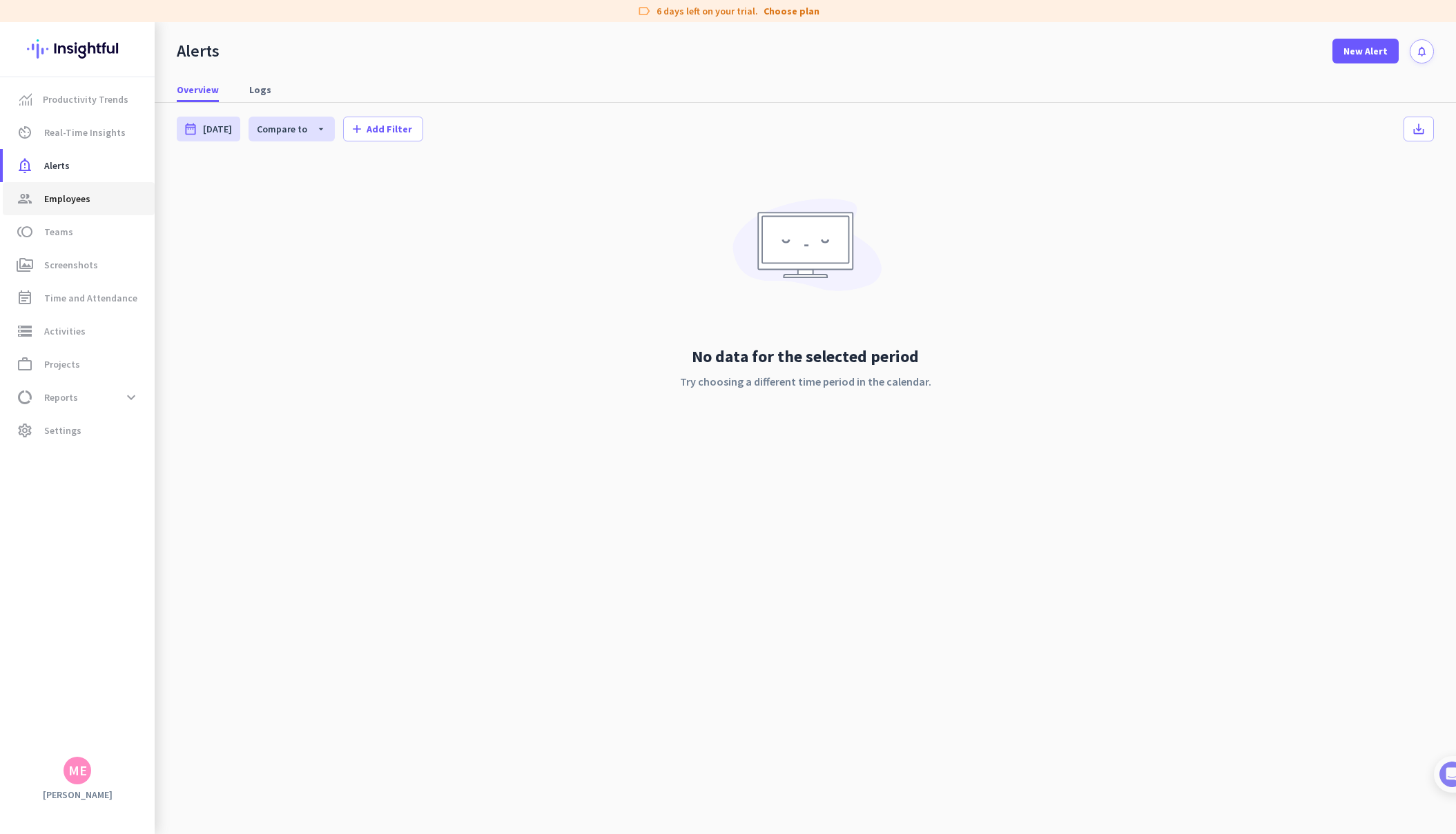
click at [77, 194] on span "Employees" at bounding box center [67, 199] width 46 height 17
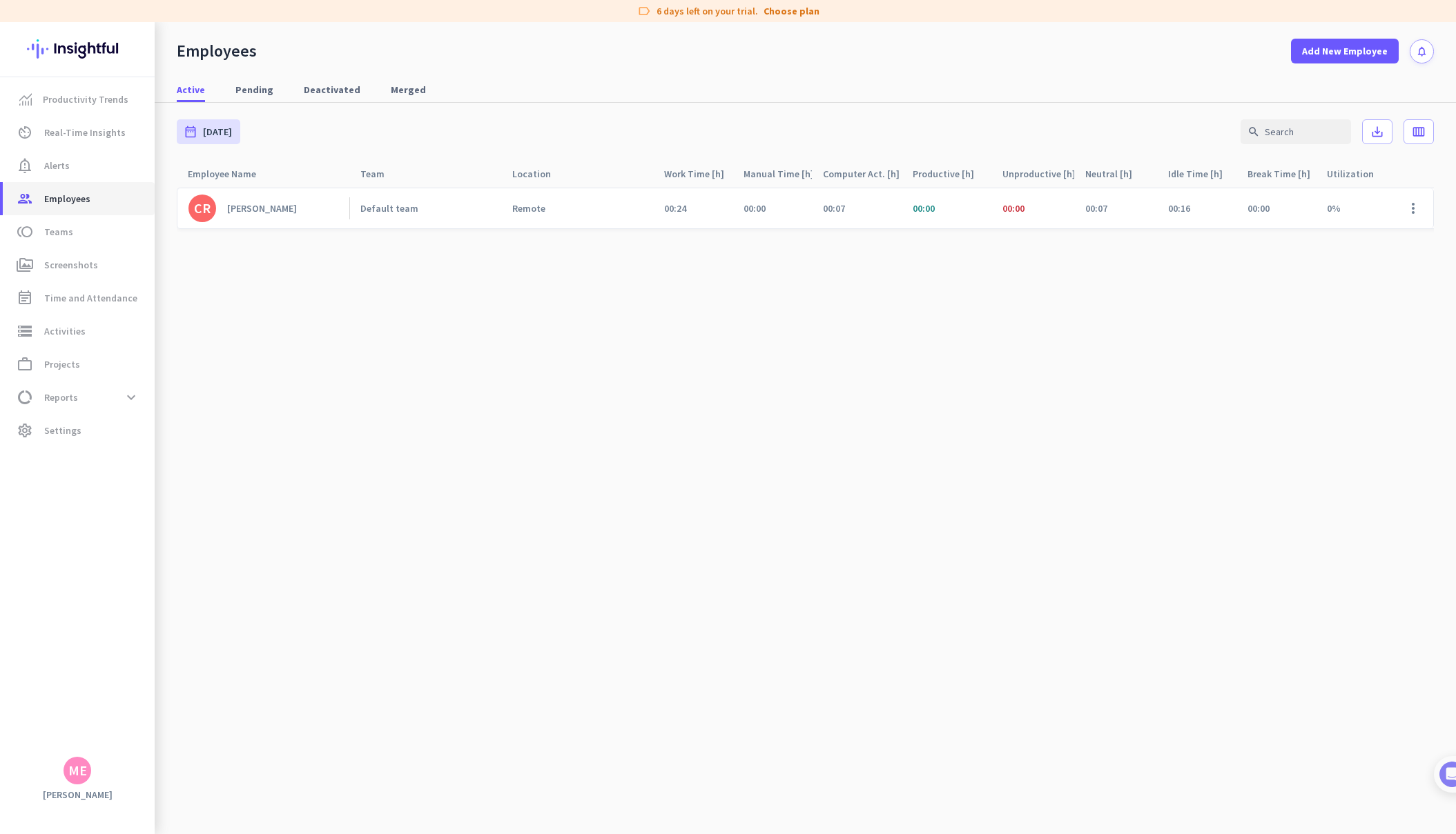
click at [81, 200] on span "Employees" at bounding box center [67, 199] width 46 height 17
click at [265, 292] on cdk-virtual-scroll-viewport "CR [PERSON_NAME] Default team Remote 00:24 00:00 00:07 00:00 00:00 00:07 00:16 …" at bounding box center [805, 511] width 1257 height 647
